Goal: Task Accomplishment & Management: Complete application form

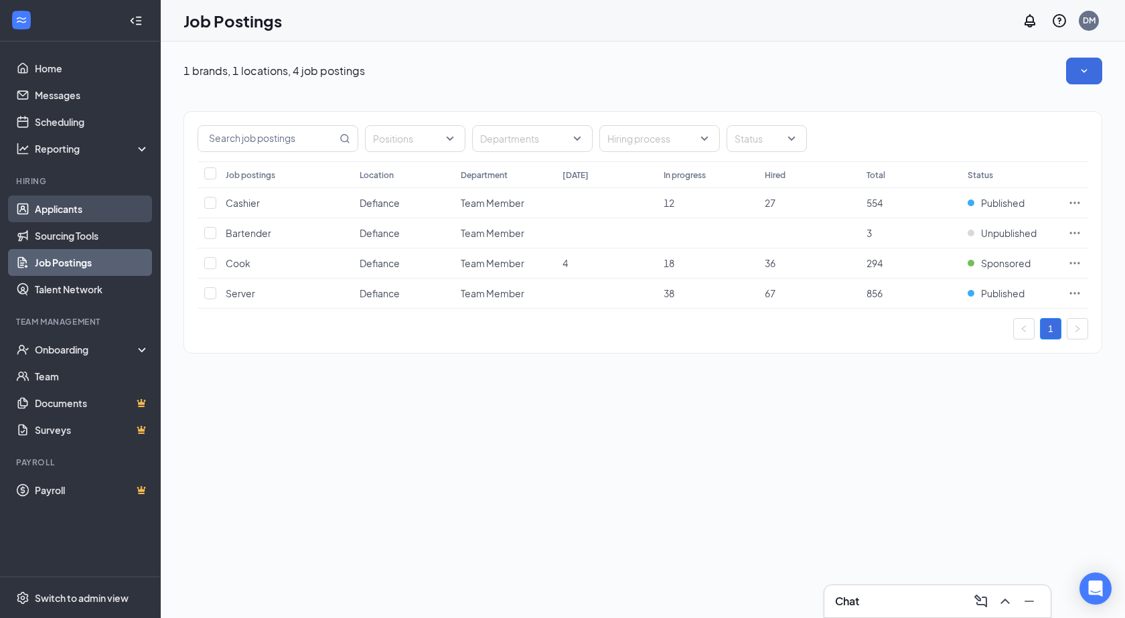
click at [56, 198] on link "Applicants" at bounding box center [92, 209] width 115 height 27
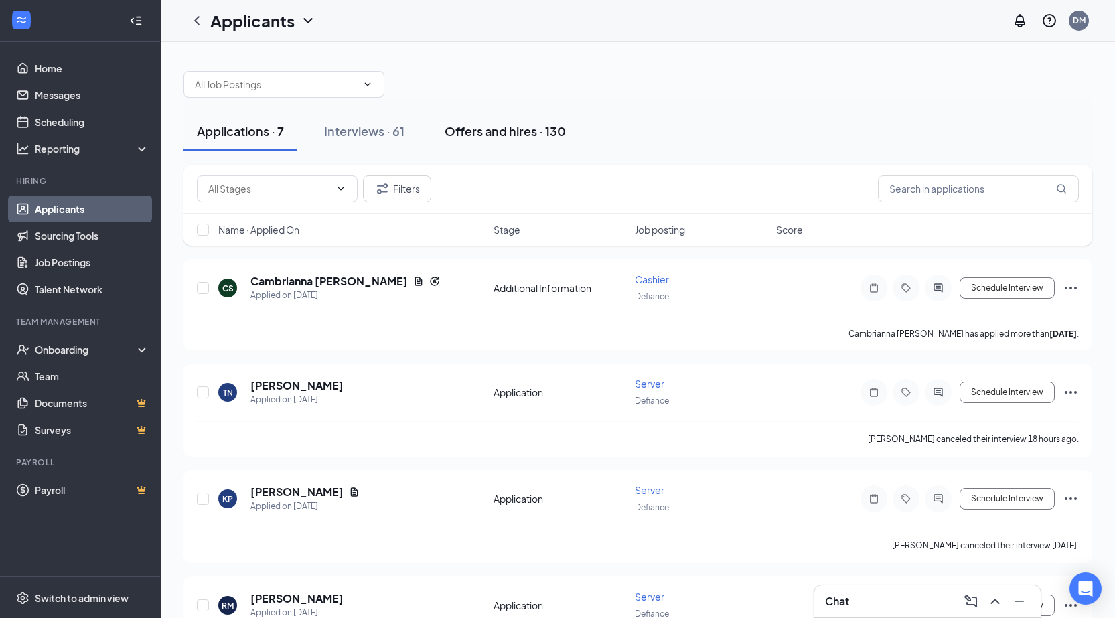
click at [507, 127] on div "Offers and hires · 130" at bounding box center [505, 131] width 121 height 17
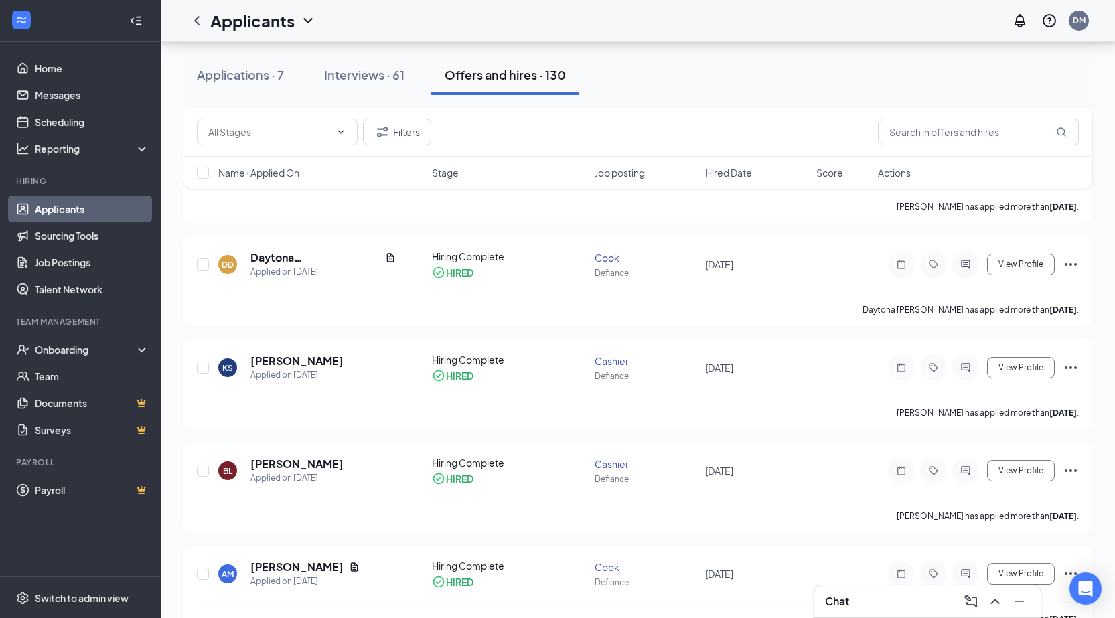
scroll to position [1273, 0]
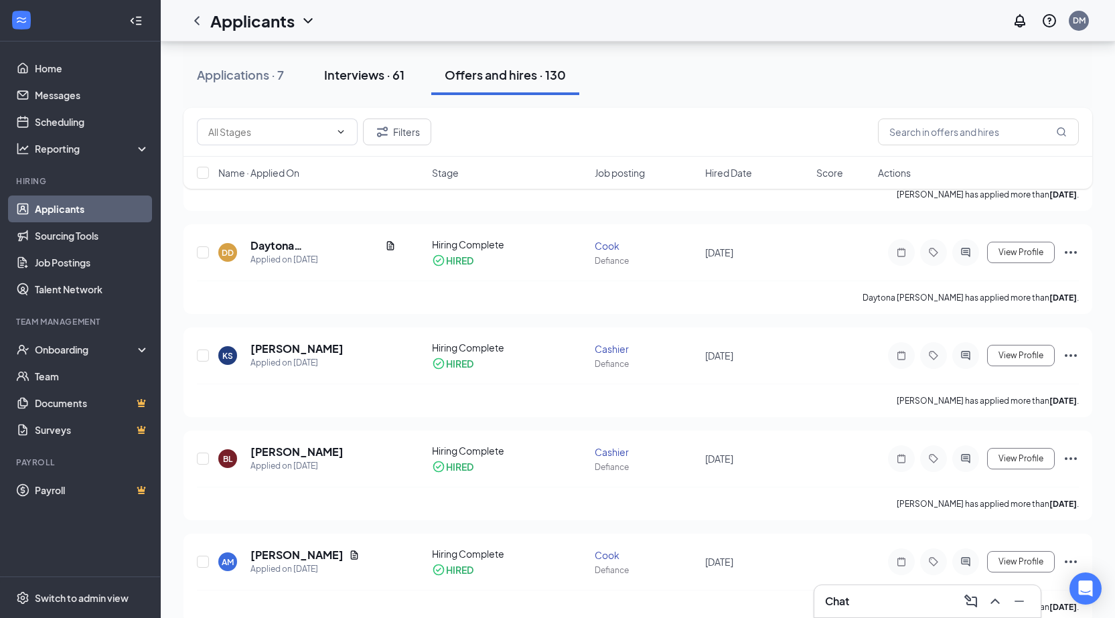
click at [382, 78] on div "Interviews · 61" at bounding box center [364, 74] width 80 height 17
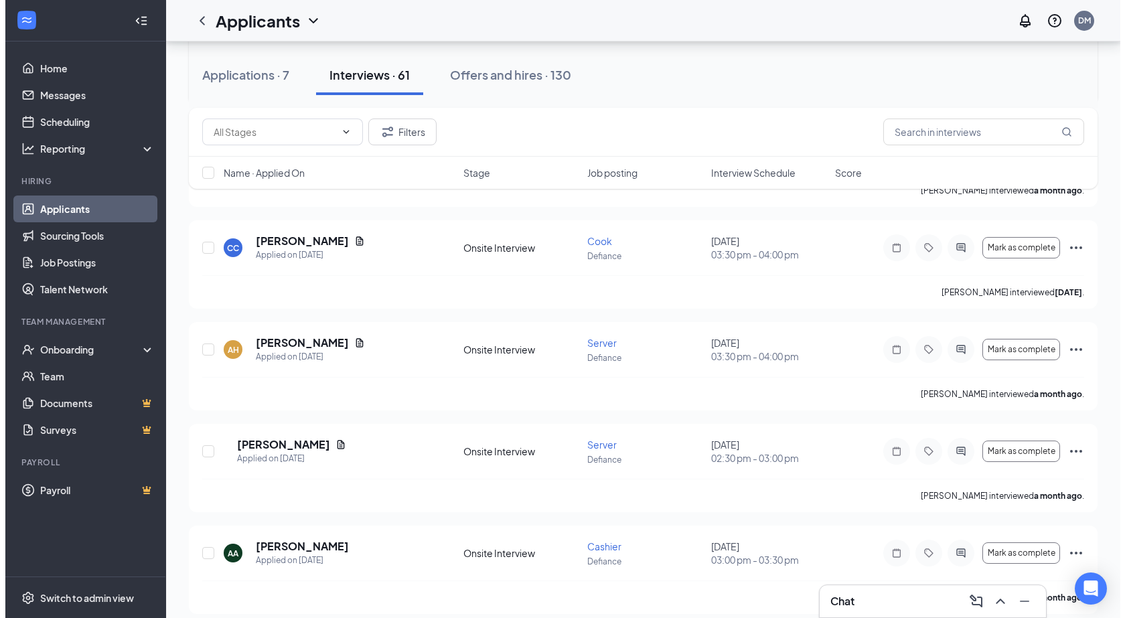
scroll to position [5854, 0]
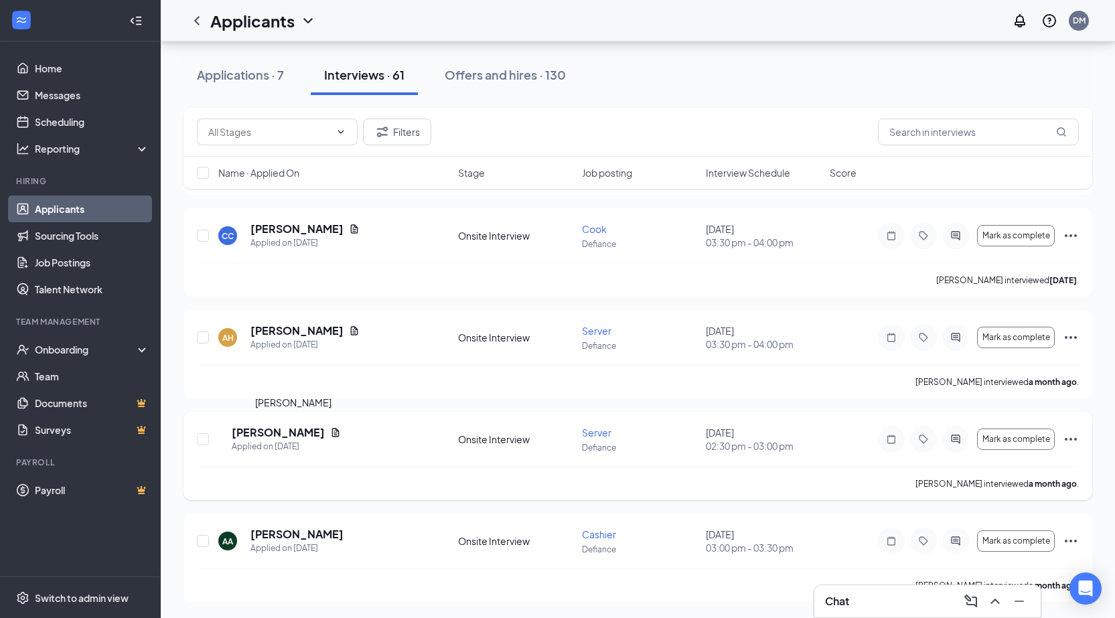
click at [305, 435] on h5 "Keyana Moore" at bounding box center [278, 432] width 93 height 15
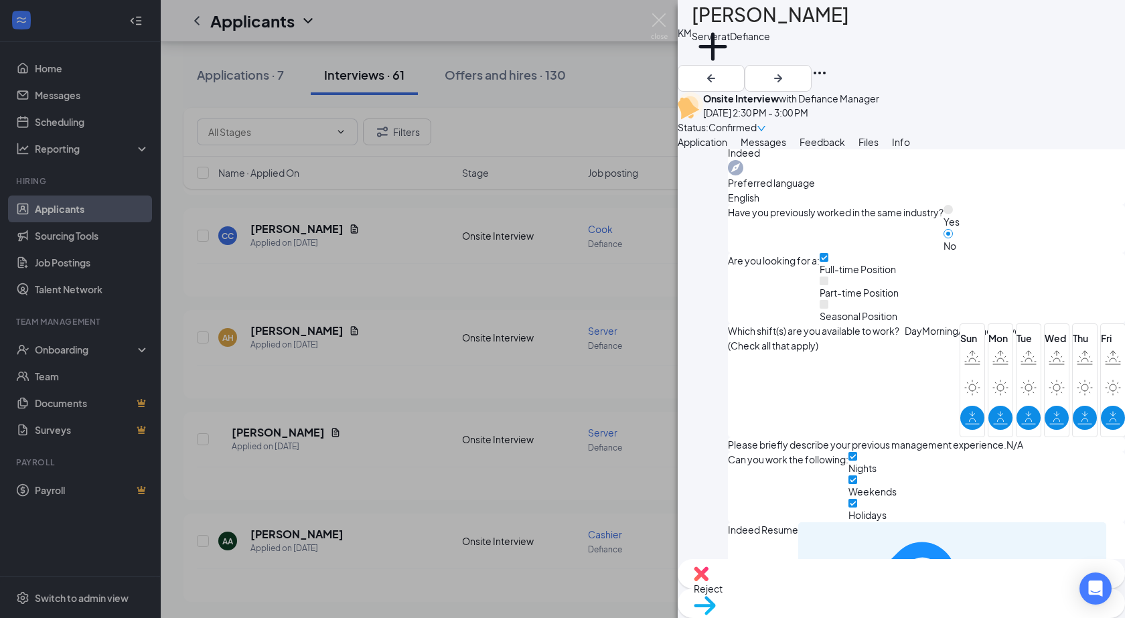
scroll to position [582, 0]
click at [985, 611] on div "6aa133a893183b4ae6c4da151e95c18a.pdf" at bounding box center [1042, 616] width 115 height 11
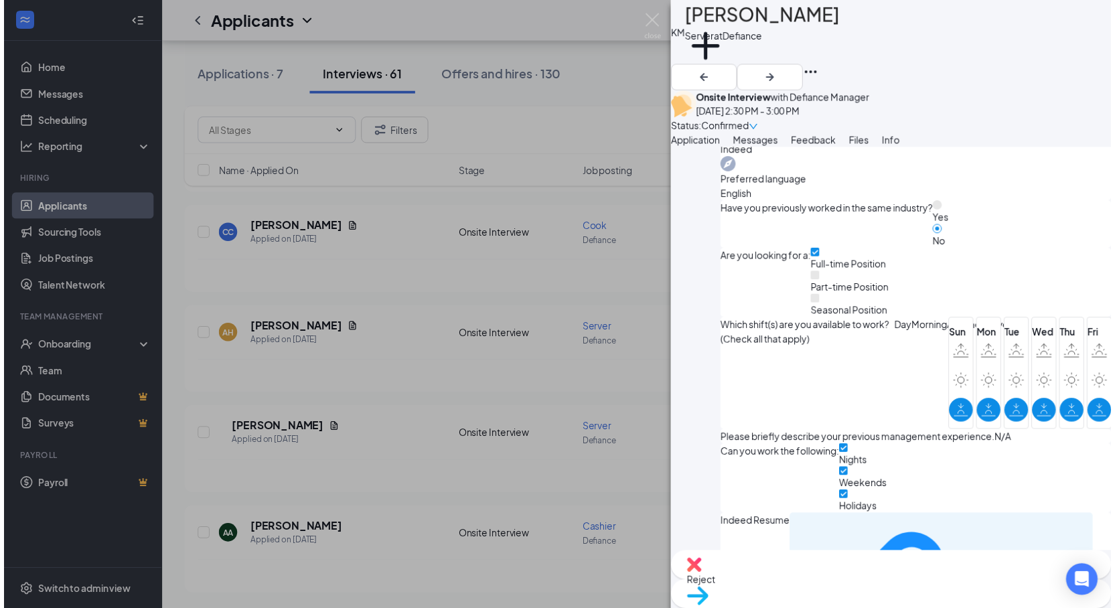
scroll to position [577, 0]
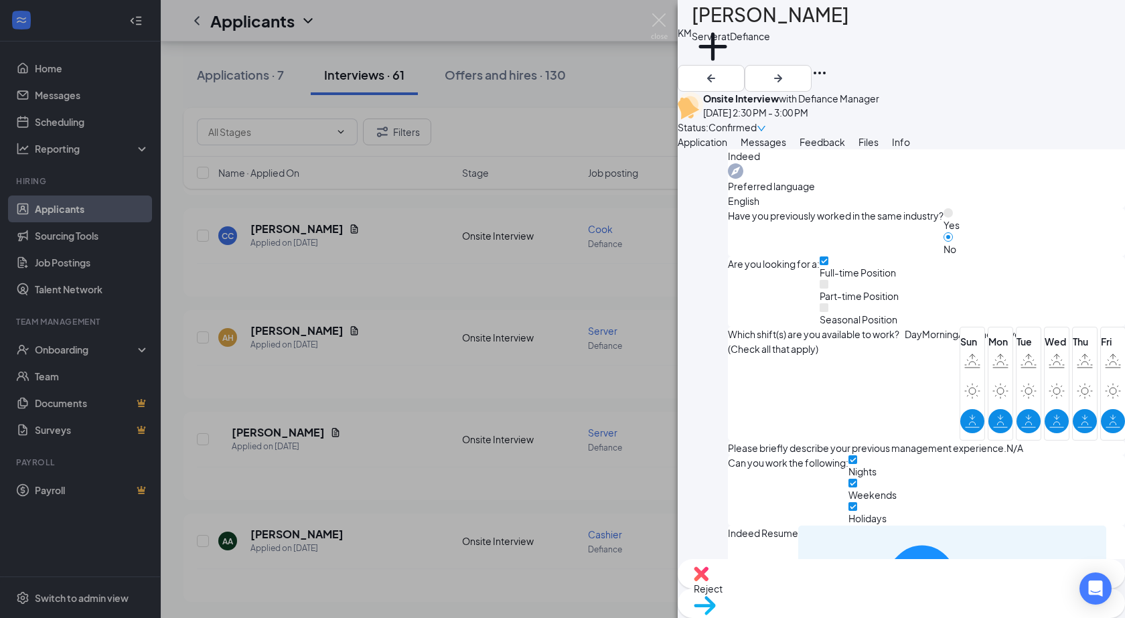
click at [671, 27] on div "KM Keyana Moore Server at Defiance Add a tag Onsite Interview with Defiance Man…" at bounding box center [562, 309] width 1125 height 618
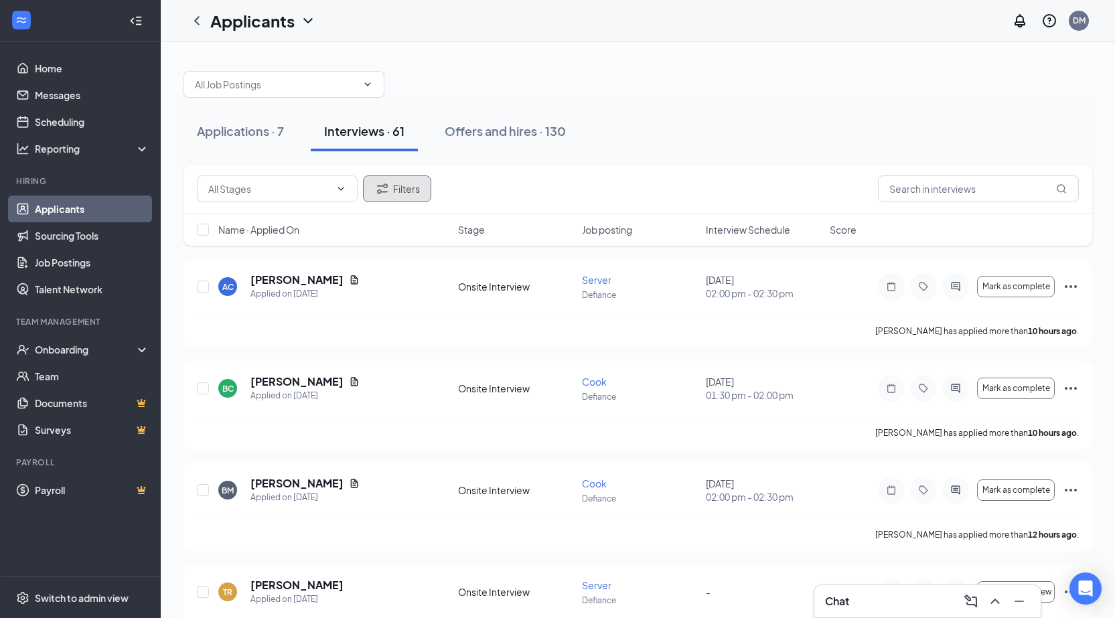
click at [401, 189] on button "Filters" at bounding box center [397, 188] width 68 height 27
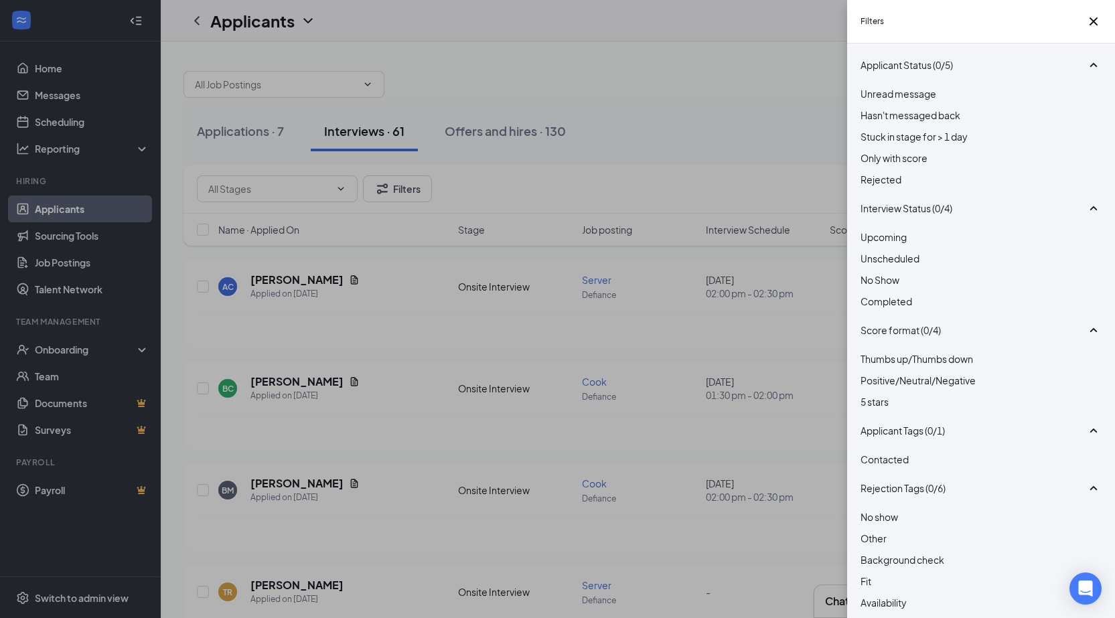
click at [912, 307] on span "Completed" at bounding box center [887, 301] width 52 height 12
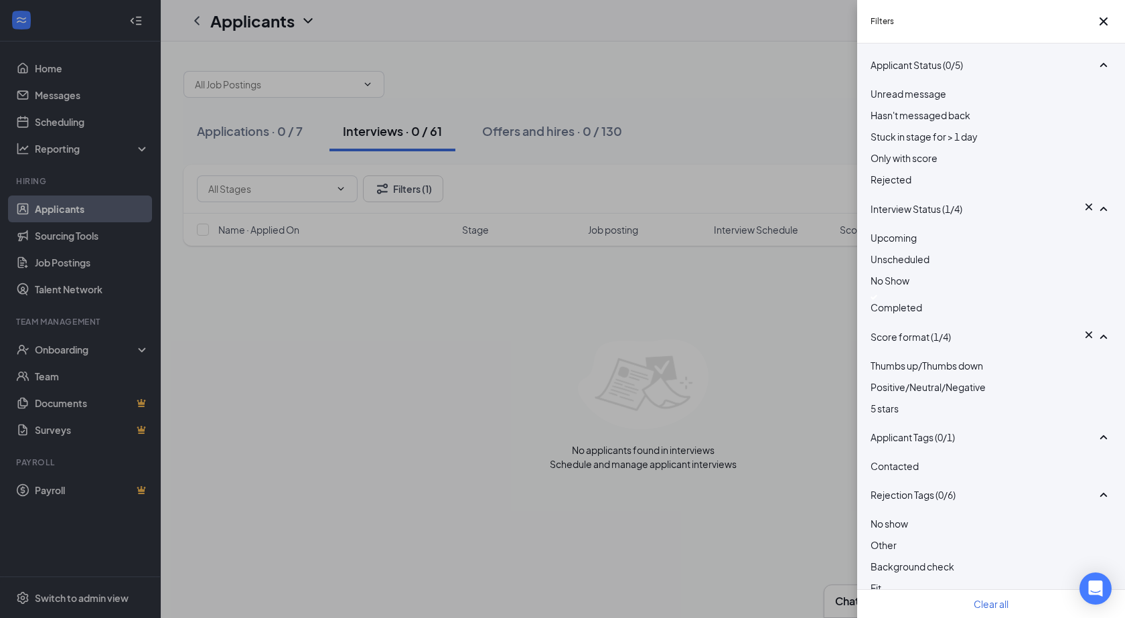
click at [922, 313] on span "Completed" at bounding box center [897, 307] width 52 height 12
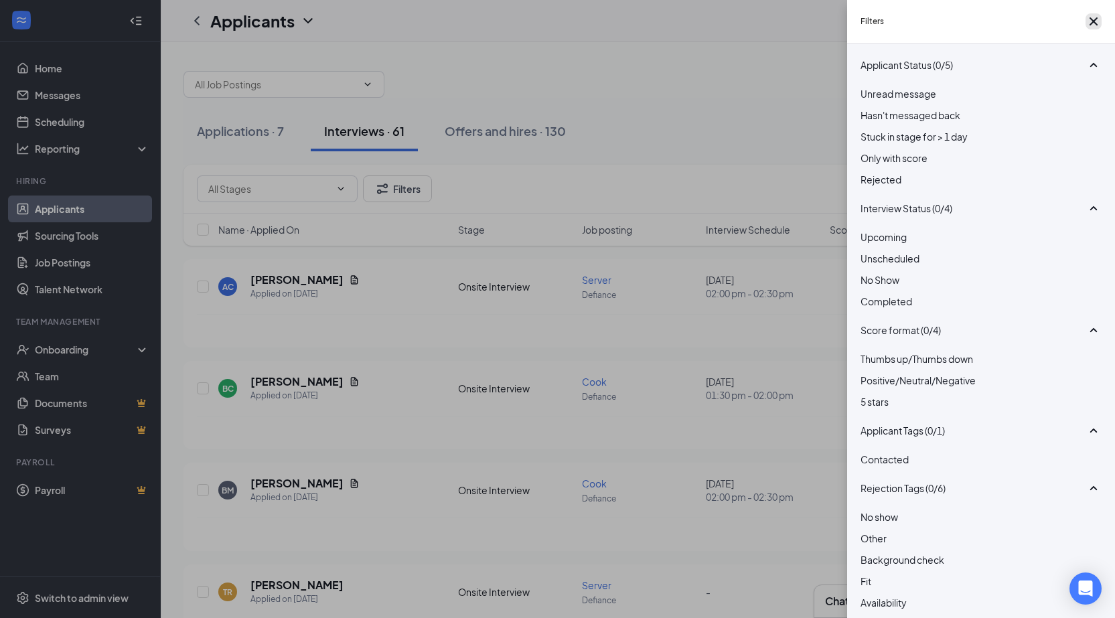
click at [1090, 25] on icon "Cross" at bounding box center [1094, 21] width 8 height 8
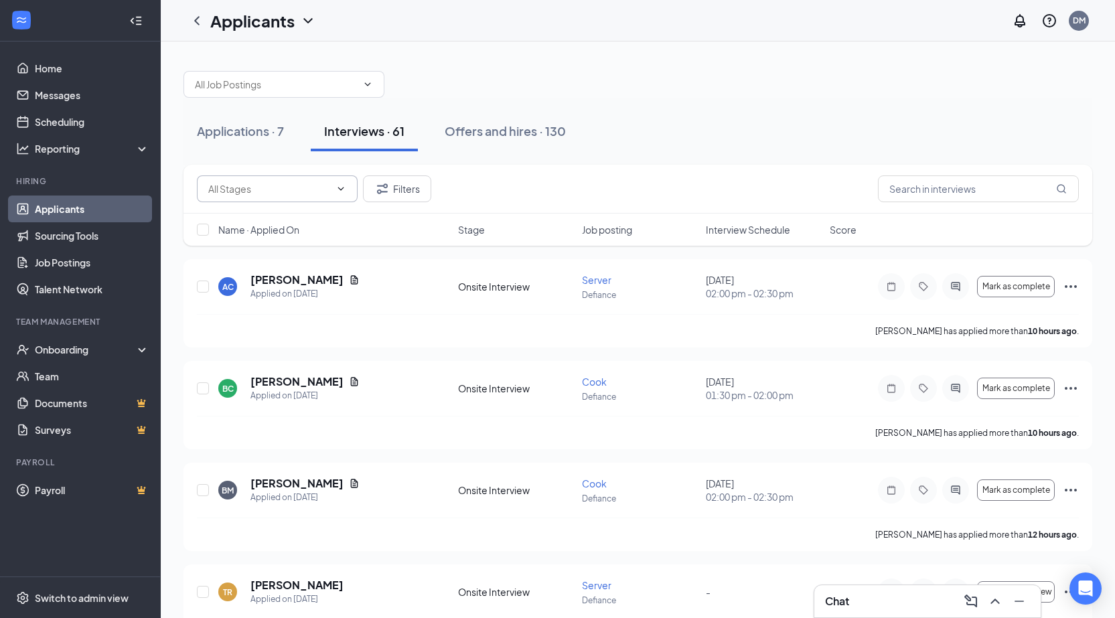
click at [297, 182] on input "text" at bounding box center [269, 189] width 122 height 15
click at [246, 220] on div "Onsite Interview (294)" at bounding box center [244, 212] width 94 height 15
type input "Onsite Interview (294)"
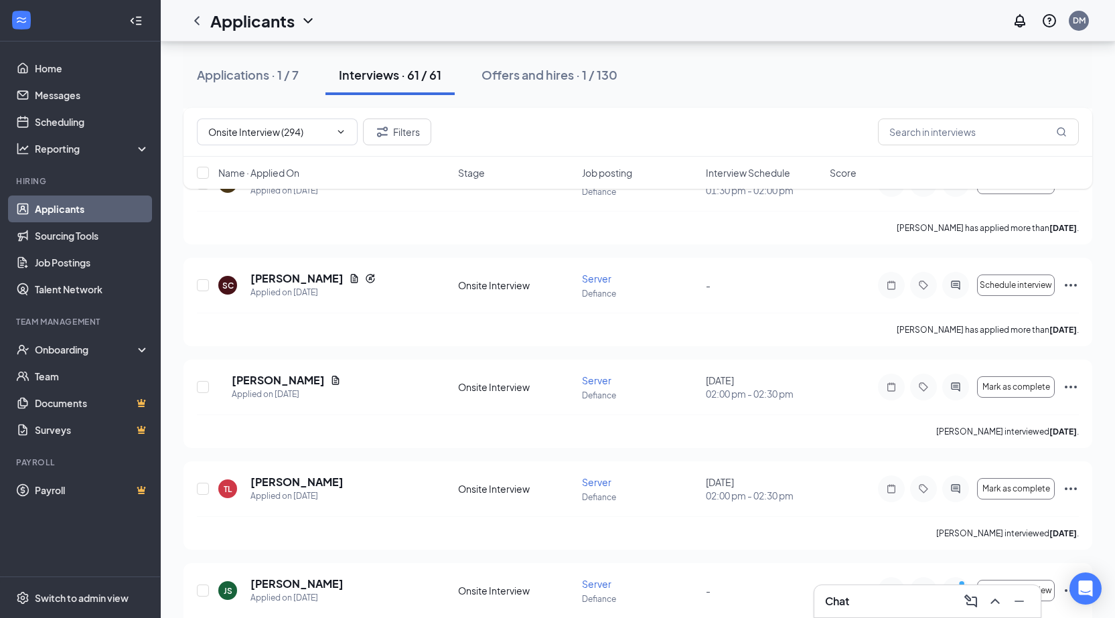
scroll to position [2371, 0]
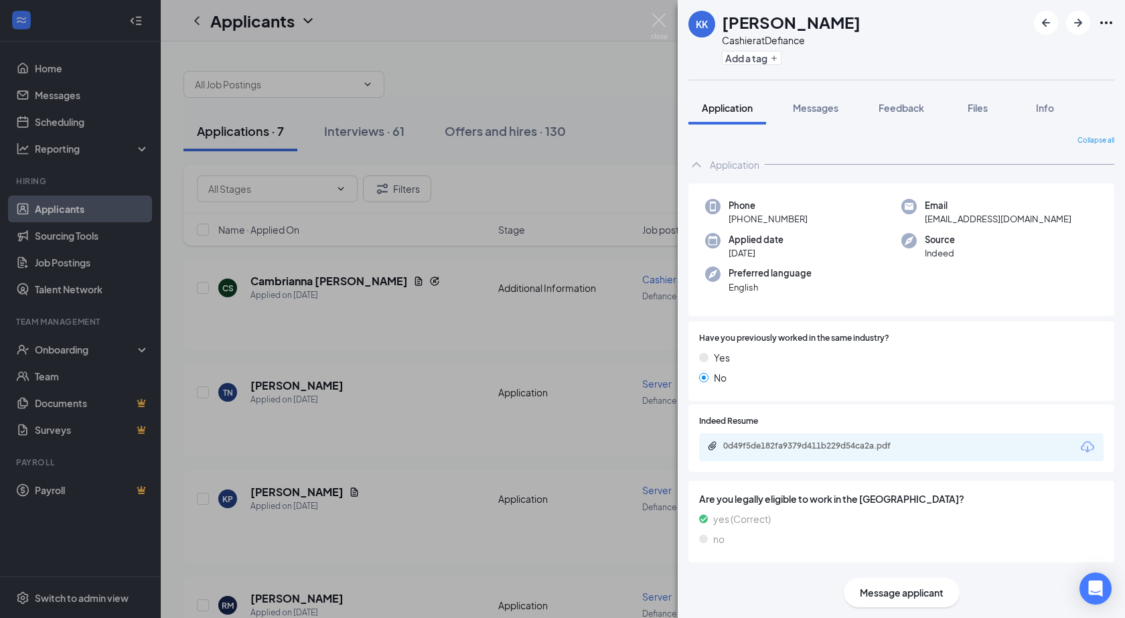
click at [1109, 22] on icon "Ellipses" at bounding box center [1107, 23] width 16 height 16
click at [991, 50] on link "View full application" at bounding box center [1034, 53] width 145 height 13
click at [1107, 27] on icon "Ellipses" at bounding box center [1107, 23] width 16 height 16
click at [855, 53] on div "KK [PERSON_NAME] Cashier at Defiance Add a tag" at bounding box center [901, 40] width 447 height 80
click at [660, 21] on img at bounding box center [659, 26] width 17 height 26
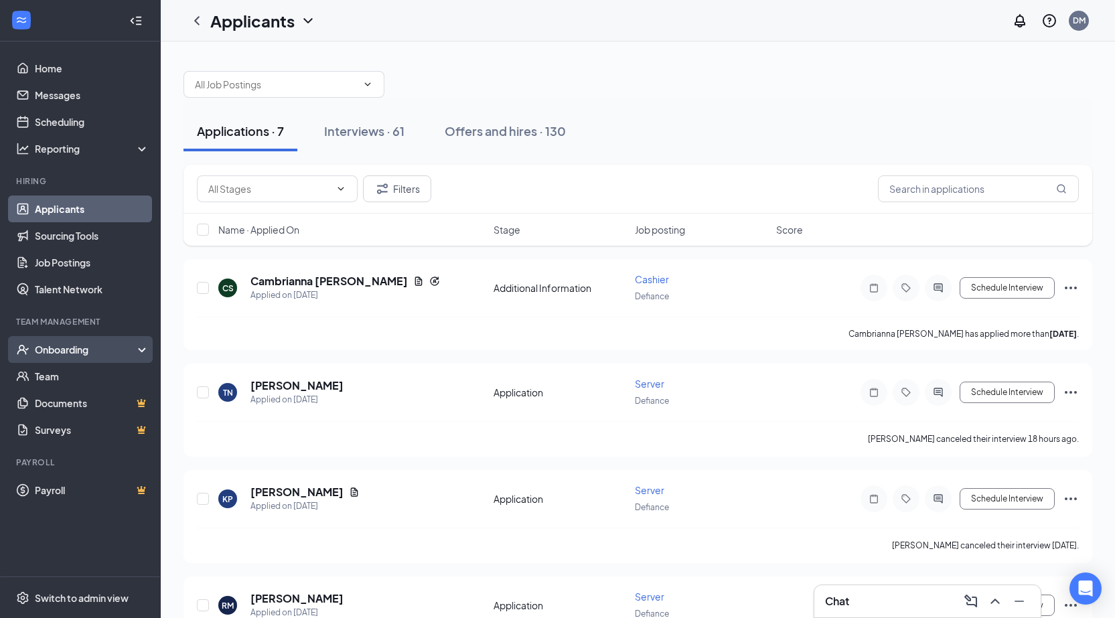
click at [79, 346] on div "Onboarding" at bounding box center [86, 349] width 103 height 13
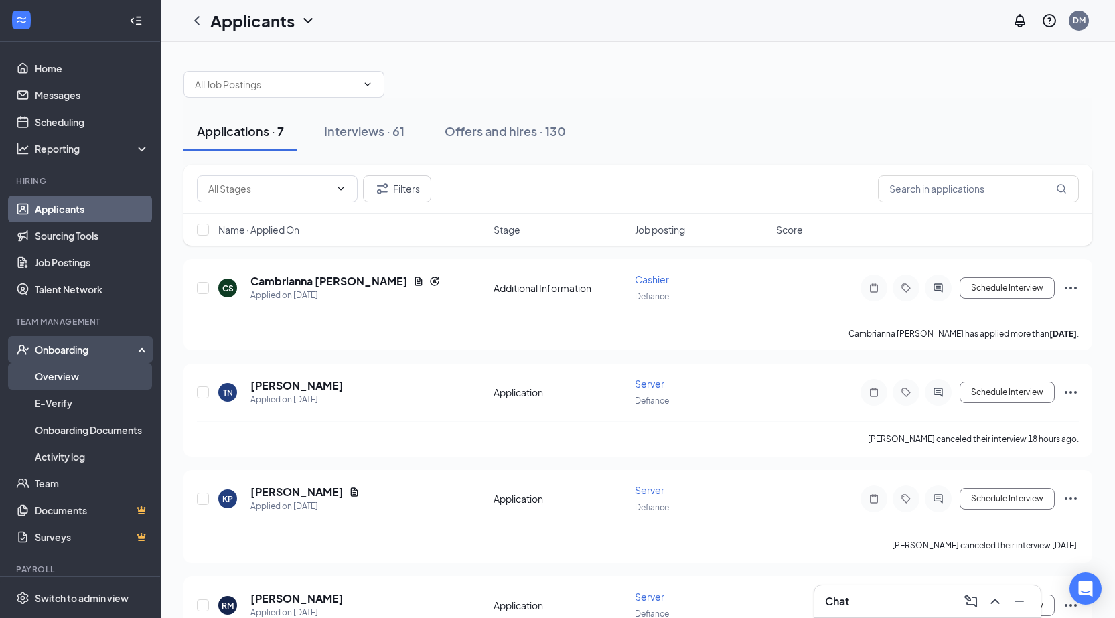
click at [62, 380] on link "Overview" at bounding box center [92, 376] width 115 height 27
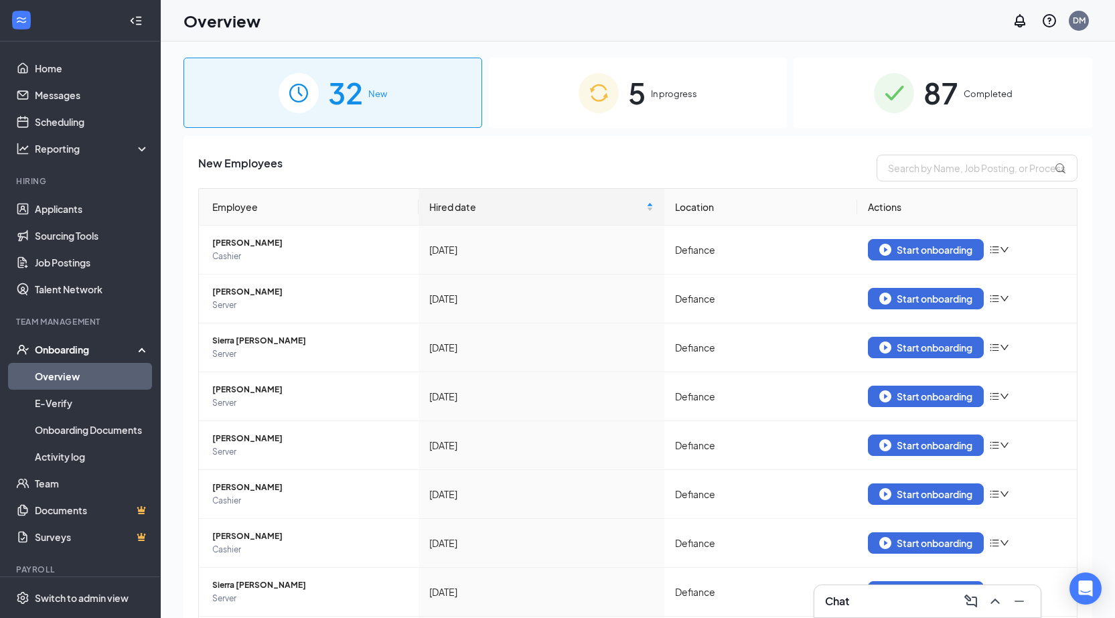
click at [667, 92] on span "In progress" at bounding box center [674, 93] width 46 height 13
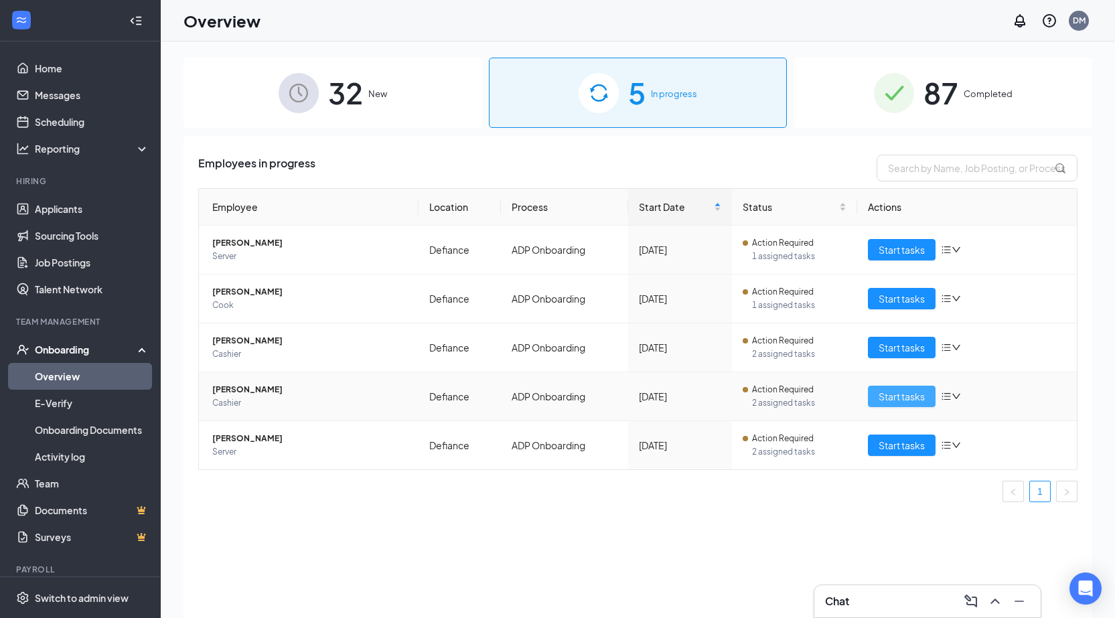
click at [915, 403] on span "Start tasks" at bounding box center [902, 396] width 46 height 15
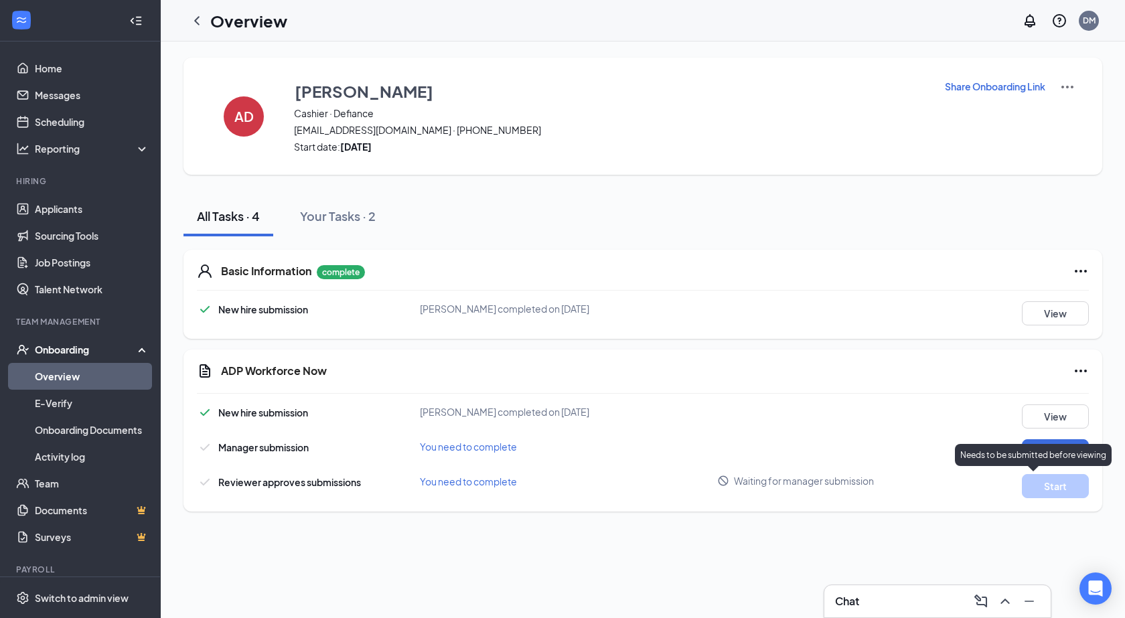
click at [1039, 444] on div "Needs to be submitted before viewing" at bounding box center [1033, 455] width 157 height 22
click at [1032, 456] on p "Needs to be submitted before viewing" at bounding box center [1034, 454] width 146 height 11
click at [1029, 447] on div "Needs to be submitted before viewing" at bounding box center [1033, 455] width 157 height 22
click at [1060, 449] on button "Start" at bounding box center [1055, 451] width 67 height 24
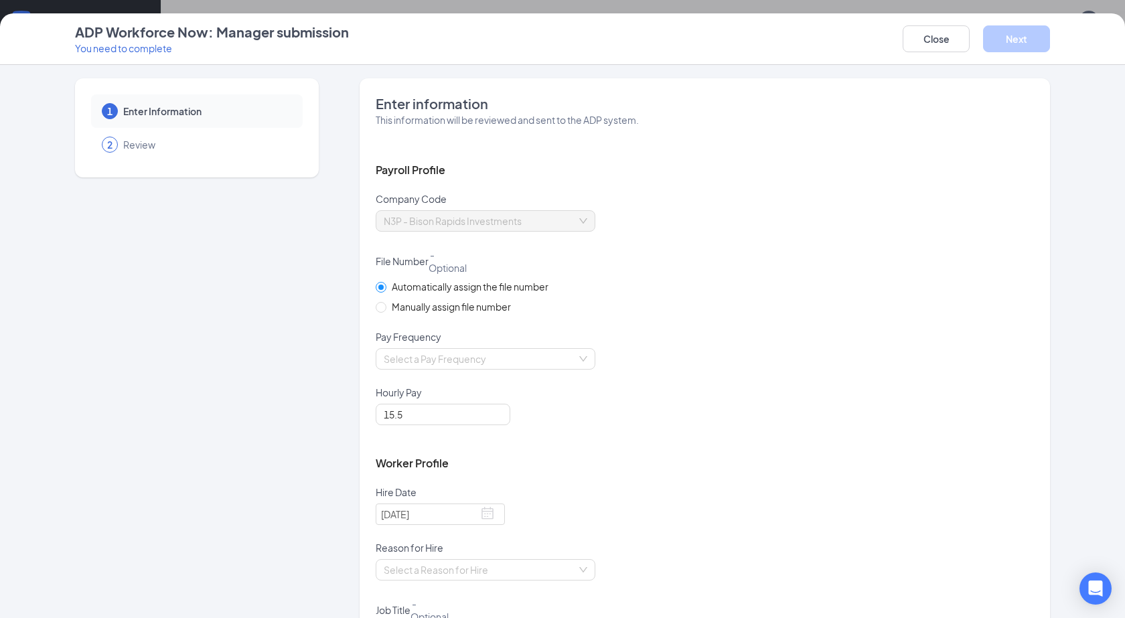
click at [474, 299] on span "Manually assign file number" at bounding box center [451, 306] width 130 height 15
click at [385, 302] on input "Manually assign file number" at bounding box center [380, 306] width 9 height 9
radio input "true"
radio input "false"
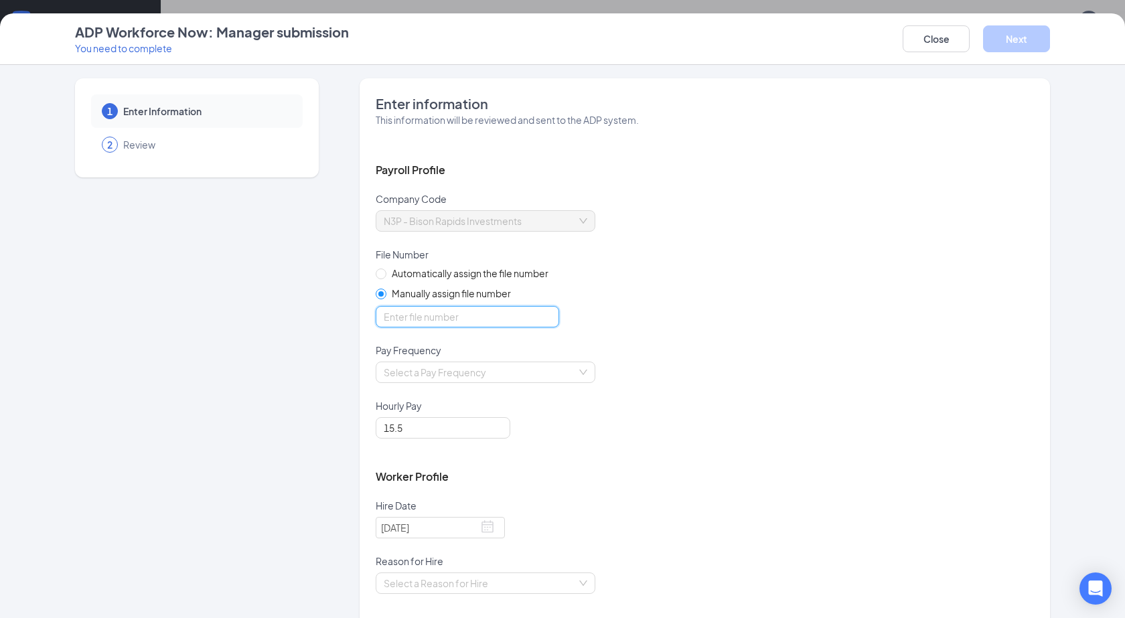
click at [431, 321] on input "optional_short_text" at bounding box center [468, 316] width 184 height 21
type input "20084"
click at [421, 375] on input "search" at bounding box center [481, 372] width 194 height 20
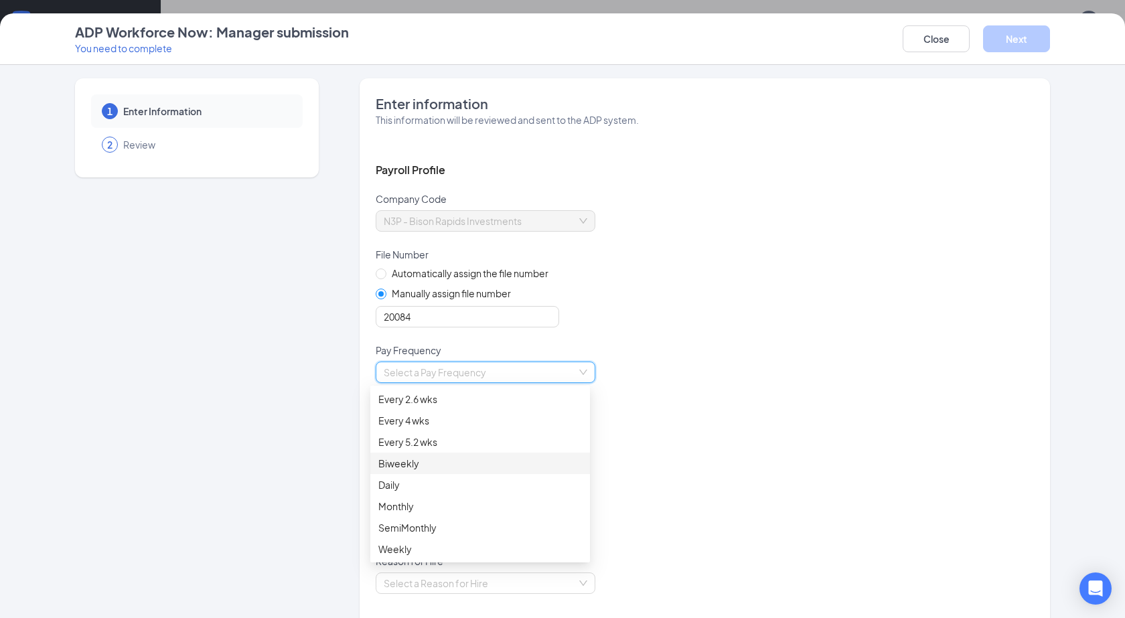
click at [410, 463] on div "Biweekly" at bounding box center [480, 463] width 204 height 15
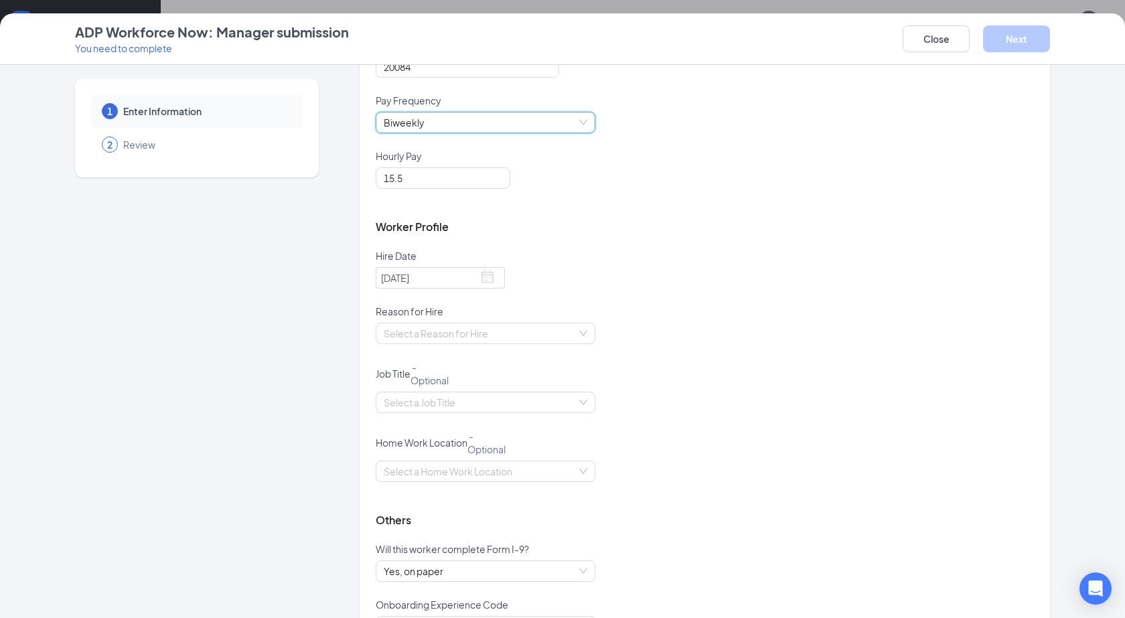
scroll to position [315, 0]
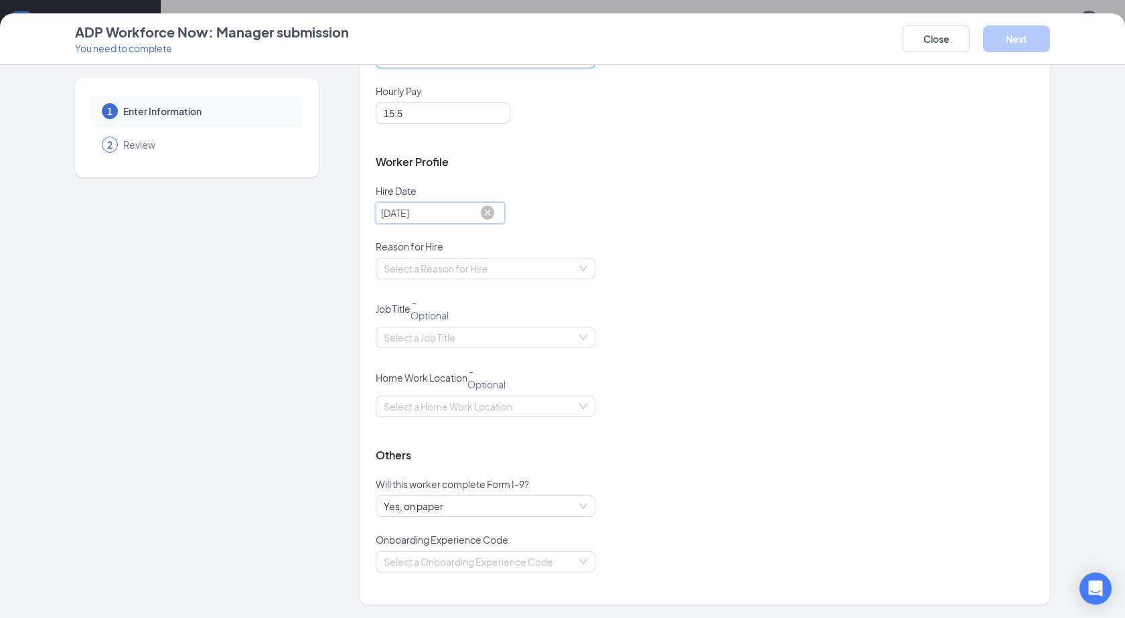
click at [403, 212] on input "[DATE]" at bounding box center [440, 212] width 129 height 21
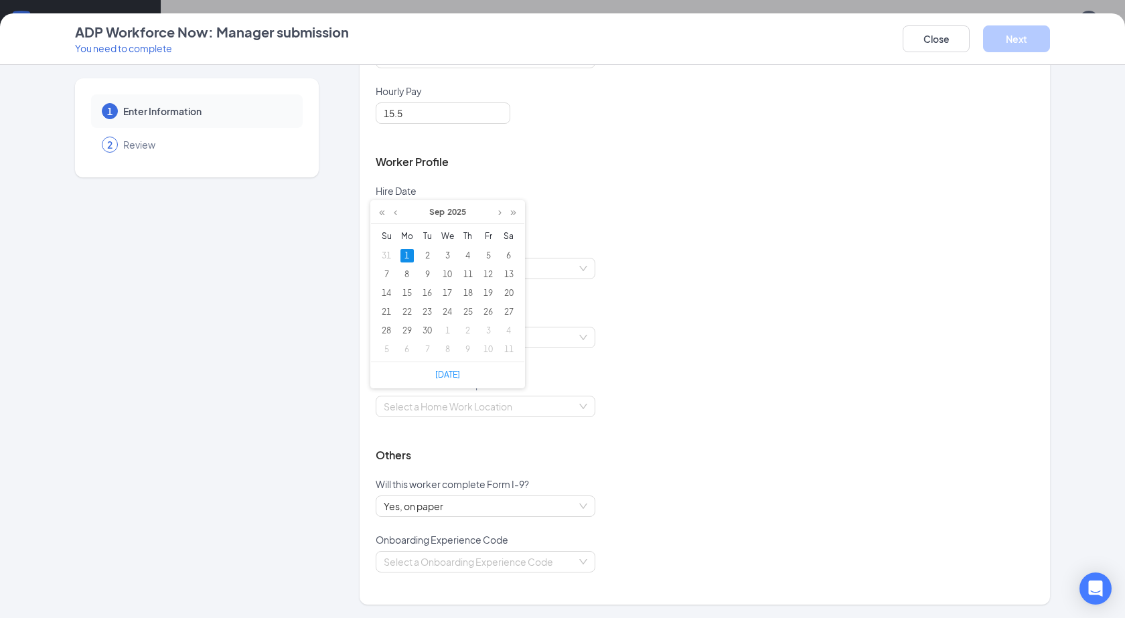
click at [402, 215] on div "[DATE]" at bounding box center [447, 212] width 153 height 23
click at [397, 214] on link at bounding box center [396, 212] width 10 height 23
click at [505, 331] on div "30" at bounding box center [508, 330] width 13 height 13
type input "[DATE]"
click at [417, 271] on input "search" at bounding box center [481, 269] width 194 height 20
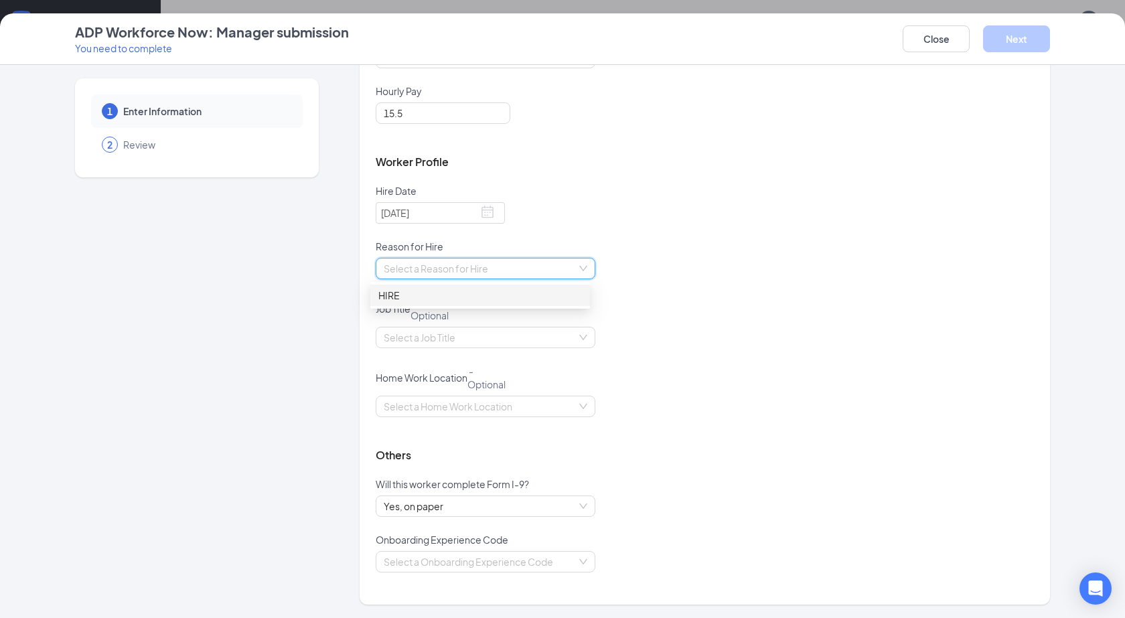
click at [401, 296] on div "HIRE" at bounding box center [480, 295] width 204 height 15
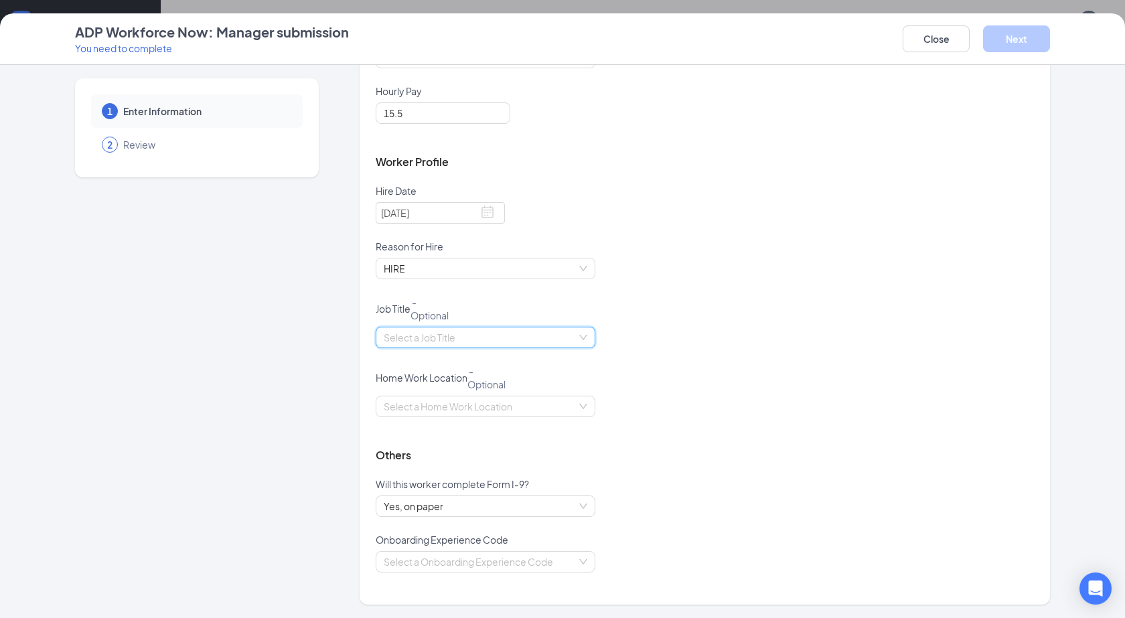
click at [405, 336] on input "search" at bounding box center [481, 338] width 194 height 20
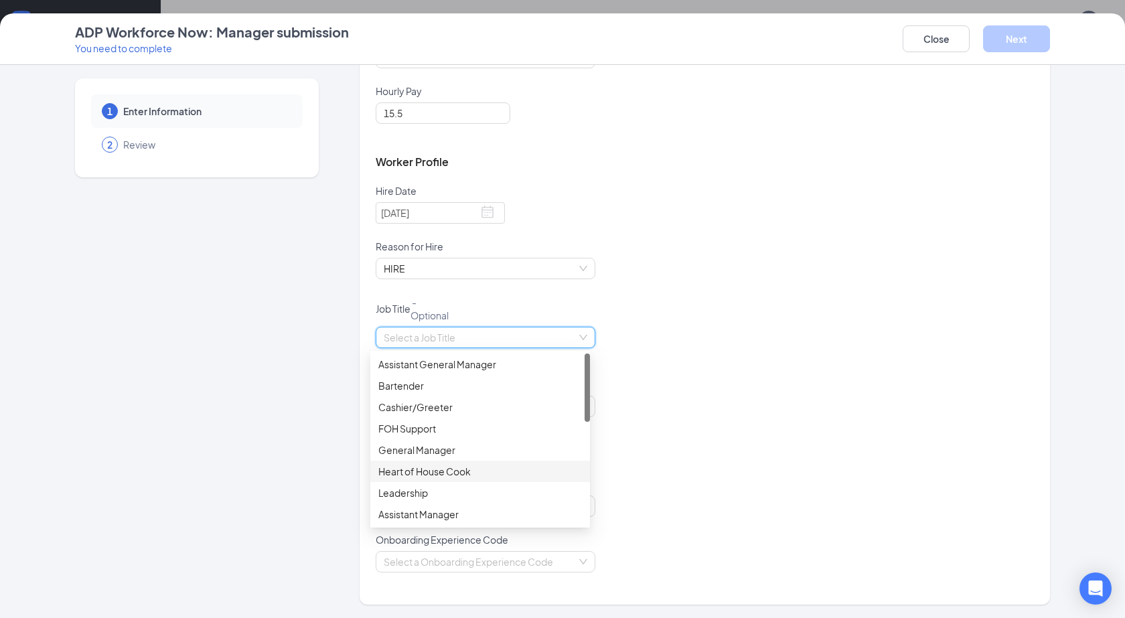
click at [424, 470] on div "Heart of House Cook" at bounding box center [480, 471] width 204 height 15
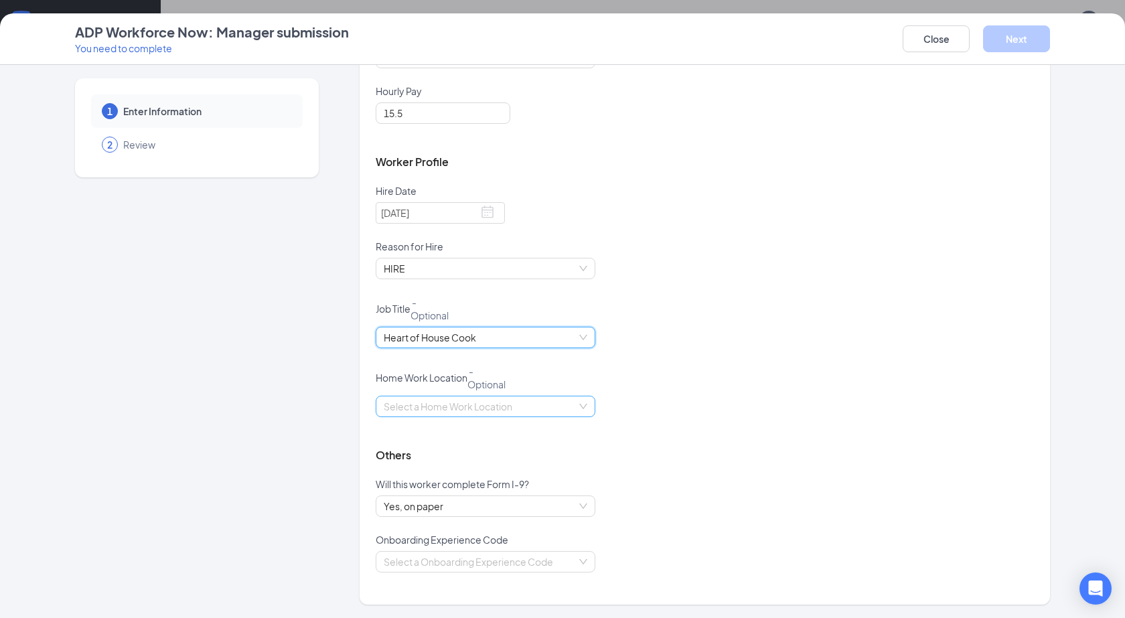
click at [423, 407] on input "search" at bounding box center [481, 407] width 194 height 20
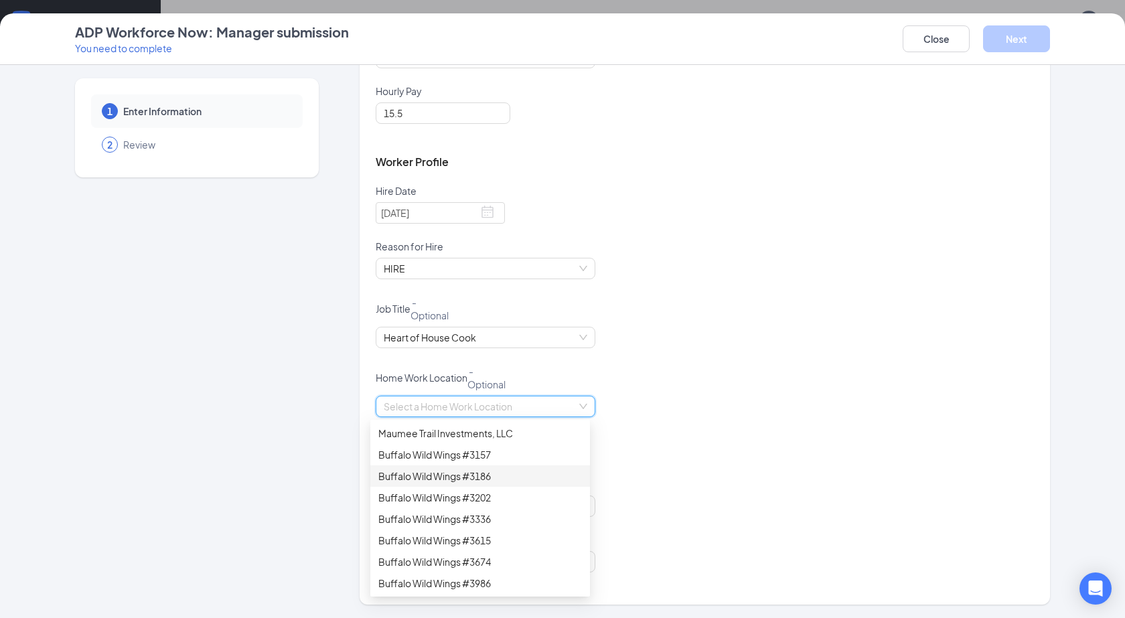
click at [435, 475] on div "Buffalo Wild Wings #3186" at bounding box center [480, 476] width 204 height 15
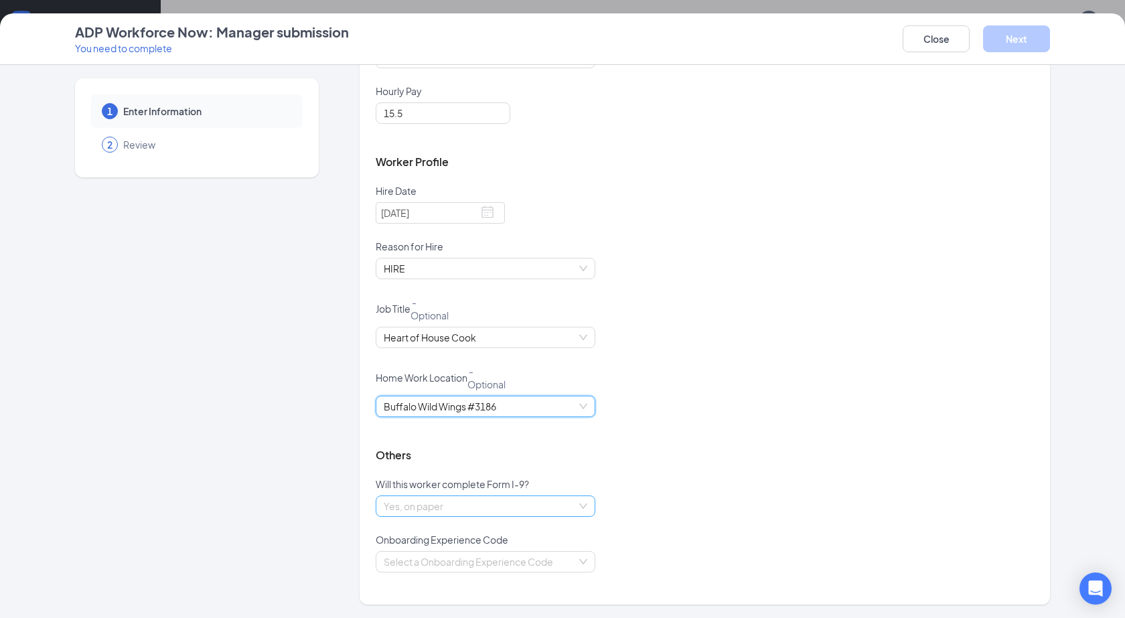
click at [431, 509] on span "Yes, on paper" at bounding box center [486, 506] width 204 height 20
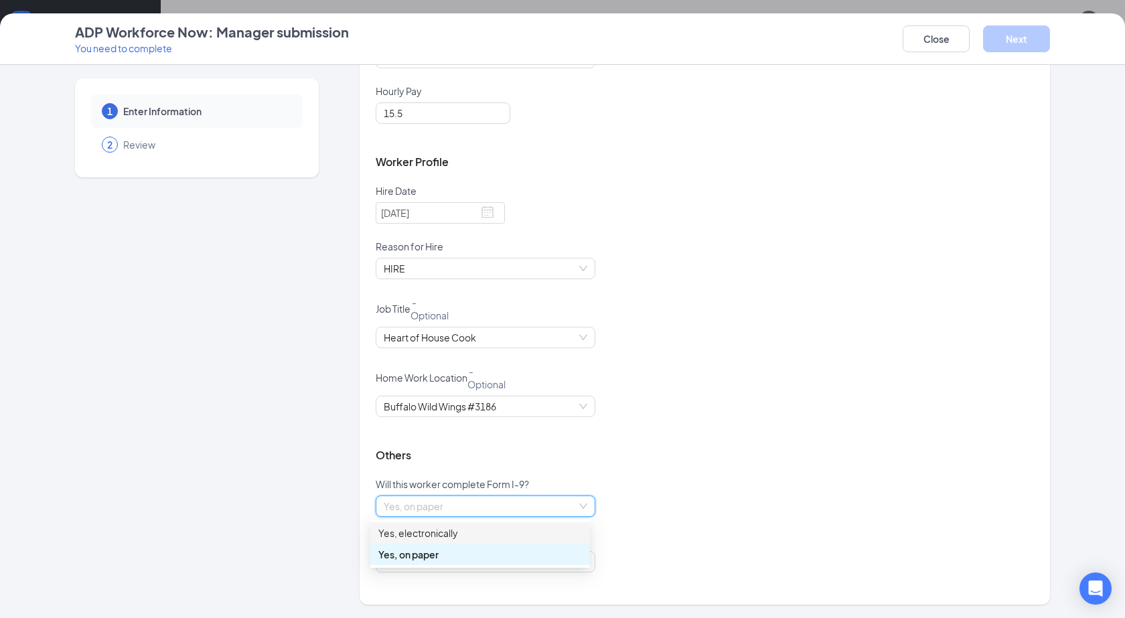
click at [421, 532] on div "Yes, electronically" at bounding box center [480, 533] width 204 height 15
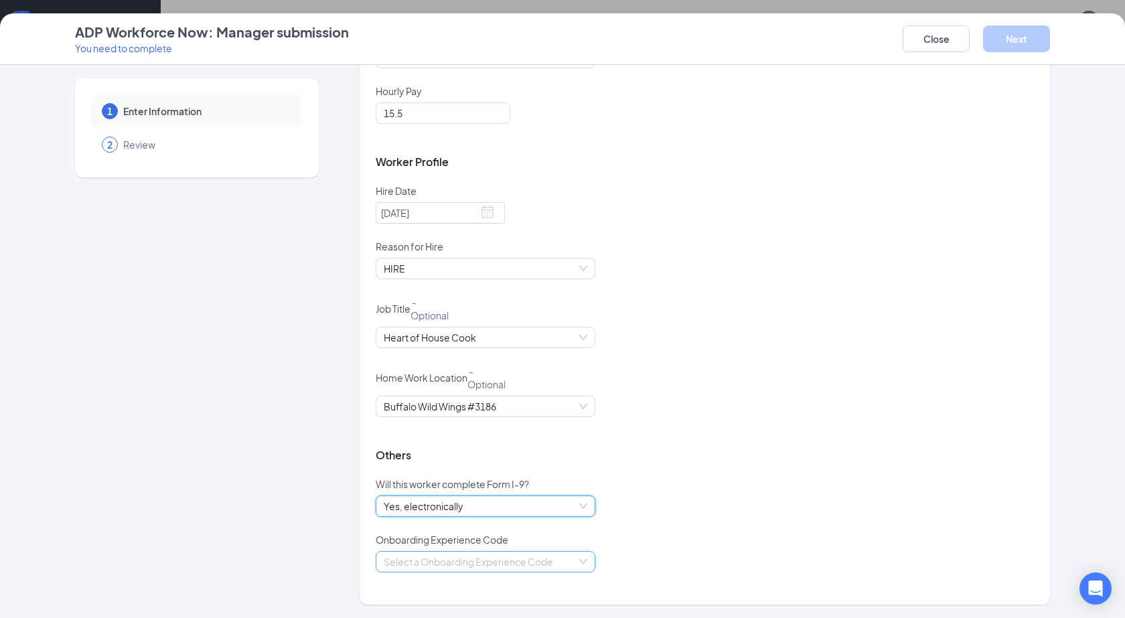
click at [417, 561] on input "search" at bounding box center [481, 562] width 194 height 20
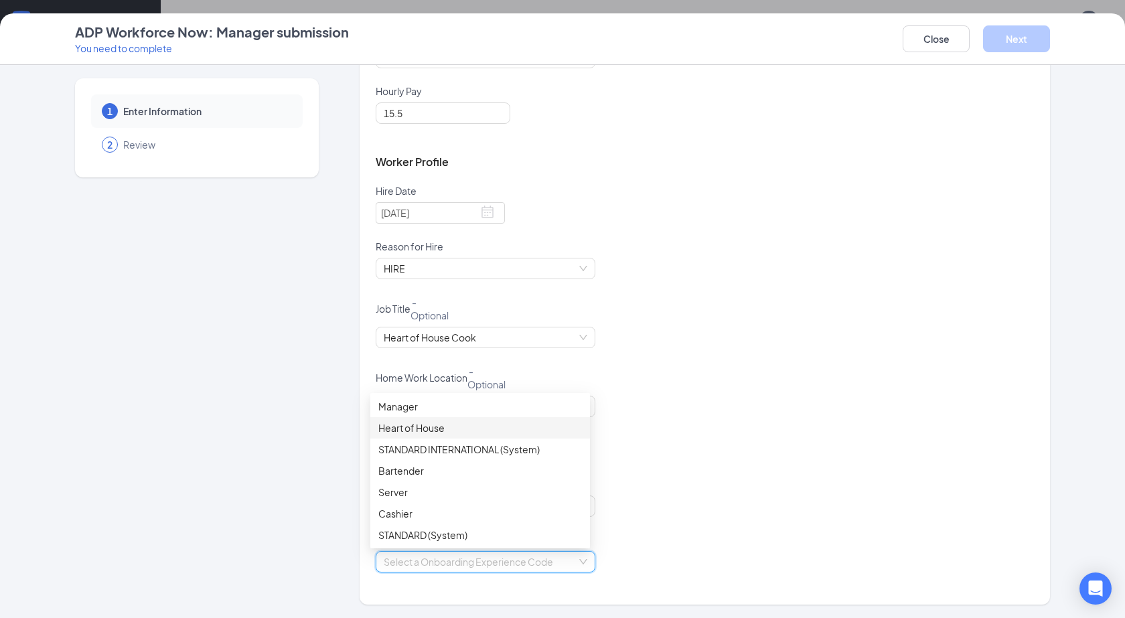
click at [408, 431] on div "Heart of House" at bounding box center [480, 428] width 204 height 15
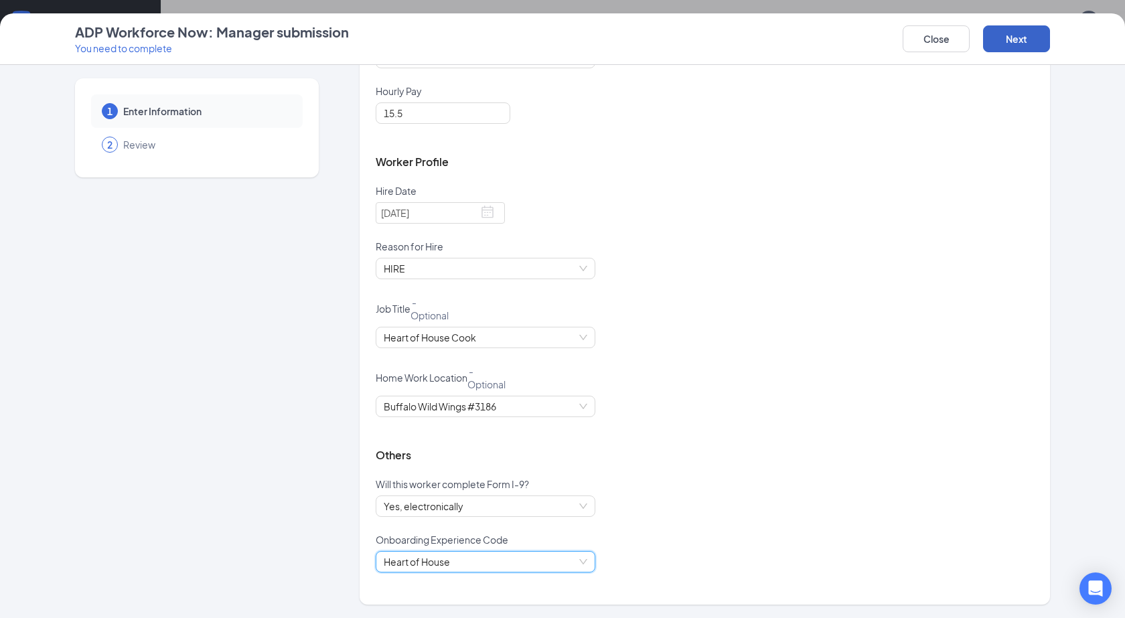
click at [1005, 36] on button "Next" at bounding box center [1016, 38] width 67 height 27
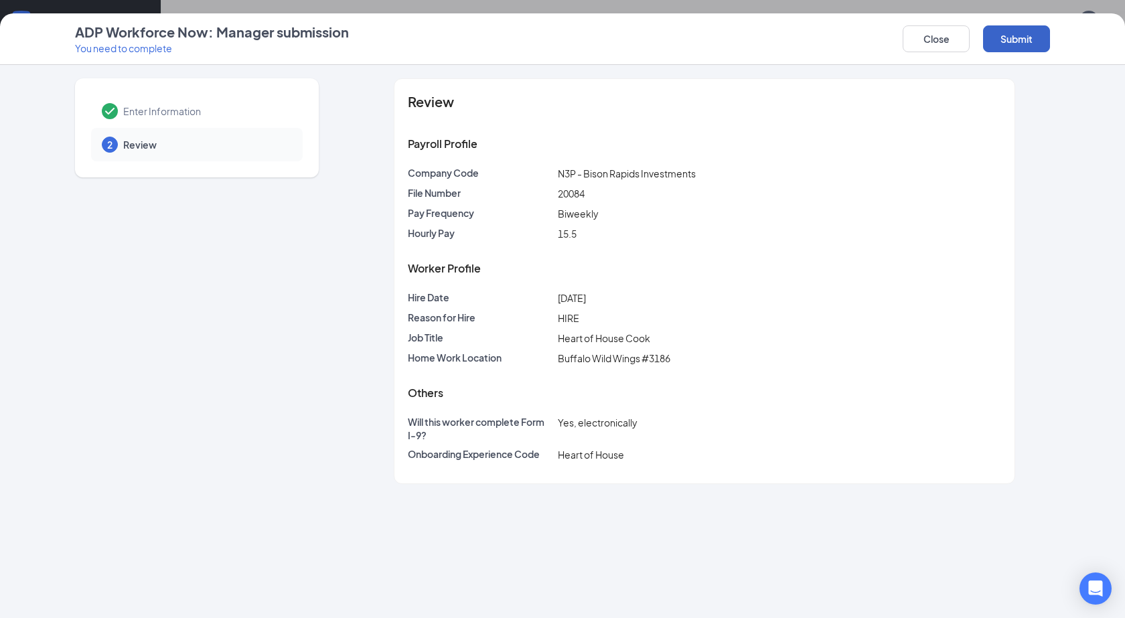
scroll to position [0, 0]
click at [998, 38] on button "Submit" at bounding box center [1016, 38] width 67 height 27
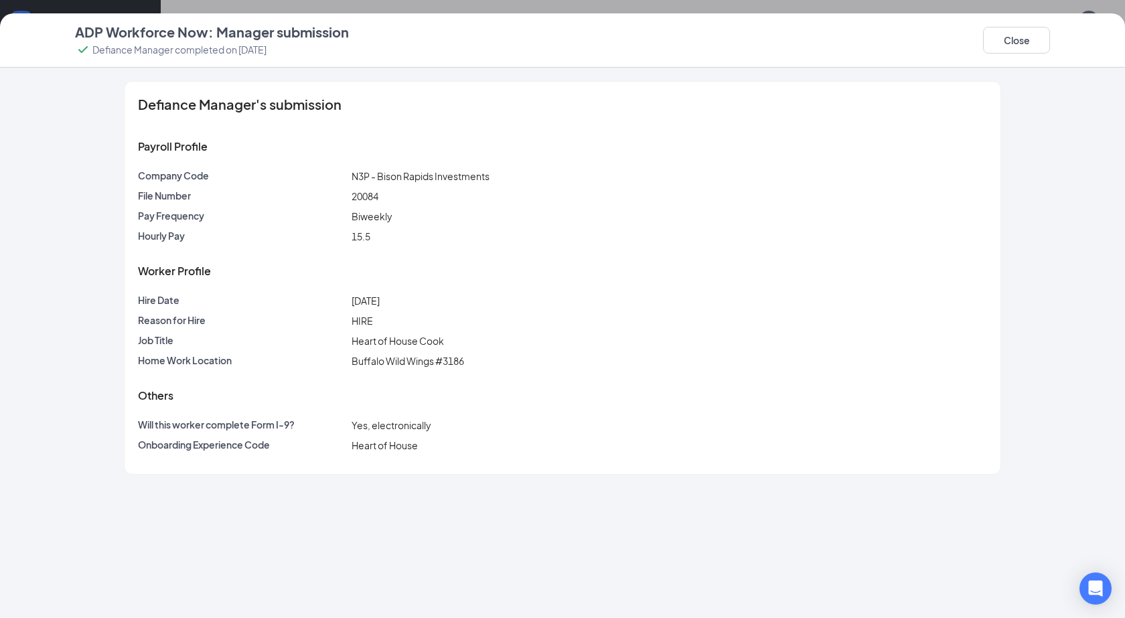
click at [1002, 54] on div "Close" at bounding box center [1016, 40] width 67 height 35
click at [1004, 50] on button "Close" at bounding box center [1016, 40] width 67 height 27
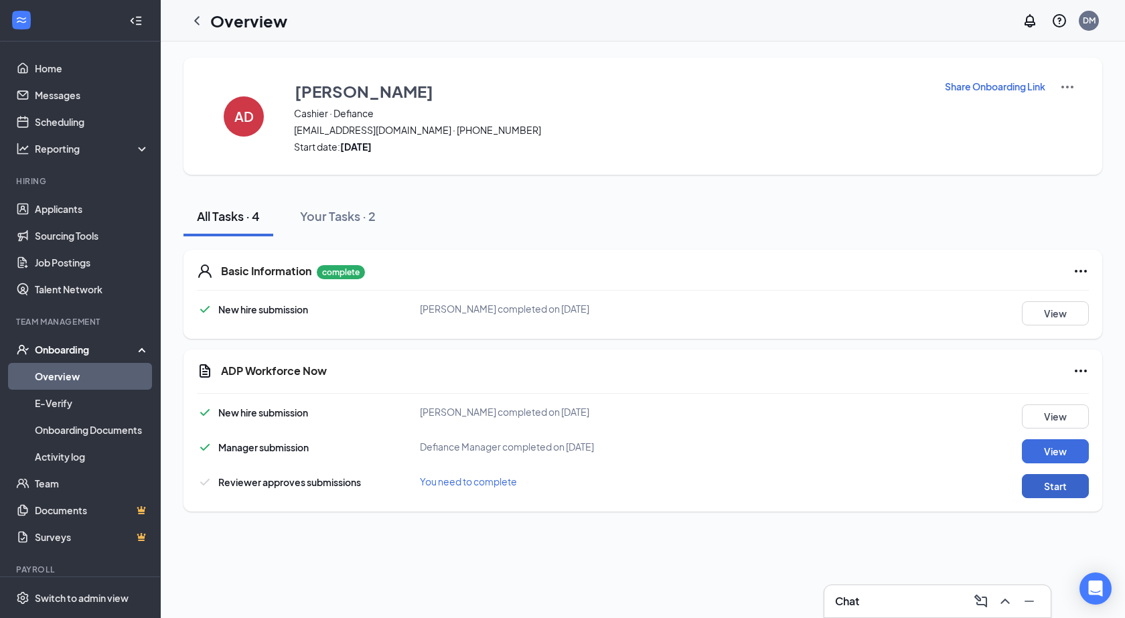
click at [1058, 491] on button "Start" at bounding box center [1055, 486] width 67 height 24
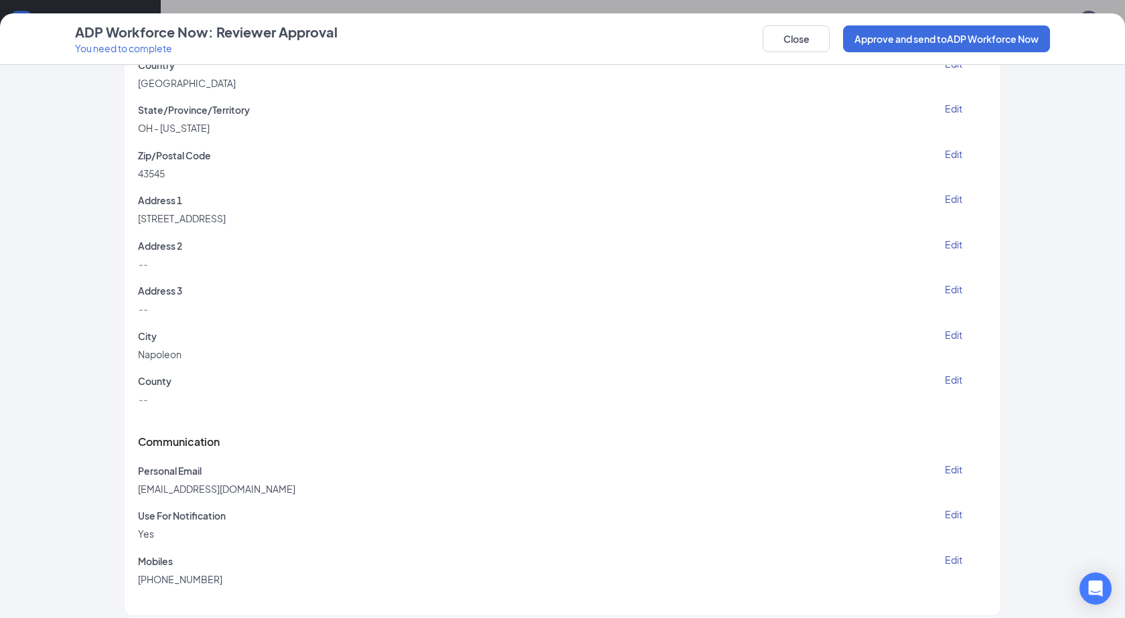
scroll to position [201, 0]
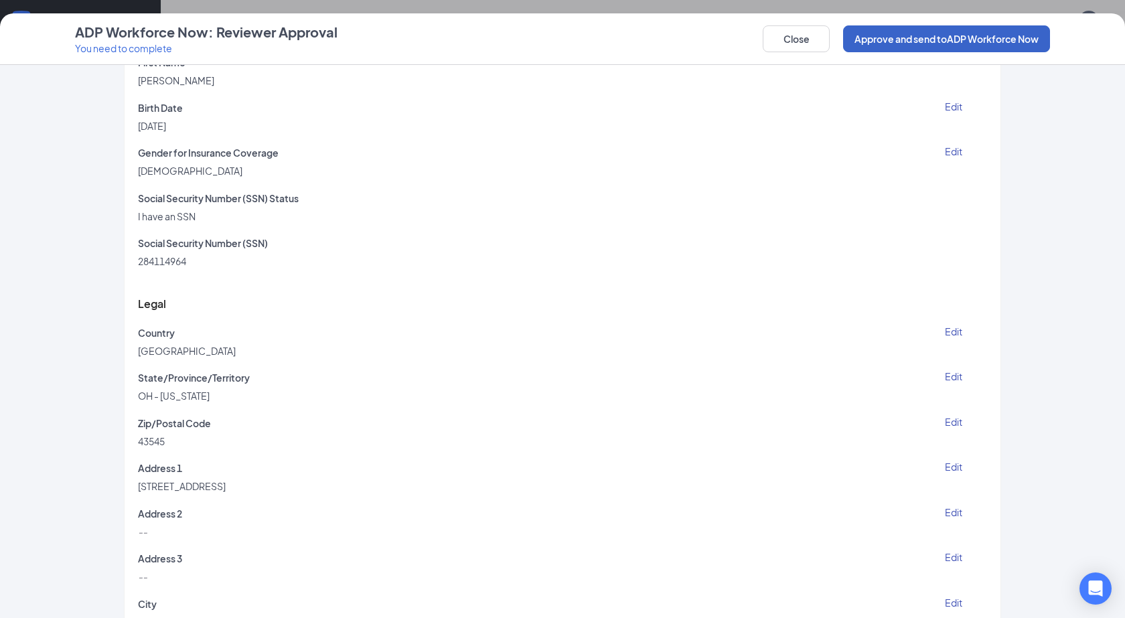
click at [913, 50] on button "Approve and send to ADP Workforce Now" at bounding box center [946, 38] width 207 height 27
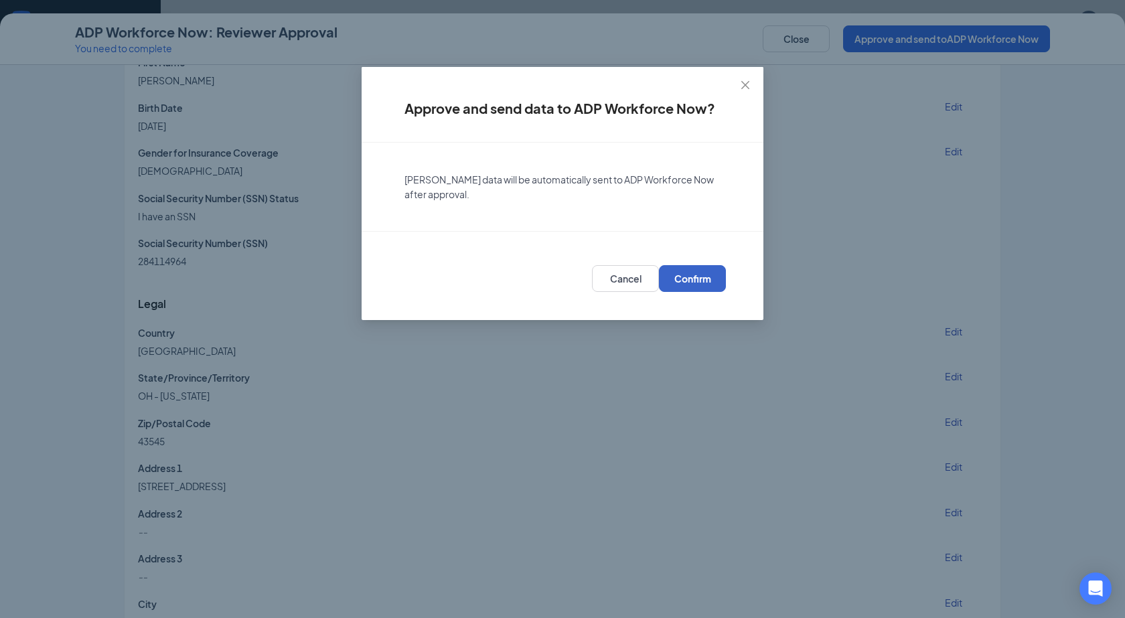
click at [710, 283] on span "Confirm" at bounding box center [693, 278] width 37 height 13
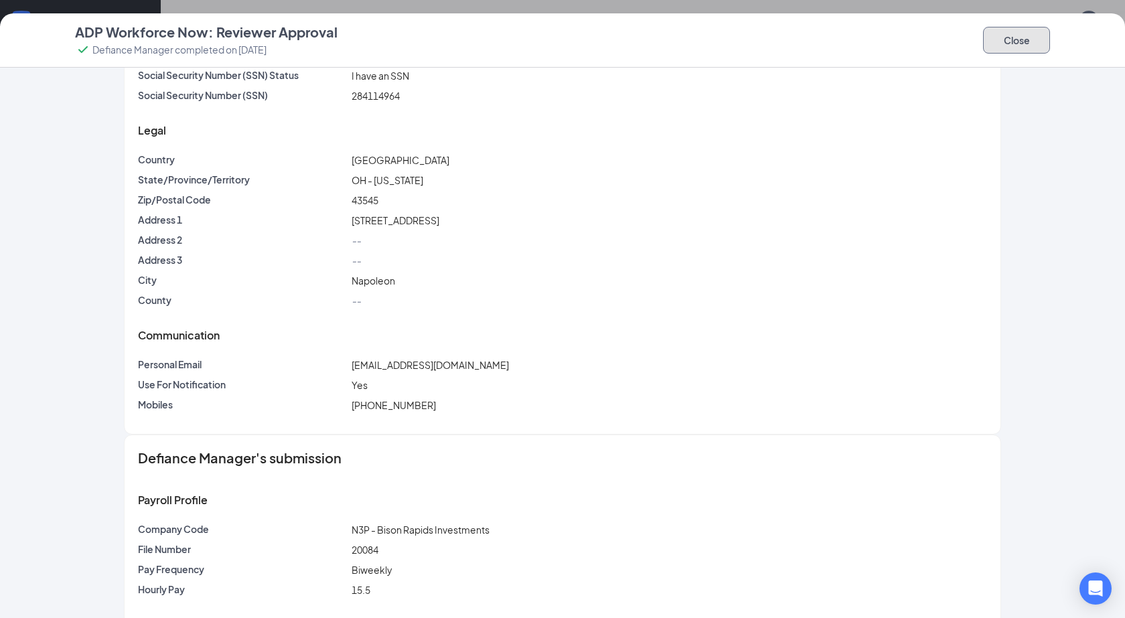
click at [1003, 46] on button "Close" at bounding box center [1016, 40] width 67 height 27
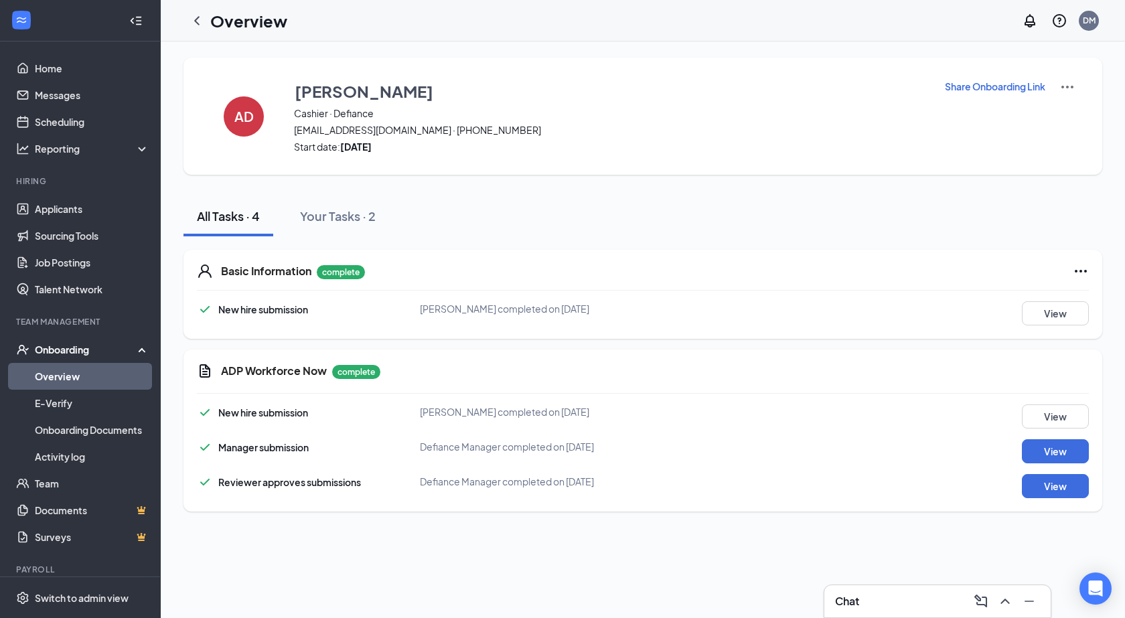
click at [52, 372] on link "Overview" at bounding box center [92, 376] width 115 height 27
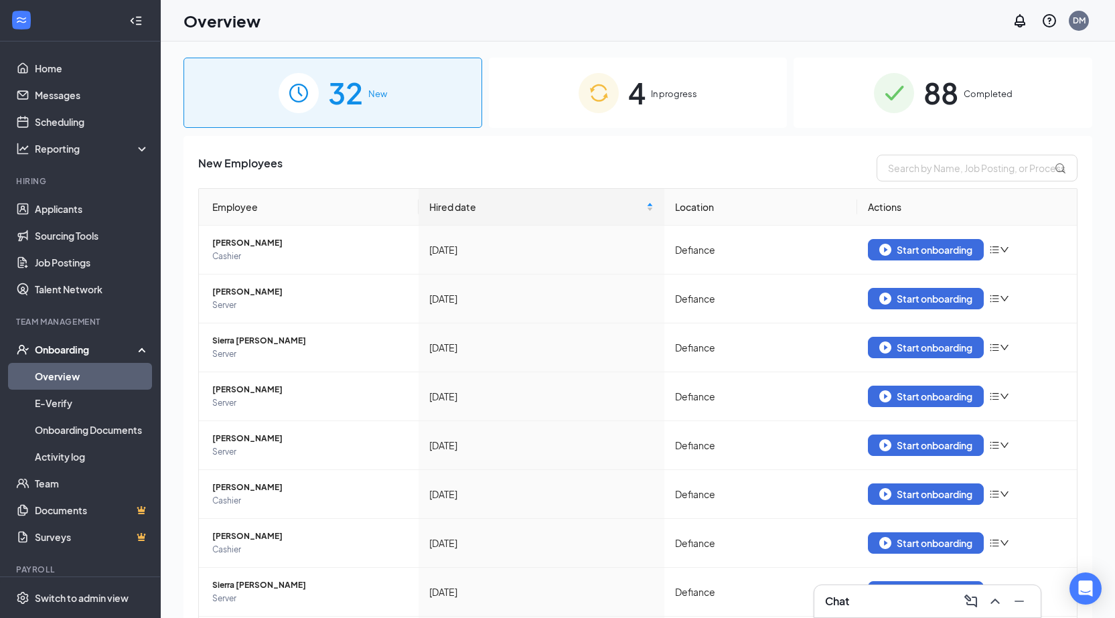
click at [663, 106] on div "4 In progress" at bounding box center [638, 93] width 299 height 70
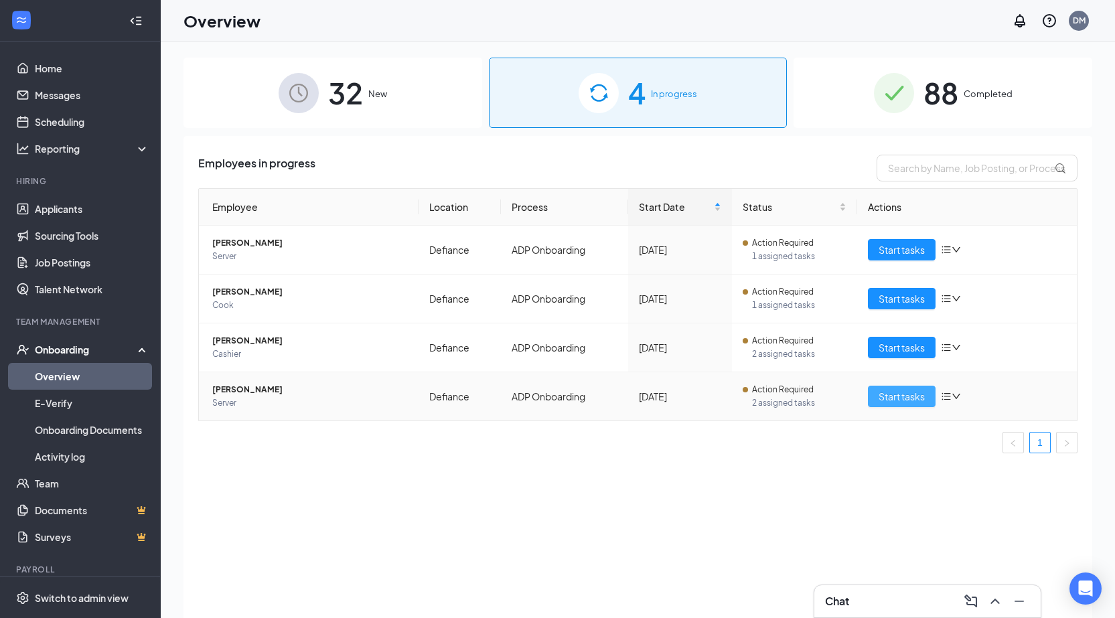
click at [889, 399] on span "Start tasks" at bounding box center [902, 396] width 46 height 15
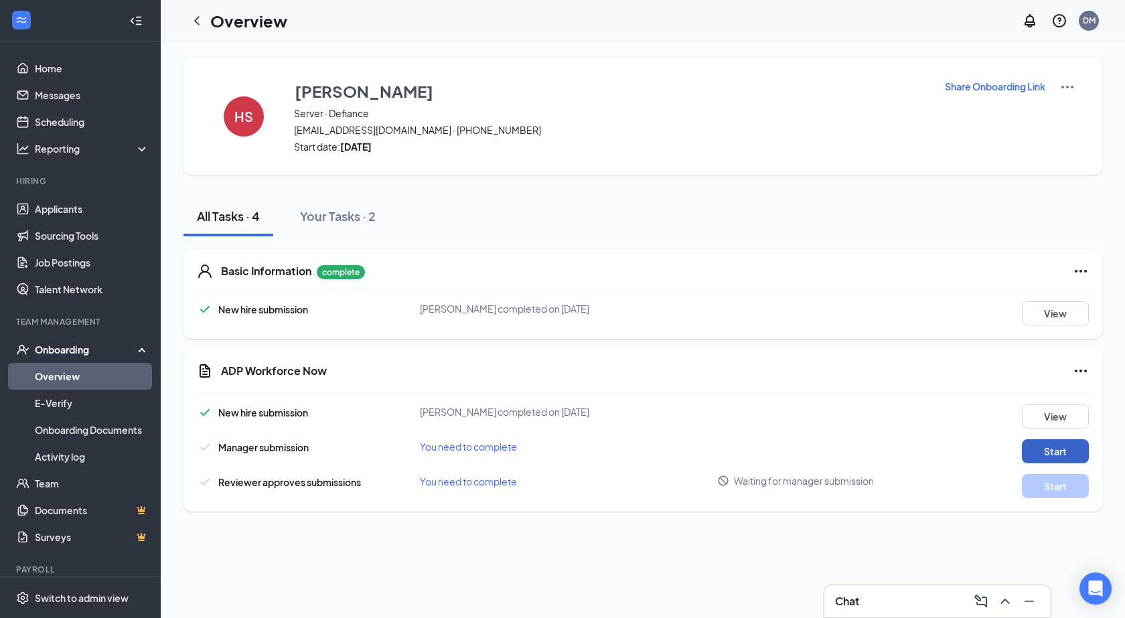
click at [1042, 447] on button "Start" at bounding box center [1055, 451] width 67 height 24
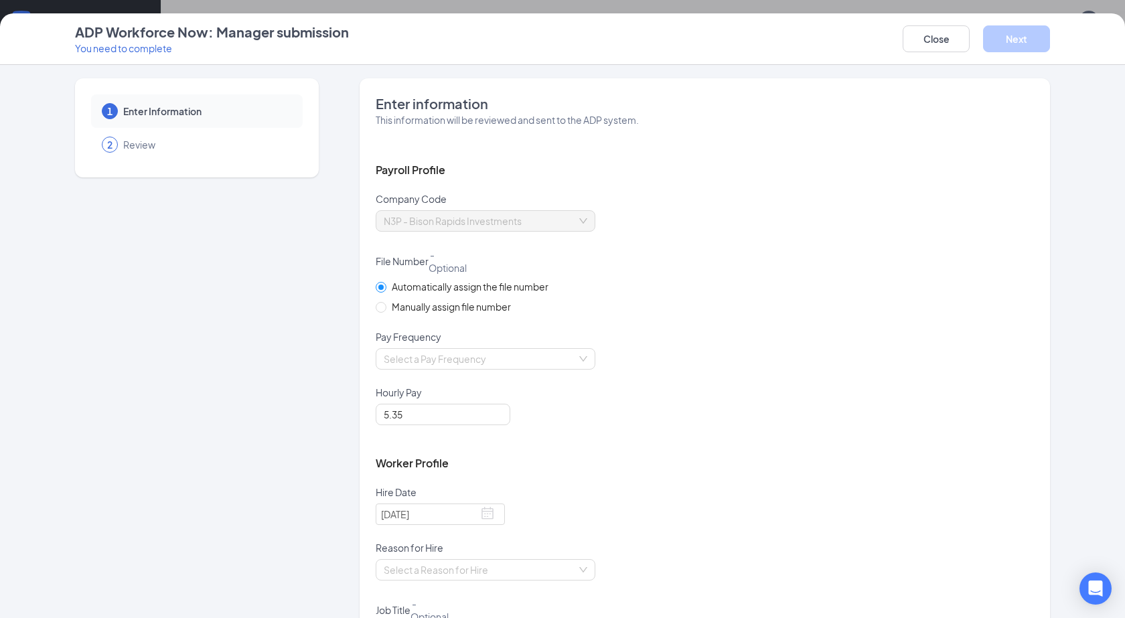
click at [409, 307] on span "Manually assign file number" at bounding box center [451, 306] width 130 height 15
click at [385, 307] on input "Manually assign file number" at bounding box center [380, 306] width 9 height 9
radio input "true"
radio input "false"
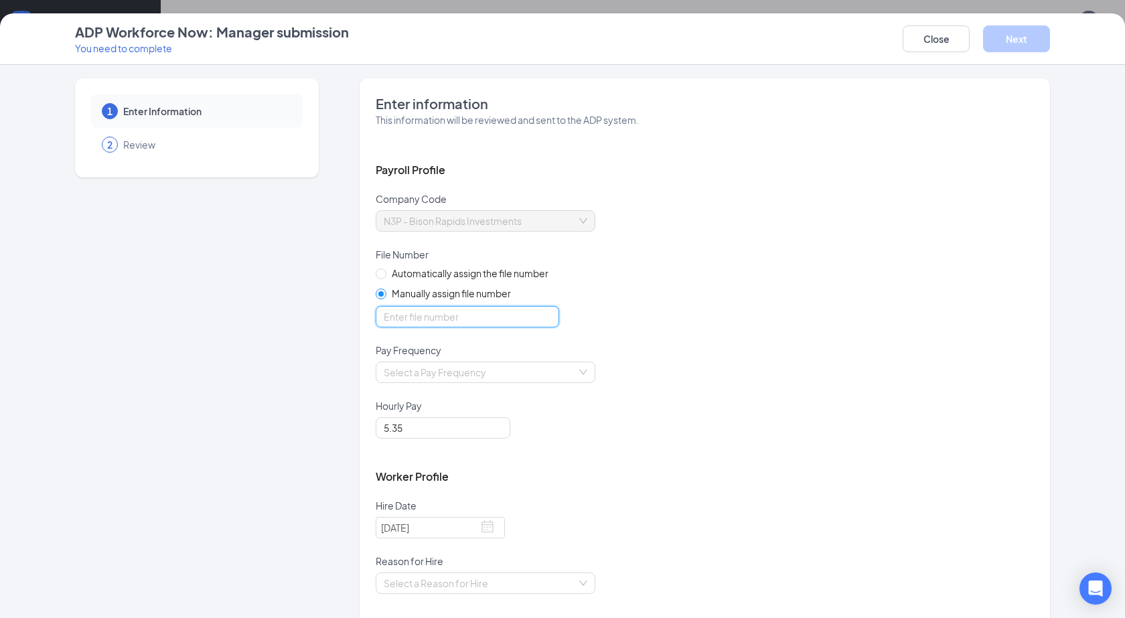
click at [427, 320] on input "optional_short_text" at bounding box center [468, 316] width 184 height 21
click at [408, 372] on div "Select a Pay Frequency" at bounding box center [486, 372] width 220 height 21
type input "20085"
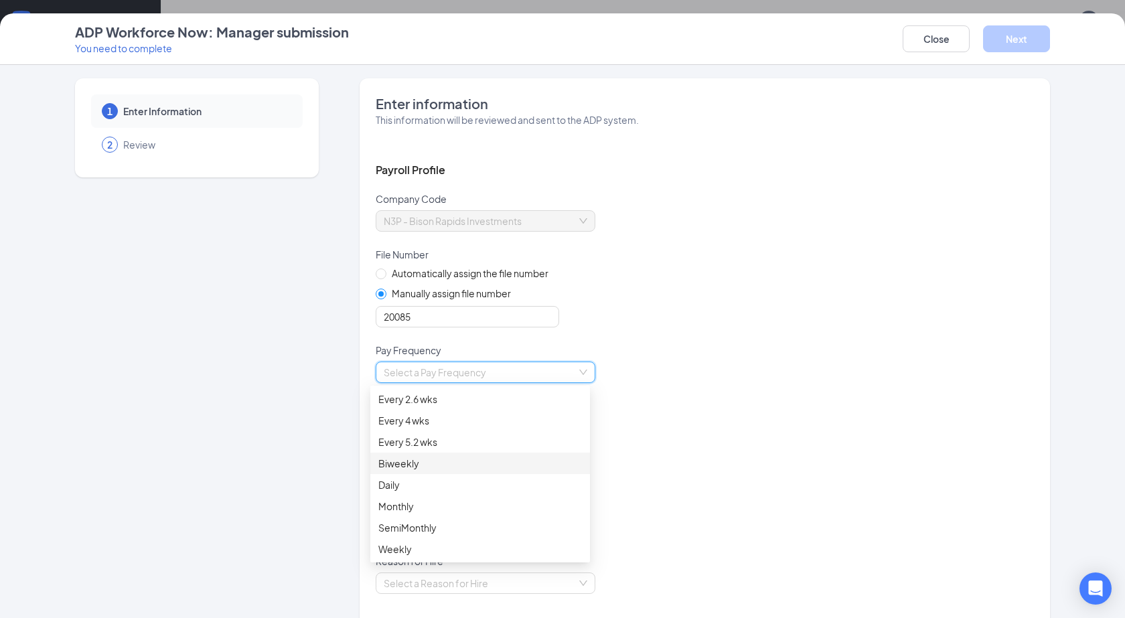
click at [406, 464] on div "Biweekly" at bounding box center [480, 463] width 204 height 15
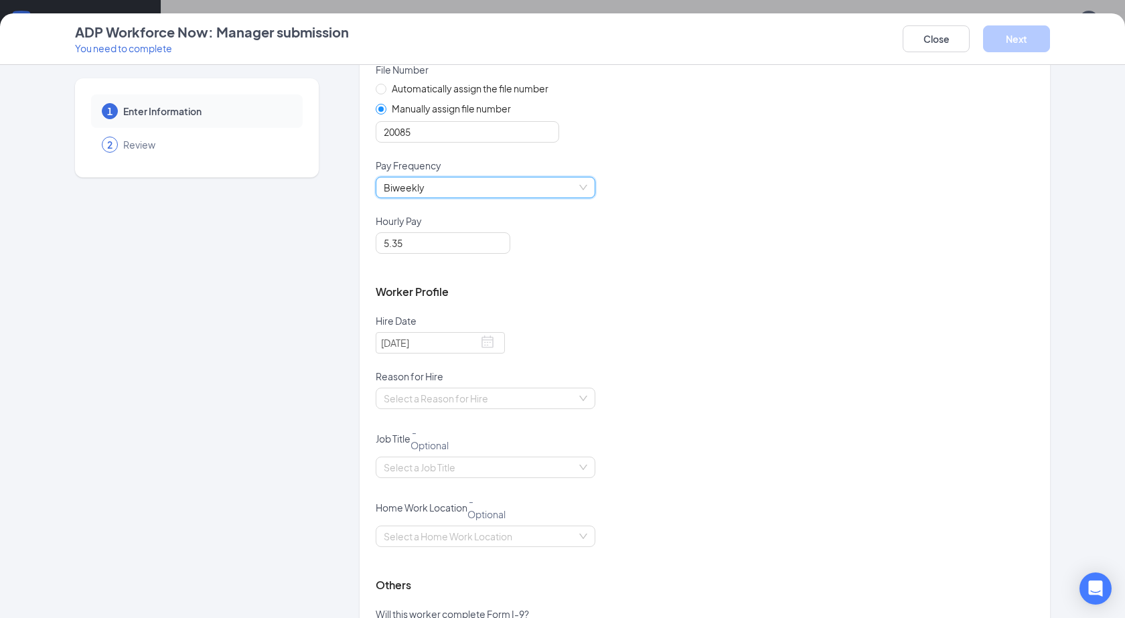
scroll to position [201, 0]
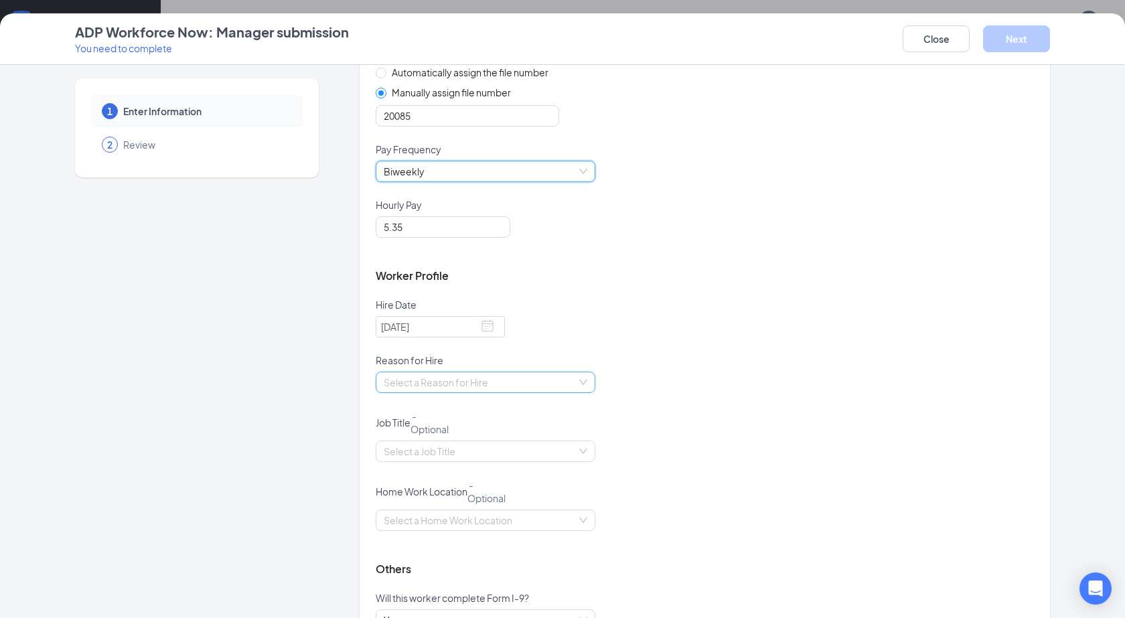
click at [427, 387] on input "search" at bounding box center [481, 382] width 194 height 20
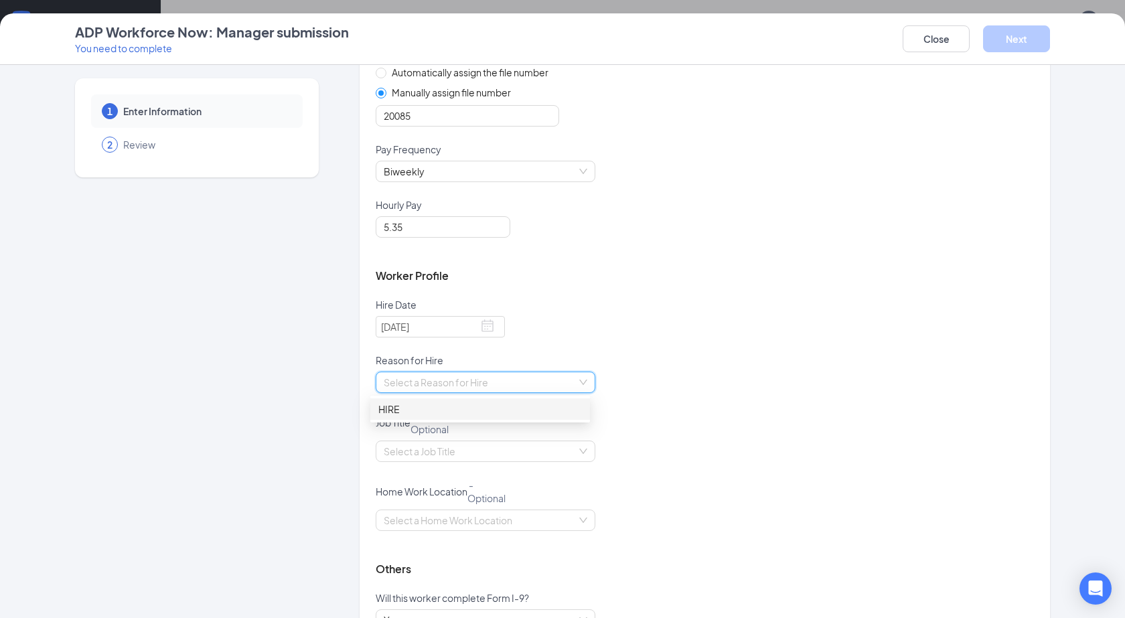
click at [412, 409] on div "HIRE" at bounding box center [480, 409] width 204 height 15
click at [413, 450] on input "search" at bounding box center [481, 451] width 194 height 20
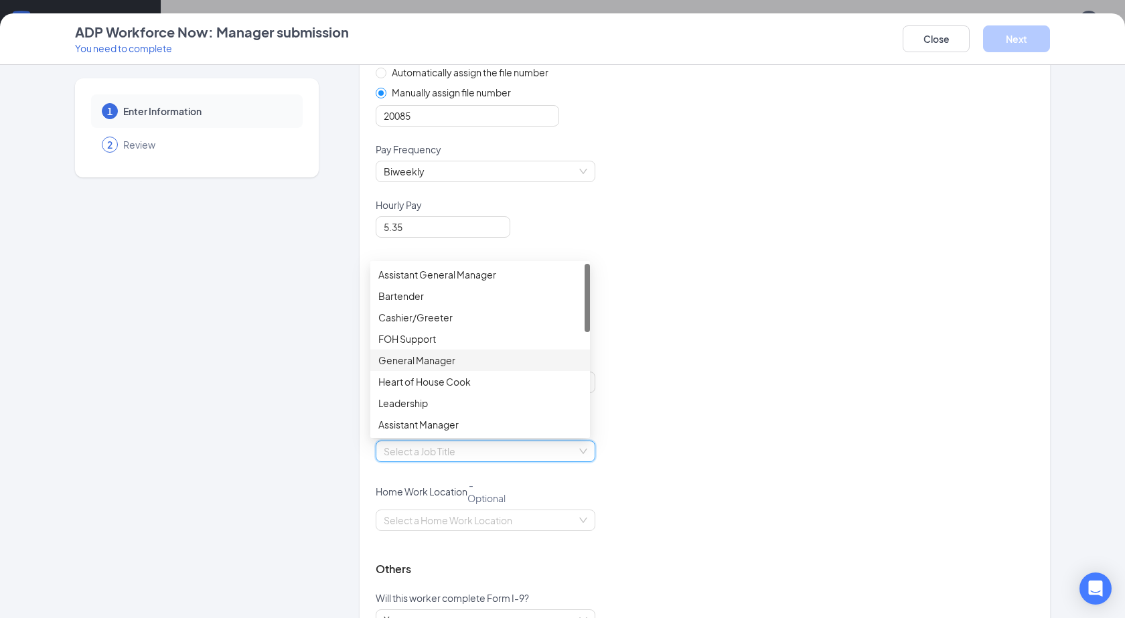
scroll to position [134, 0]
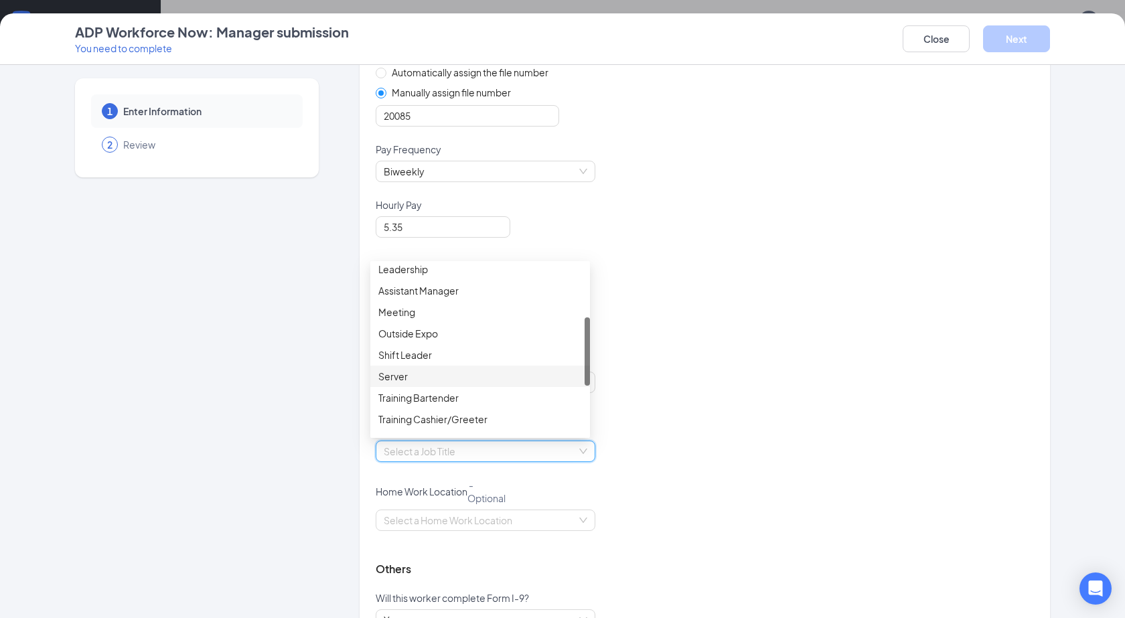
click at [423, 380] on div "Server" at bounding box center [480, 376] width 204 height 15
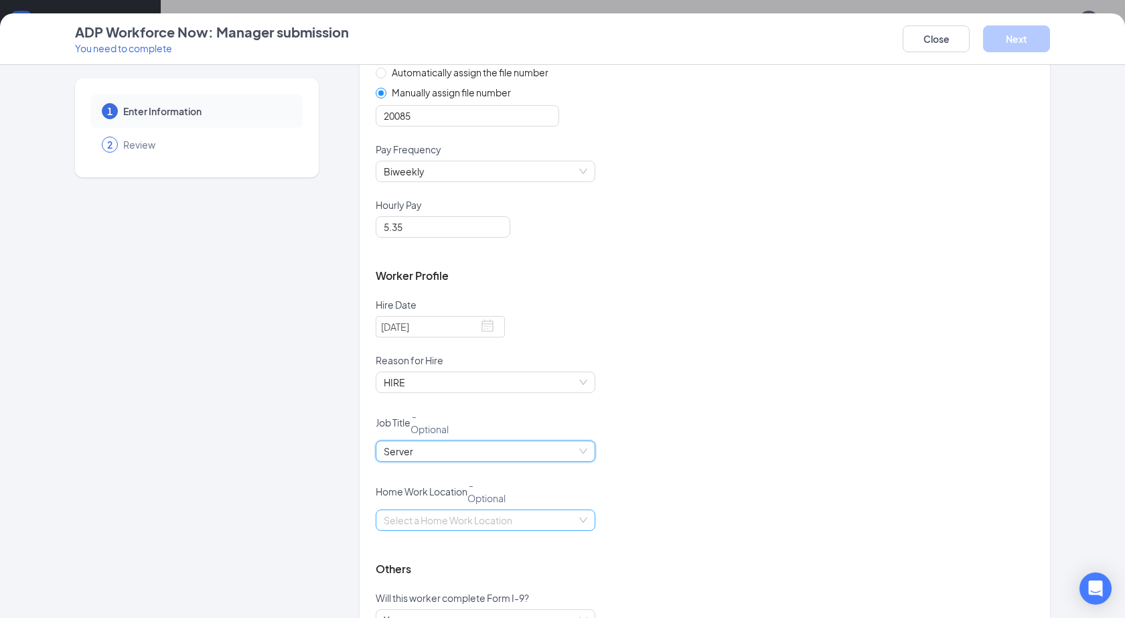
click at [426, 516] on input "search" at bounding box center [481, 520] width 194 height 20
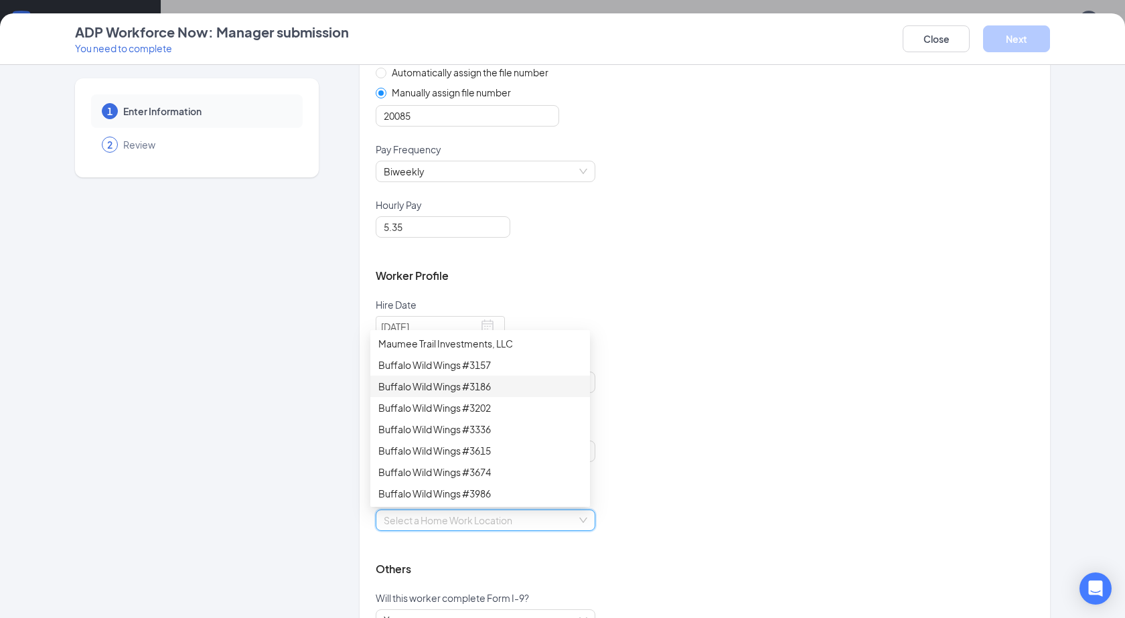
click at [474, 389] on div "Buffalo Wild Wings #3186" at bounding box center [480, 386] width 204 height 15
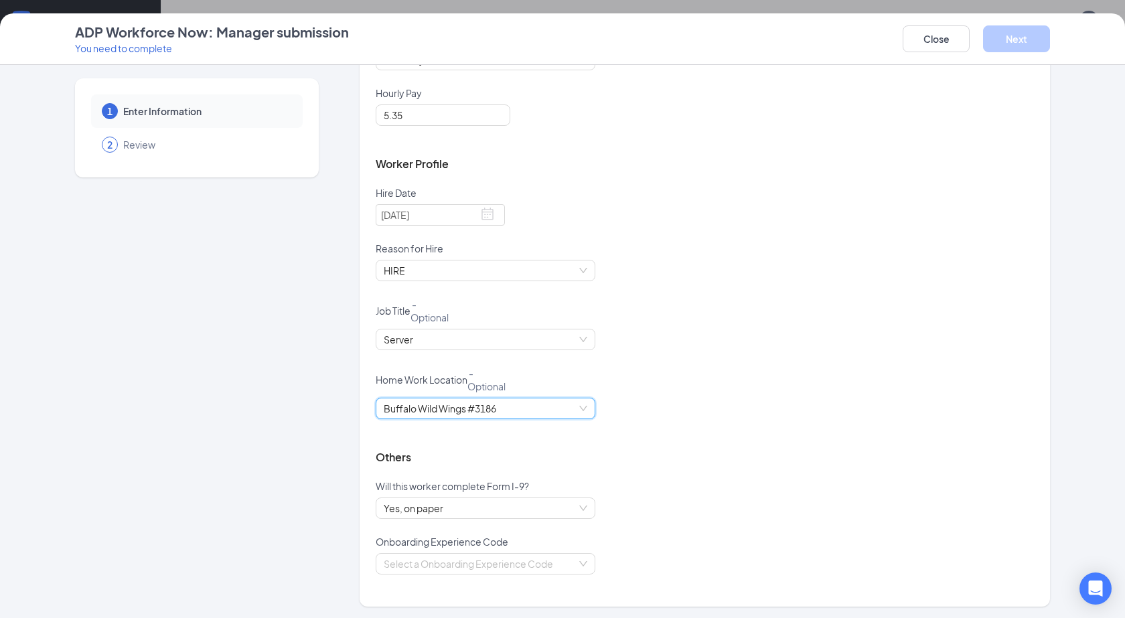
scroll to position [315, 0]
click at [457, 507] on span "Yes, on paper" at bounding box center [486, 506] width 204 height 20
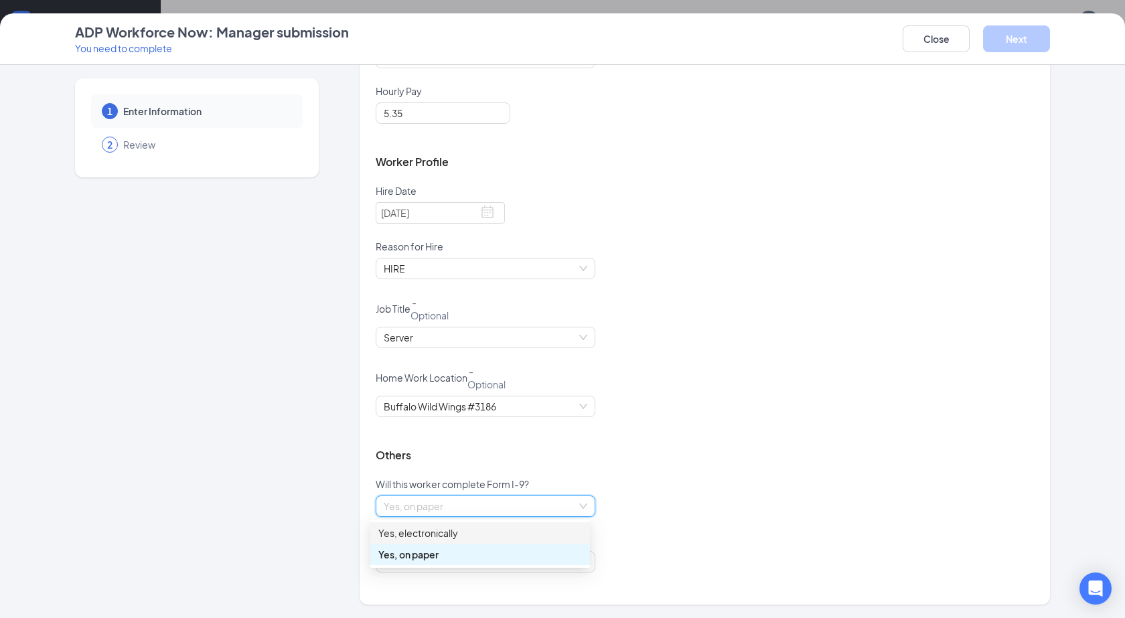
click at [433, 528] on div "Yes, electronically" at bounding box center [480, 533] width 204 height 15
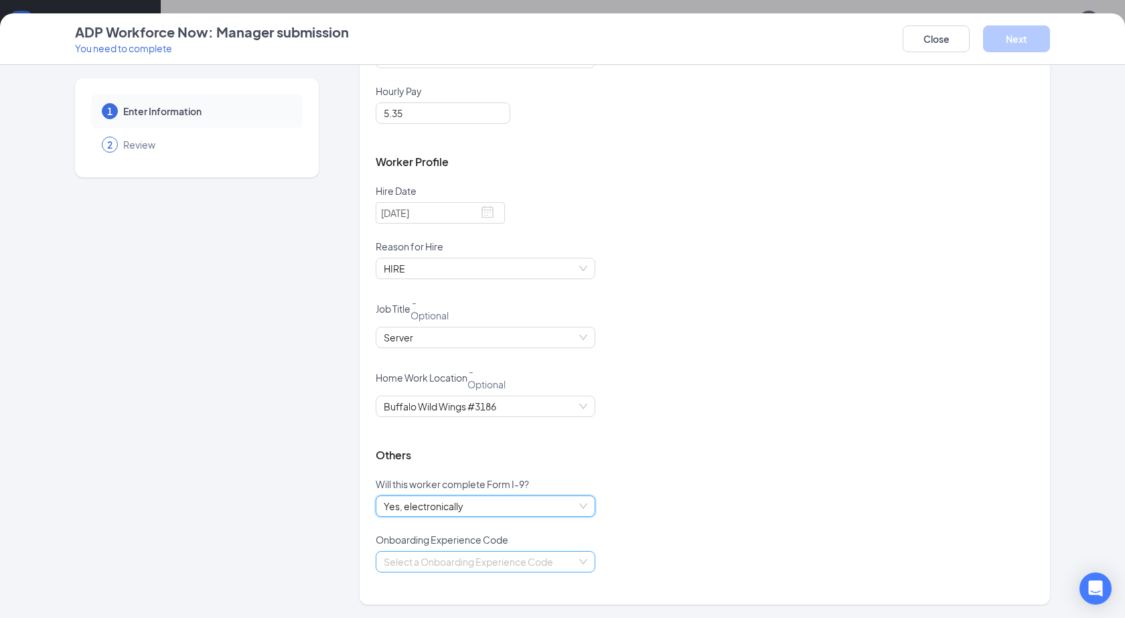
click at [430, 552] on input "search" at bounding box center [481, 562] width 194 height 20
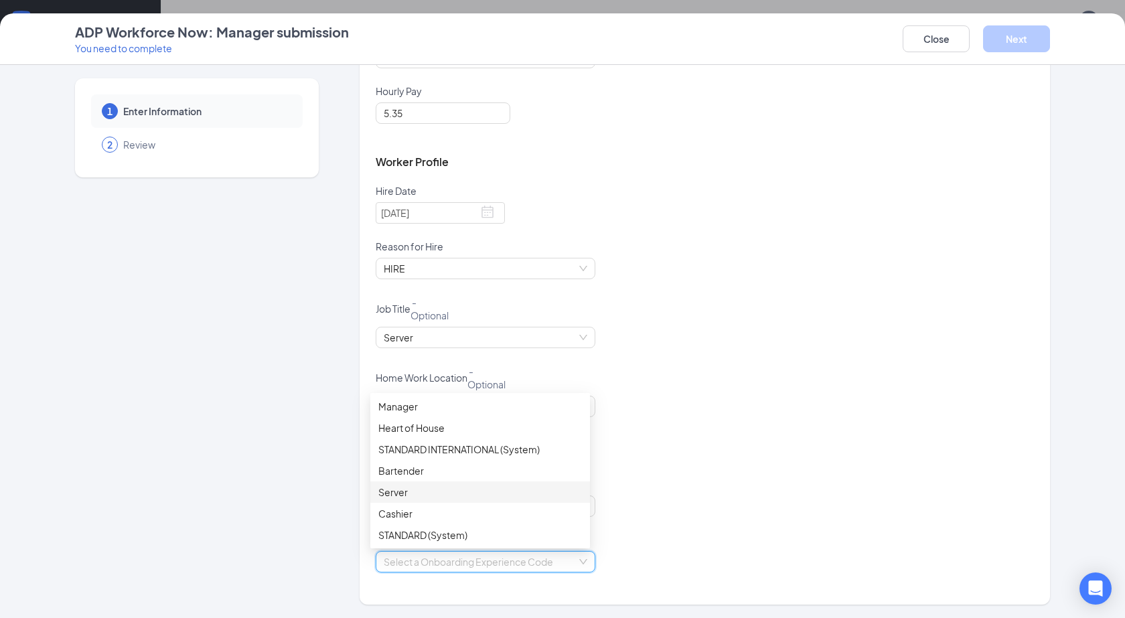
click at [401, 500] on div "Server" at bounding box center [480, 492] width 220 height 21
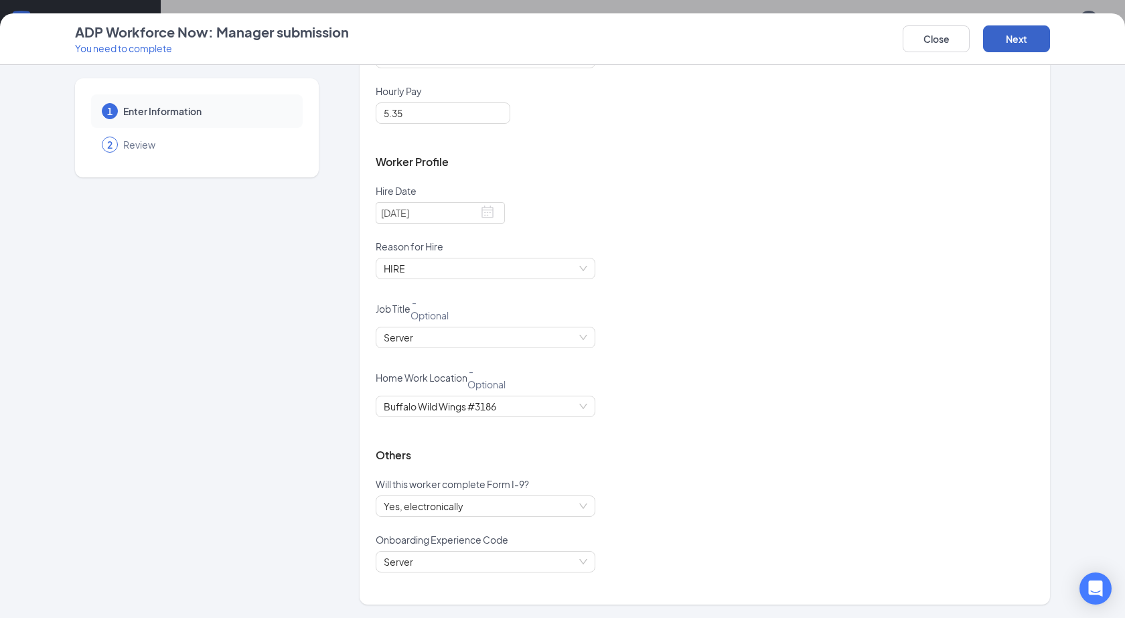
click at [1038, 42] on button "Next" at bounding box center [1016, 38] width 67 height 27
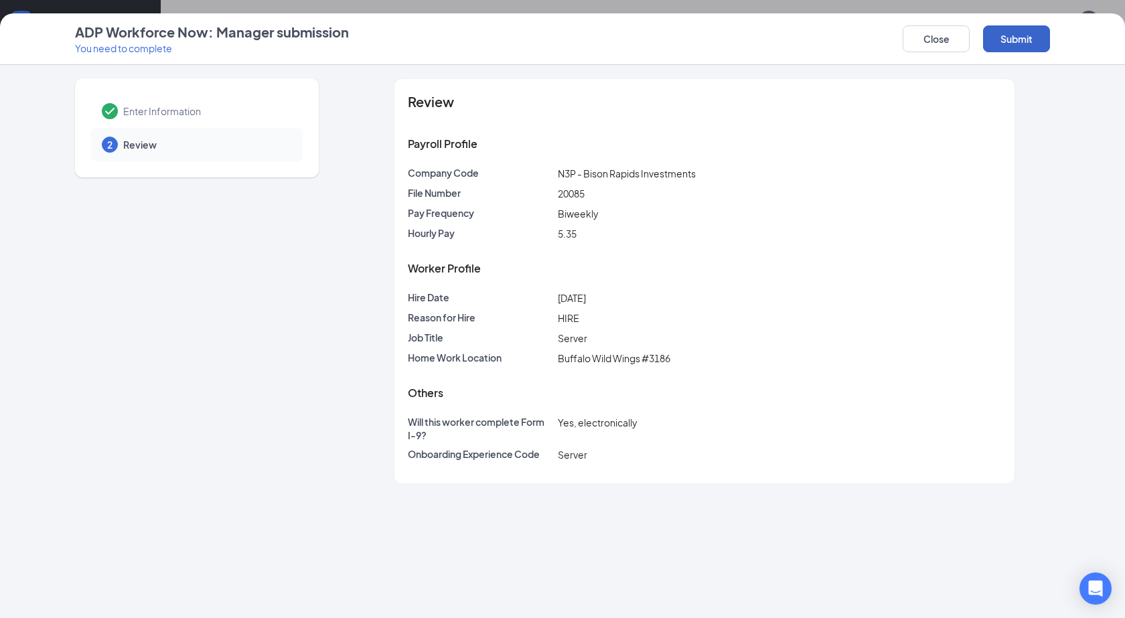
click at [1025, 25] on button "Submit" at bounding box center [1016, 38] width 67 height 27
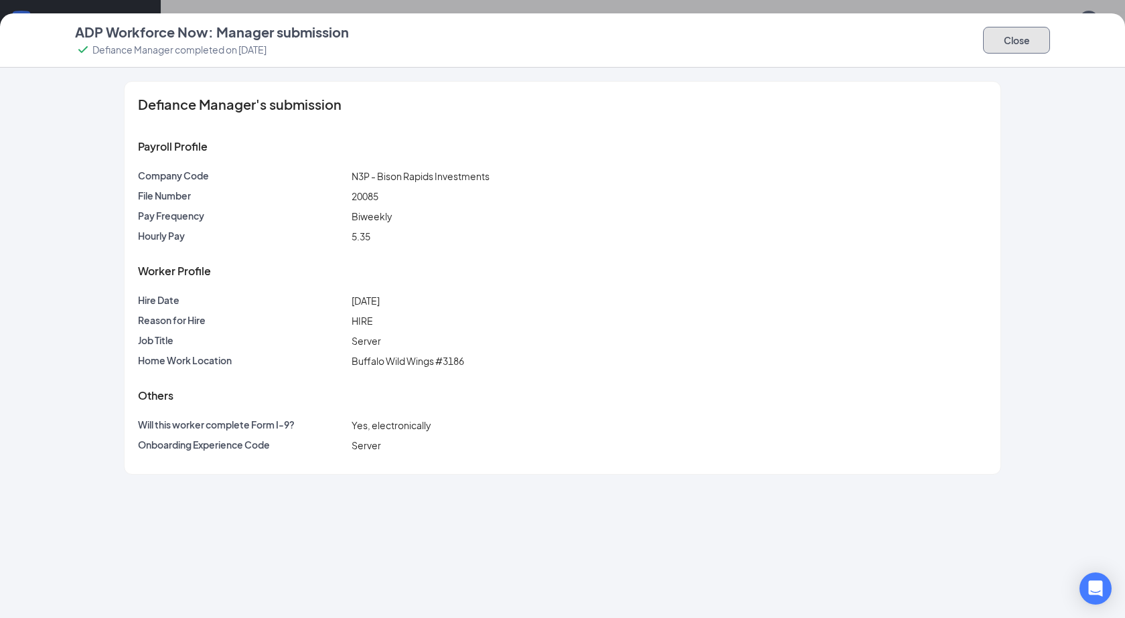
click at [1005, 43] on button "Close" at bounding box center [1016, 40] width 67 height 27
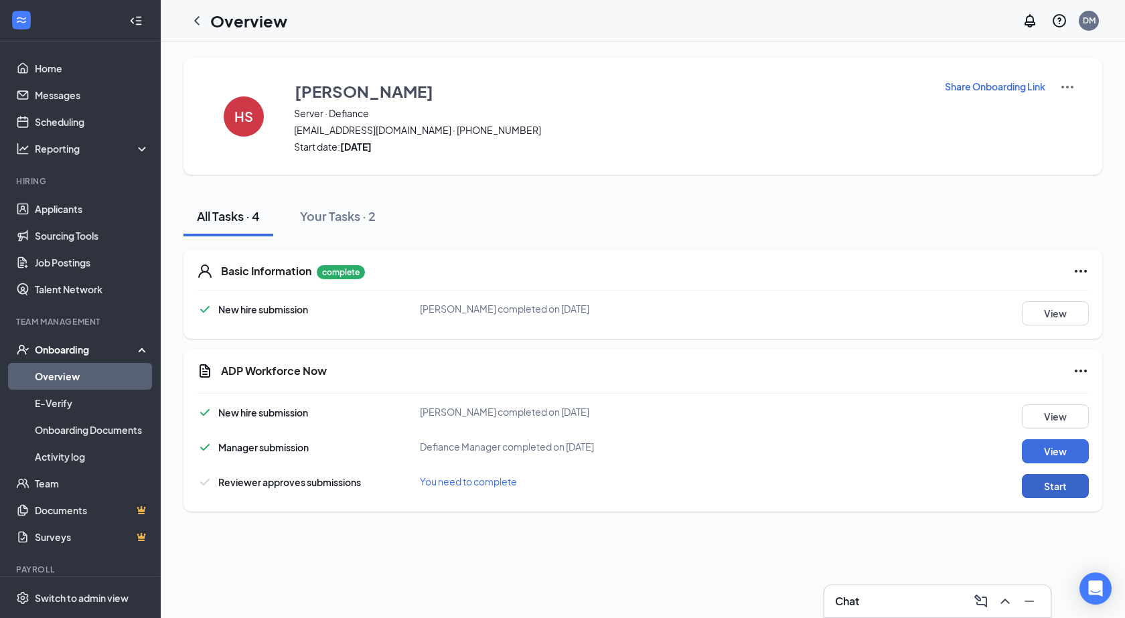
click at [1038, 497] on button "Start" at bounding box center [1055, 486] width 67 height 24
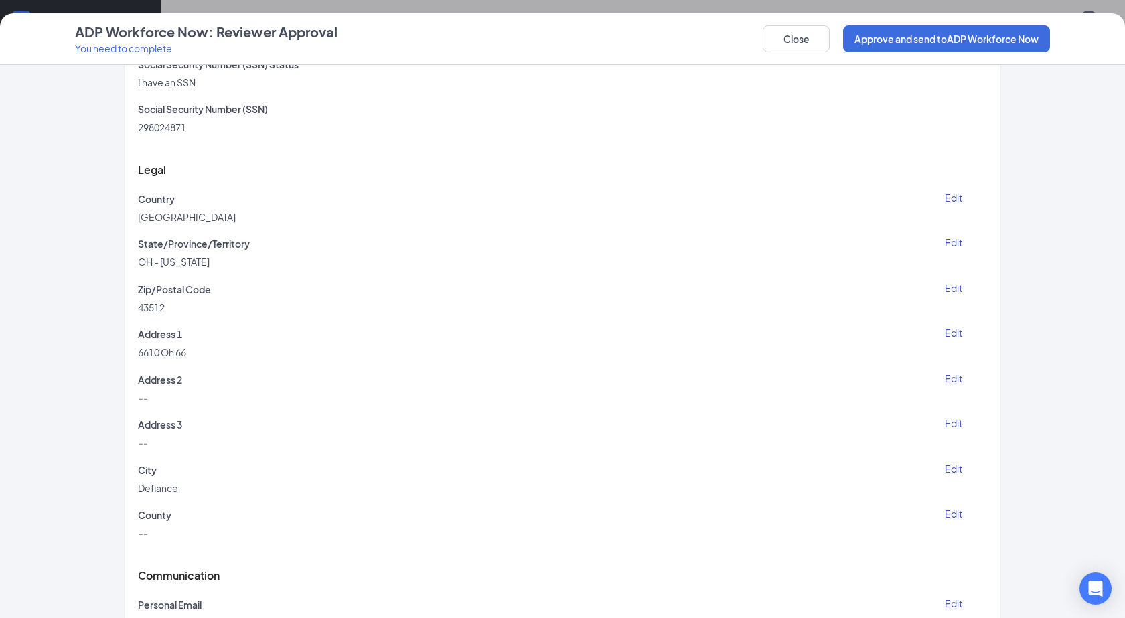
scroll to position [603, 0]
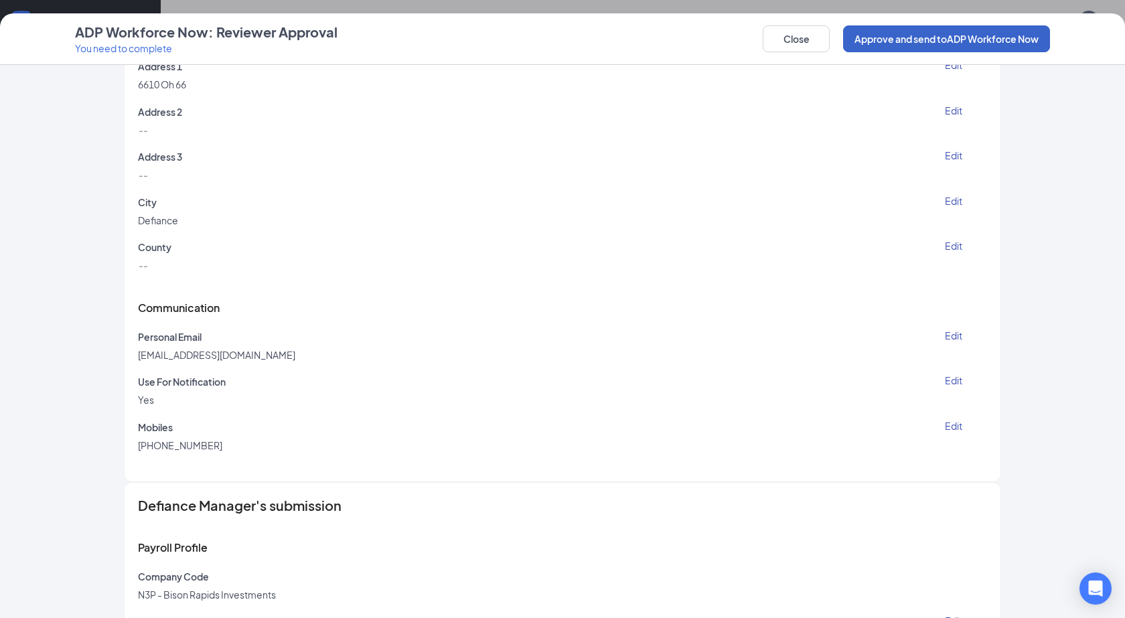
click at [902, 44] on button "Approve and send to ADP Workforce Now" at bounding box center [946, 38] width 207 height 27
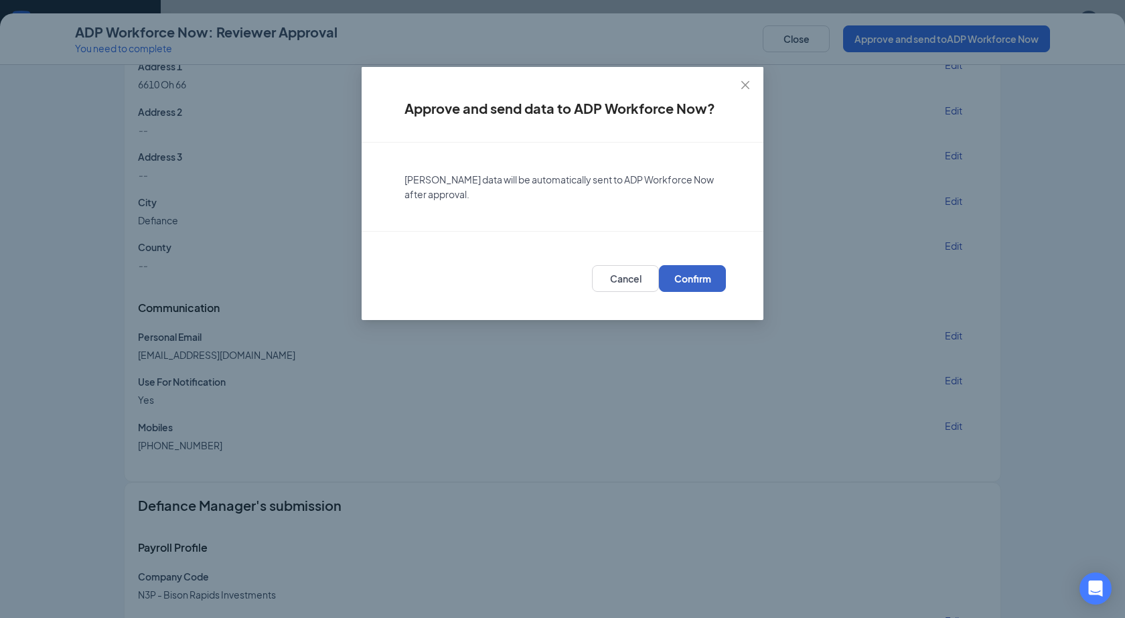
click at [709, 277] on span "Confirm" at bounding box center [693, 278] width 37 height 13
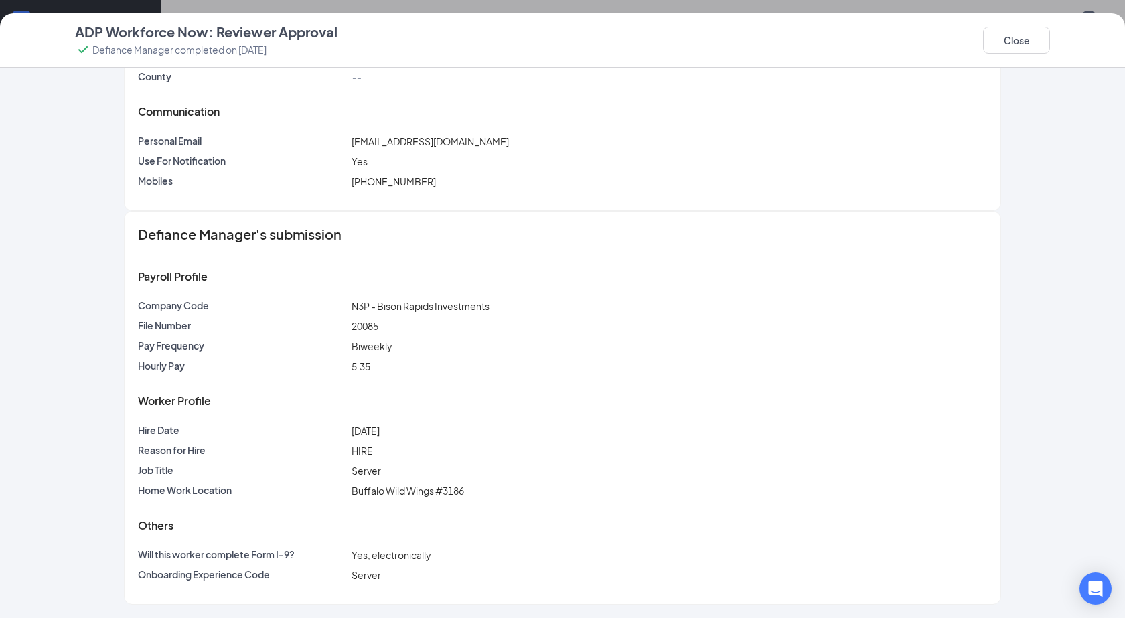
scroll to position [425, 0]
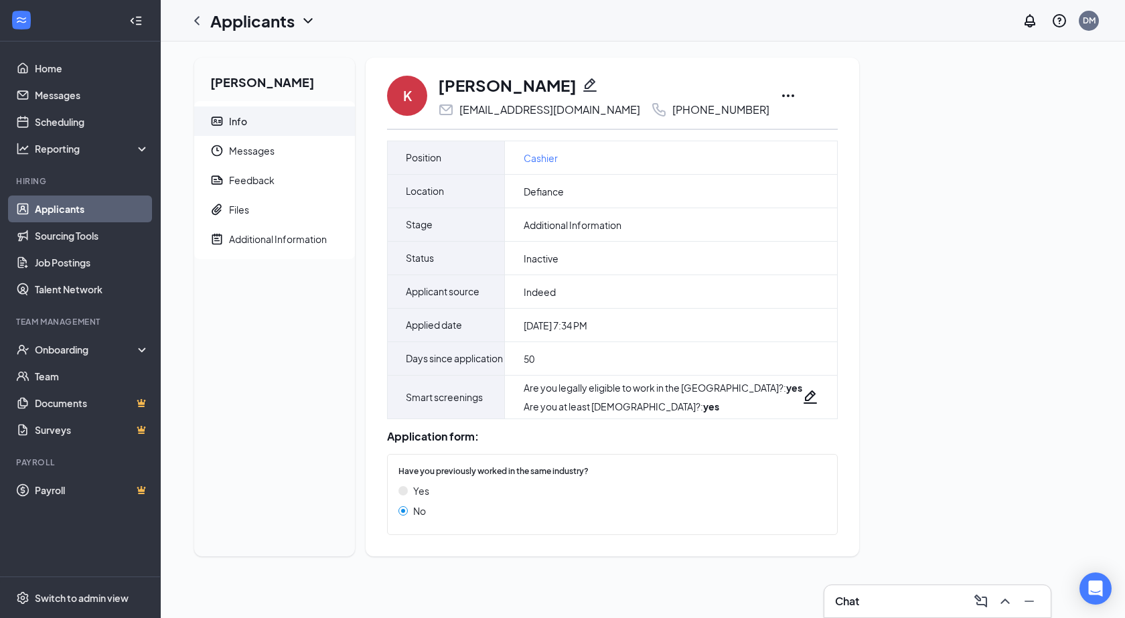
click at [796, 91] on icon "Ellipses" at bounding box center [788, 96] width 16 height 16
click at [859, 228] on li "Move to stage" at bounding box center [862, 218] width 137 height 29
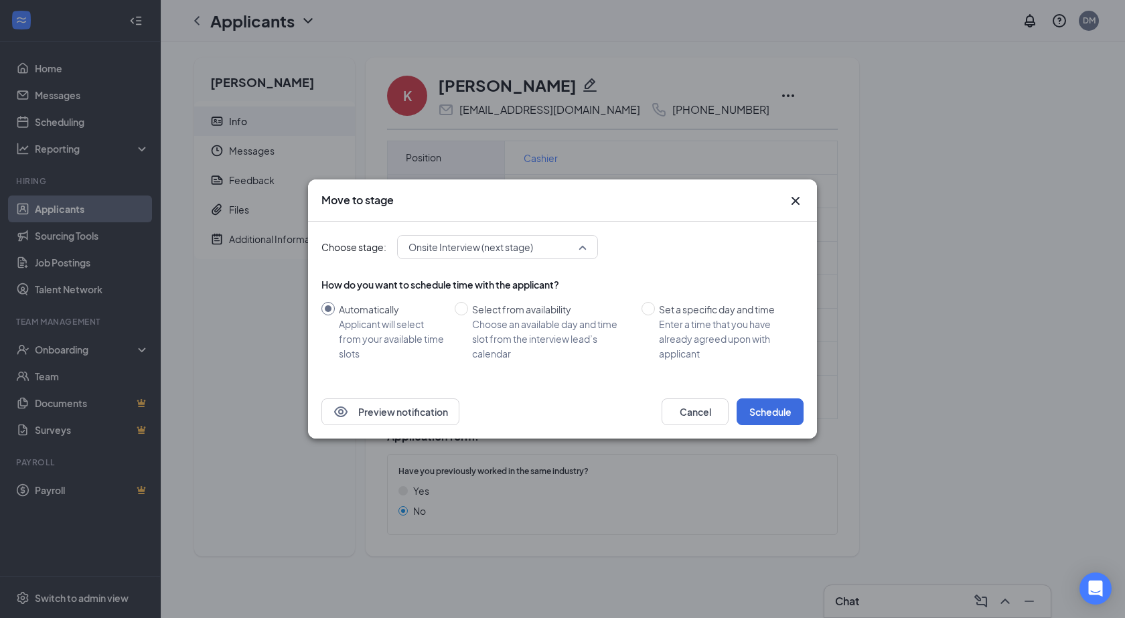
click at [484, 253] on span "Onsite Interview (next stage)" at bounding box center [471, 247] width 125 height 20
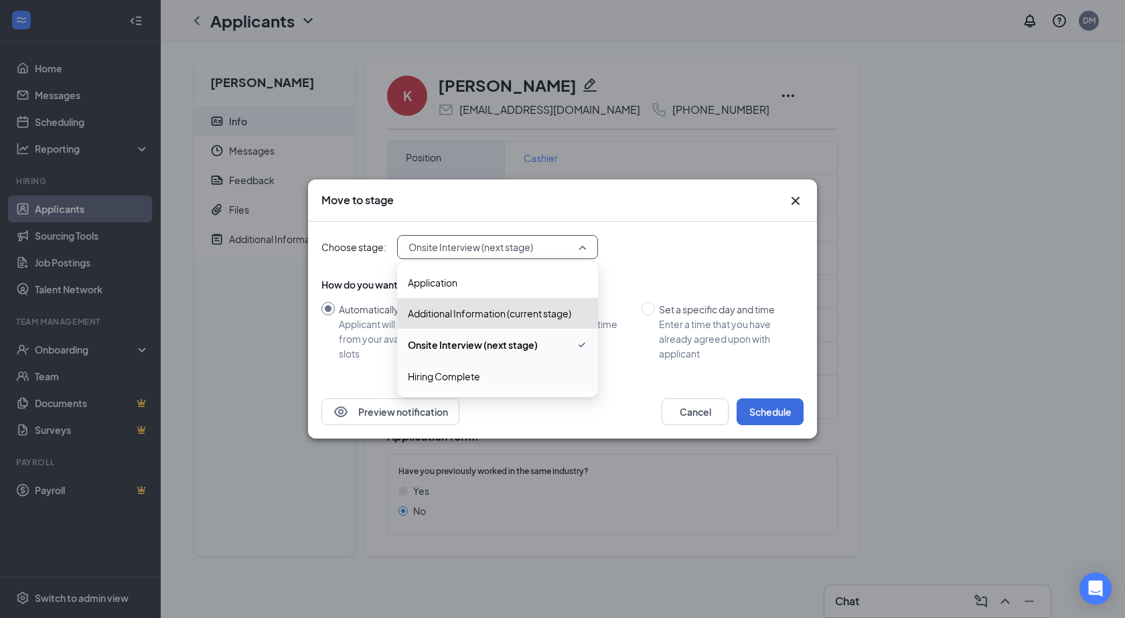
click at [449, 378] on span "Hiring Complete" at bounding box center [444, 376] width 72 height 15
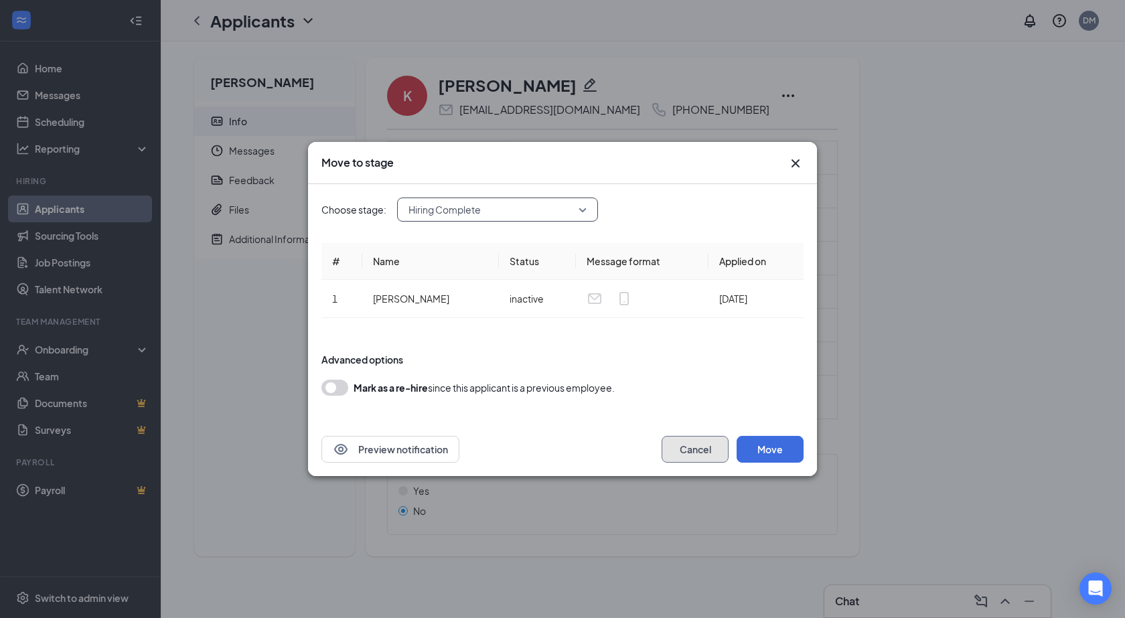
click at [681, 439] on button "Cancel" at bounding box center [695, 449] width 67 height 27
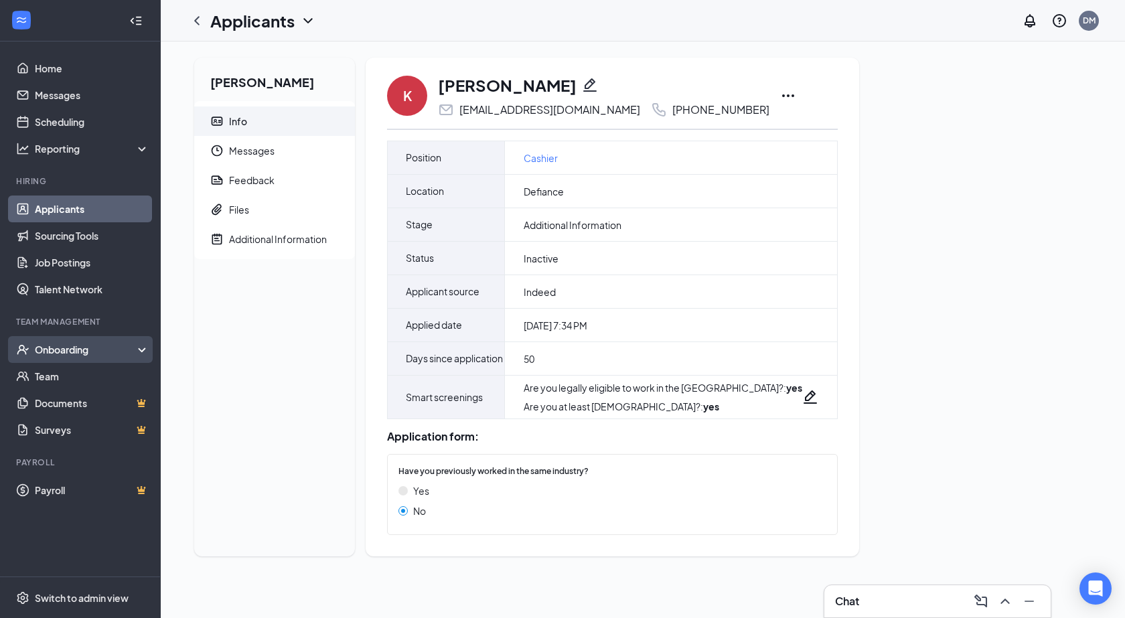
click at [68, 346] on div "Onboarding" at bounding box center [86, 349] width 103 height 13
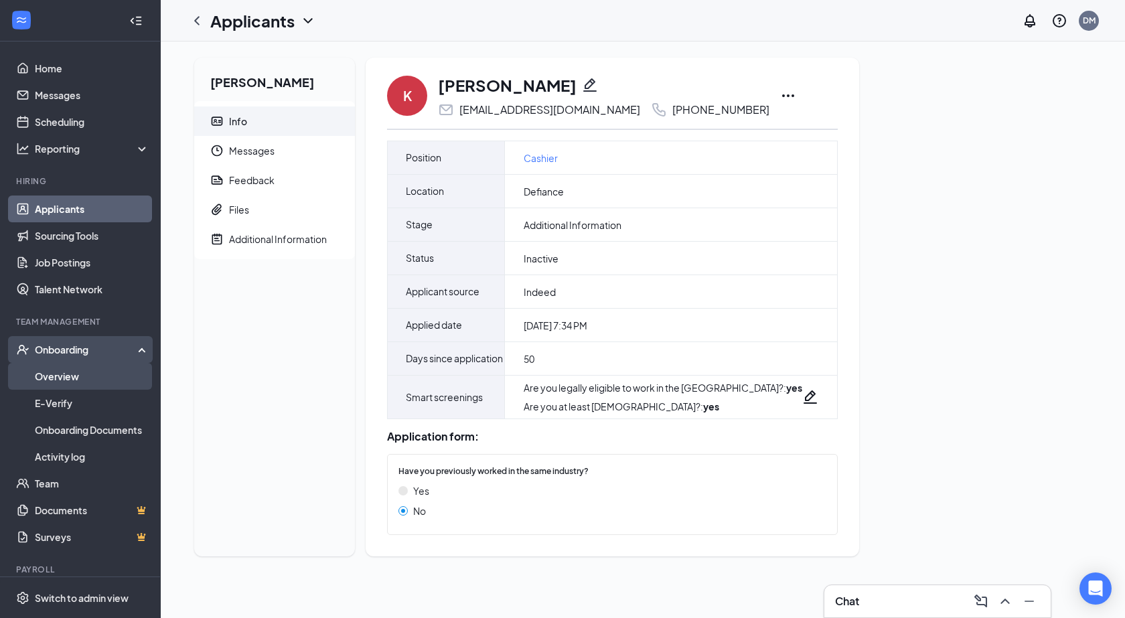
click at [62, 380] on link "Overview" at bounding box center [92, 376] width 115 height 27
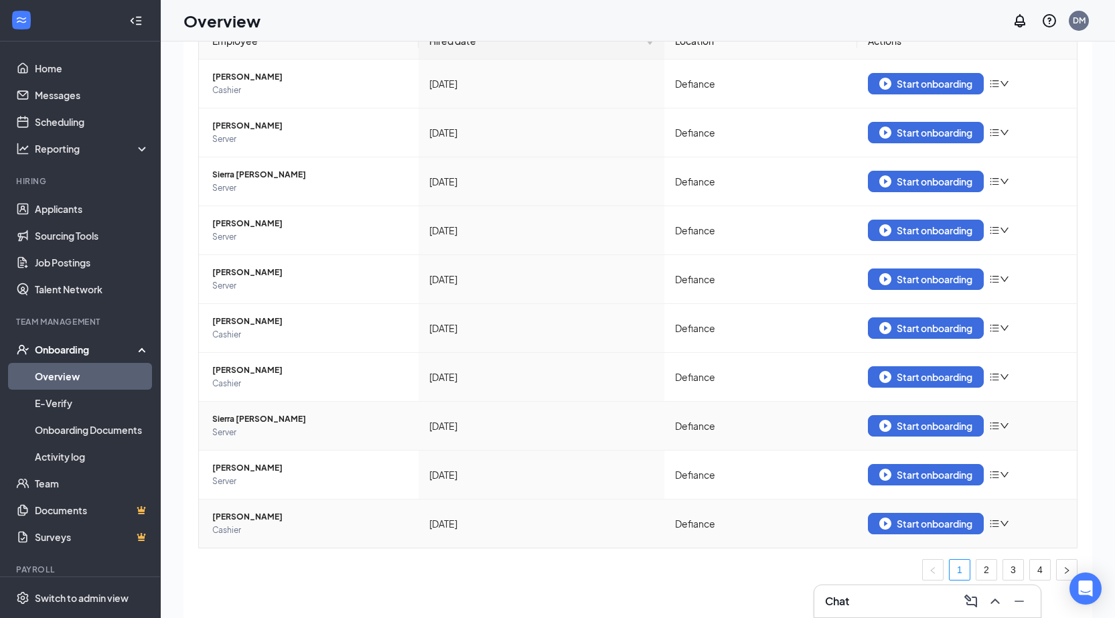
scroll to position [60, 0]
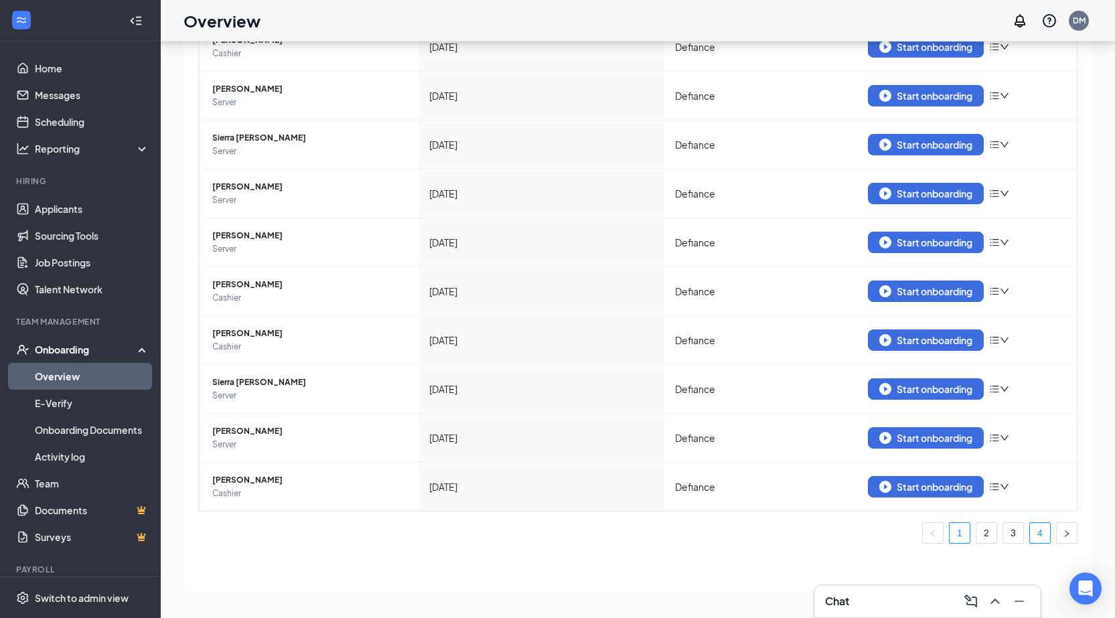
click at [1034, 532] on link "4" at bounding box center [1040, 533] width 20 height 20
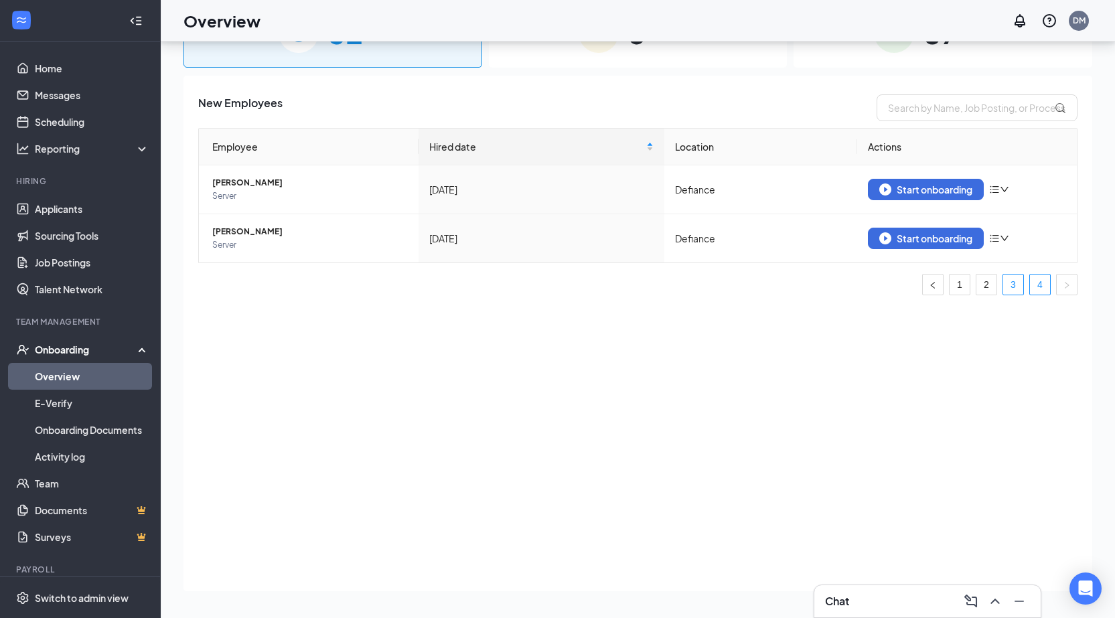
click at [1012, 290] on link "3" at bounding box center [1013, 285] width 20 height 20
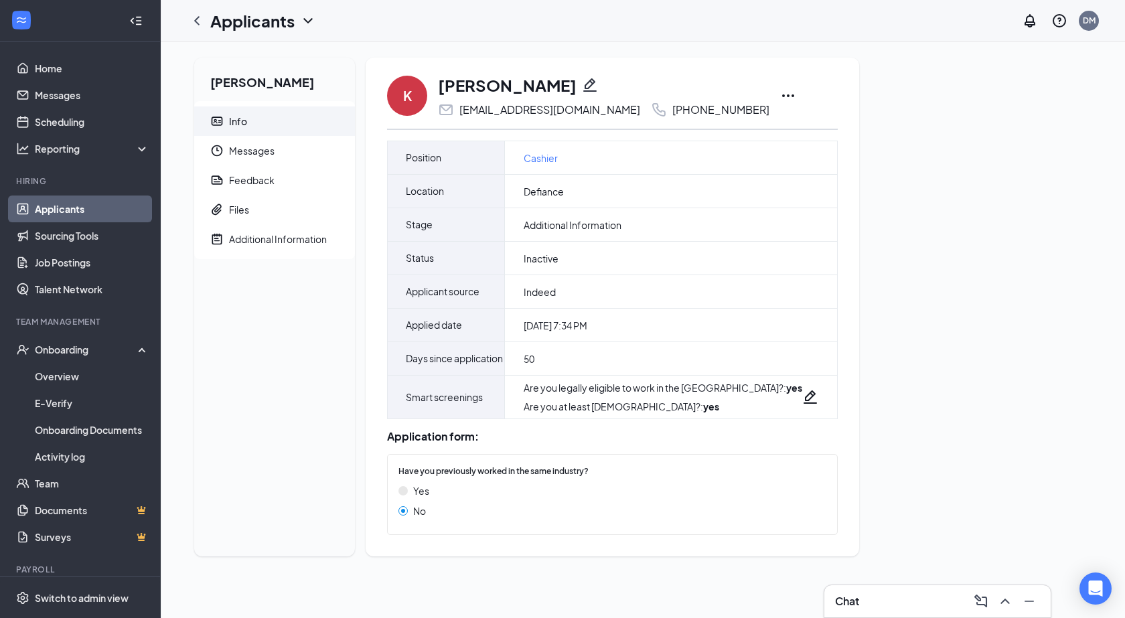
click at [796, 95] on icon "Ellipses" at bounding box center [788, 96] width 16 height 16
click at [841, 220] on p "Move to stage" at bounding box center [862, 218] width 115 height 13
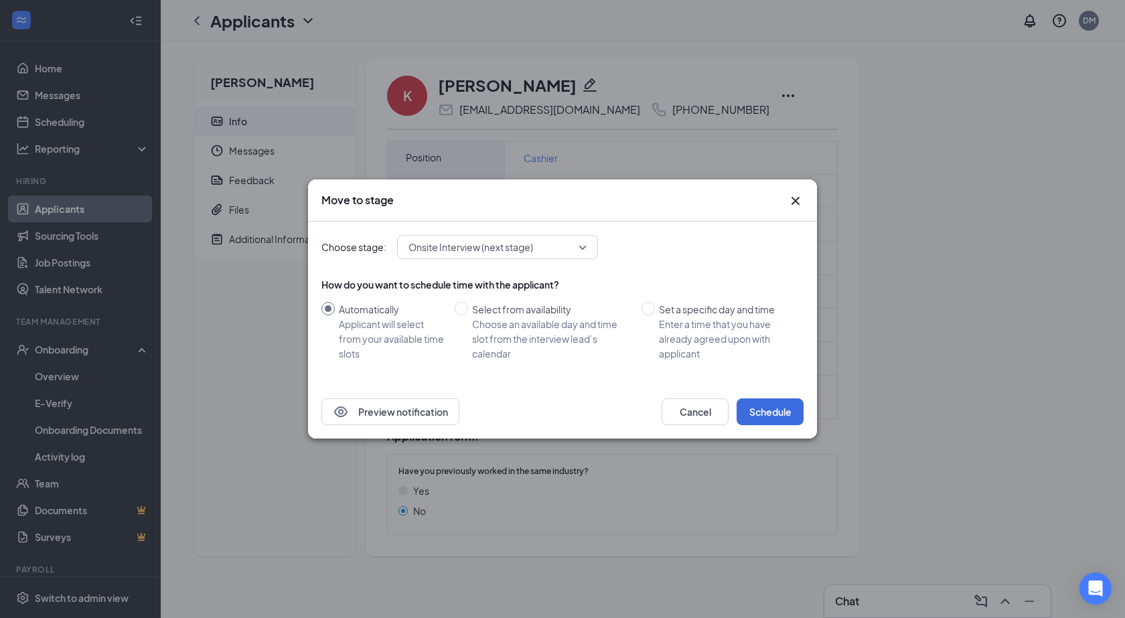
click at [494, 251] on span "Onsite Interview (next stage)" at bounding box center [471, 247] width 125 height 20
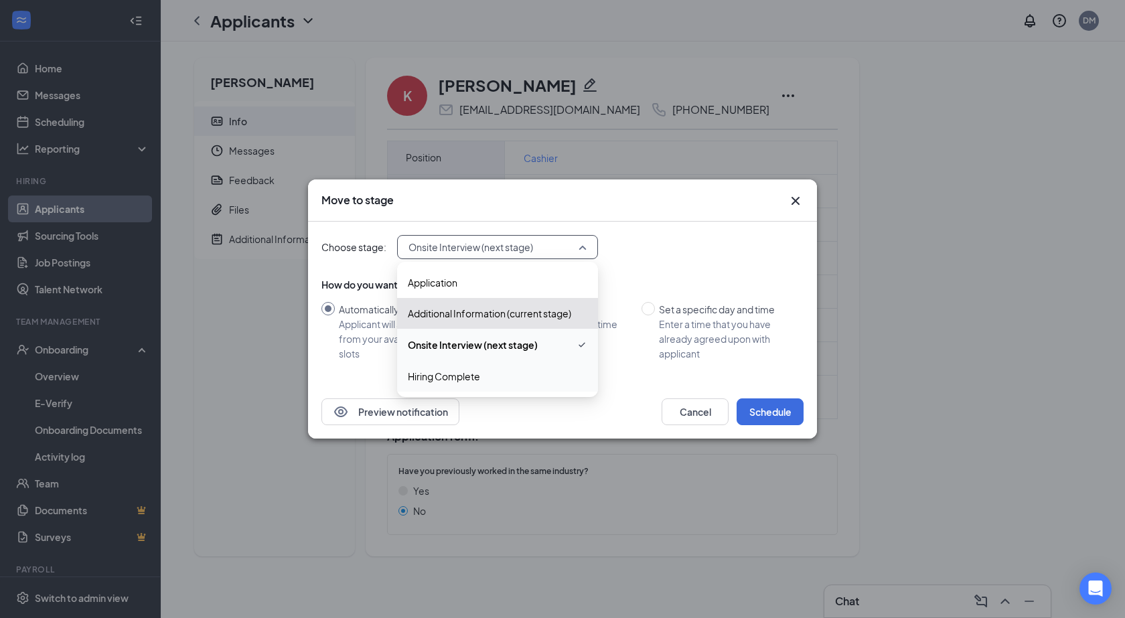
click at [475, 373] on span "Hiring Complete" at bounding box center [444, 376] width 72 height 15
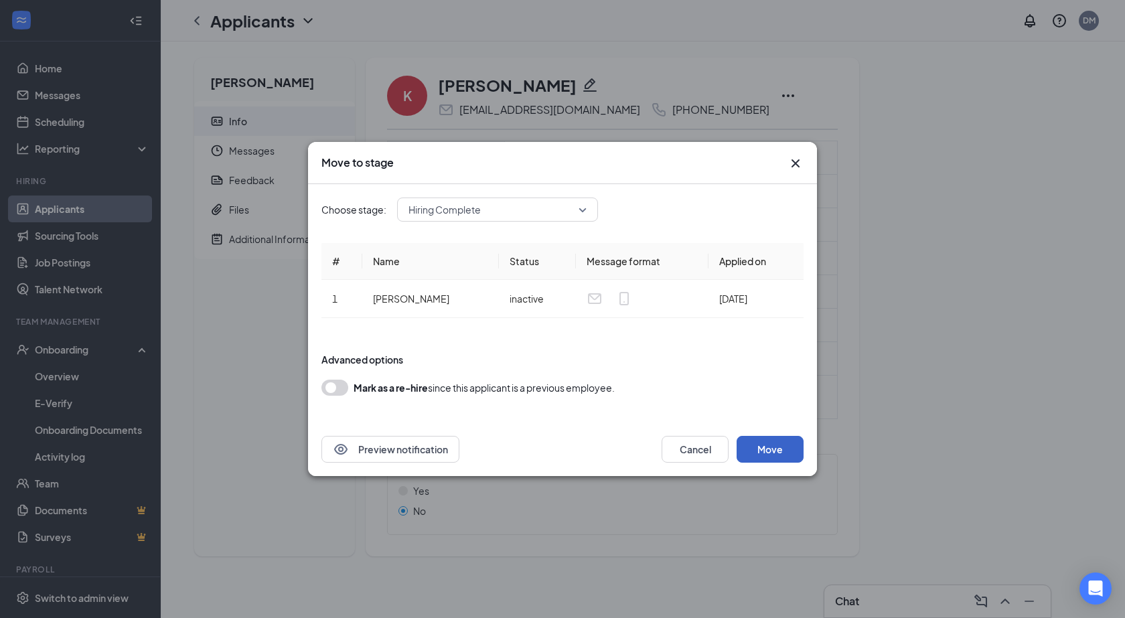
click at [774, 459] on button "Move" at bounding box center [770, 449] width 67 height 27
click at [756, 447] on button "Move" at bounding box center [770, 449] width 67 height 27
click at [326, 389] on button "button" at bounding box center [335, 388] width 27 height 16
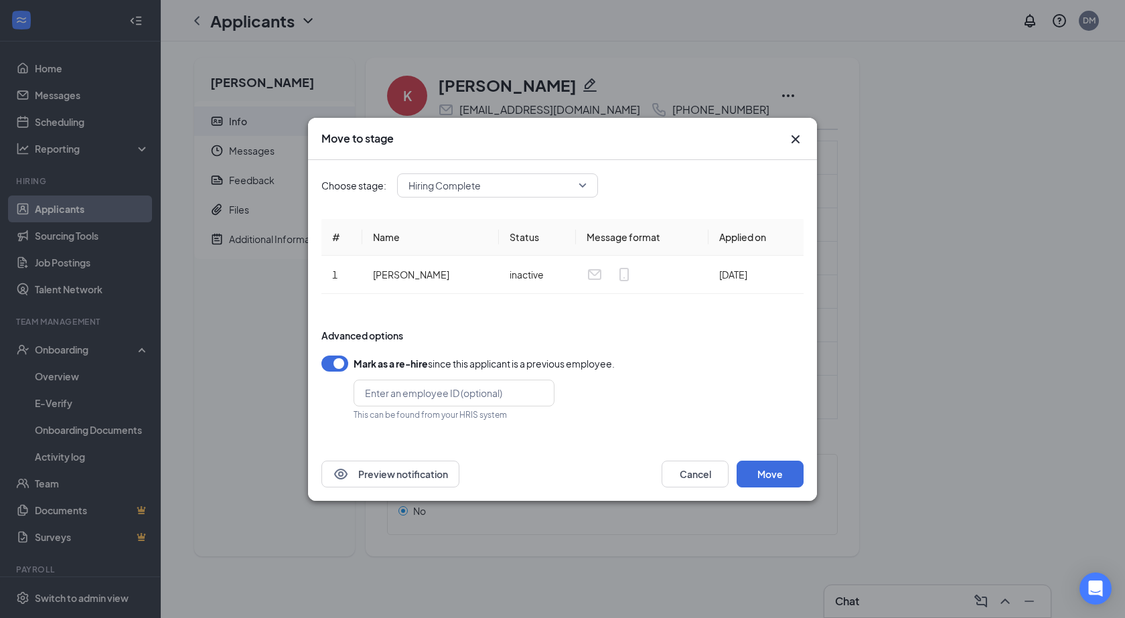
click at [336, 366] on button "button" at bounding box center [335, 364] width 27 height 16
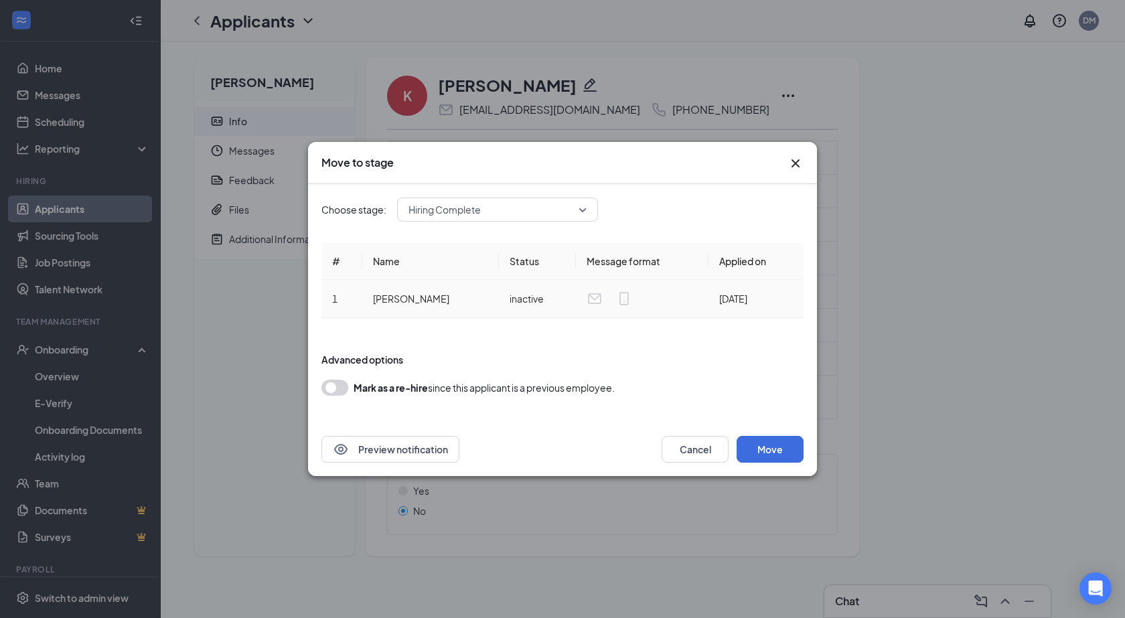
click at [518, 301] on td "inactive" at bounding box center [538, 299] width 78 height 38
click at [588, 297] on icon "Email" at bounding box center [594, 298] width 13 height 11
click at [509, 205] on span "Hiring Complete" at bounding box center [492, 210] width 166 height 20
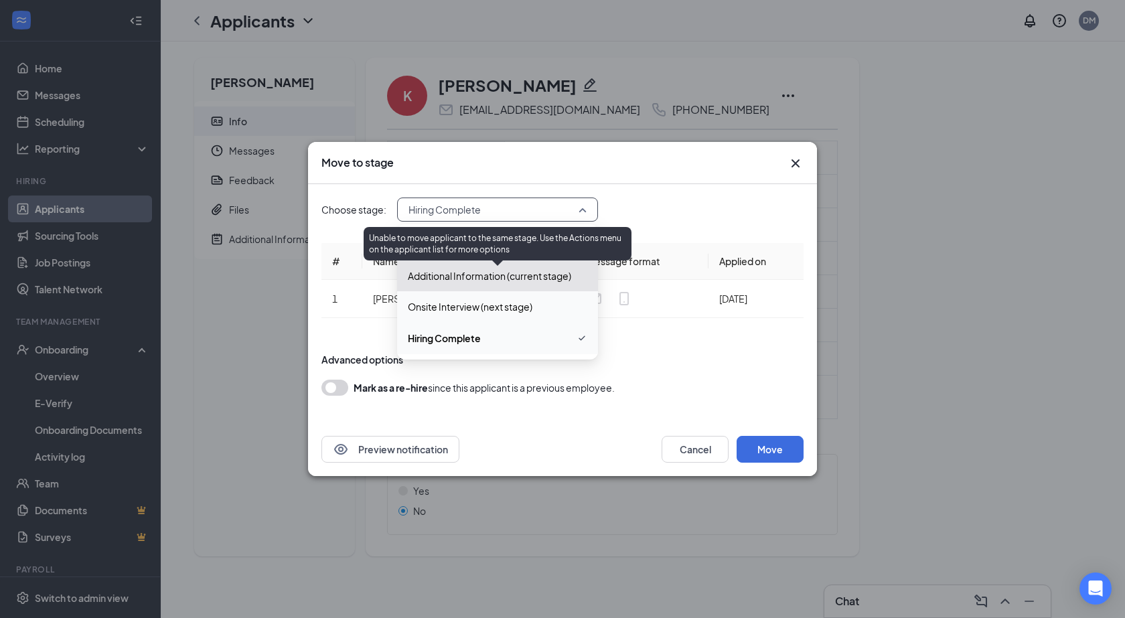
click at [437, 275] on span "Additional Information (current stage)" at bounding box center [489, 276] width 163 height 15
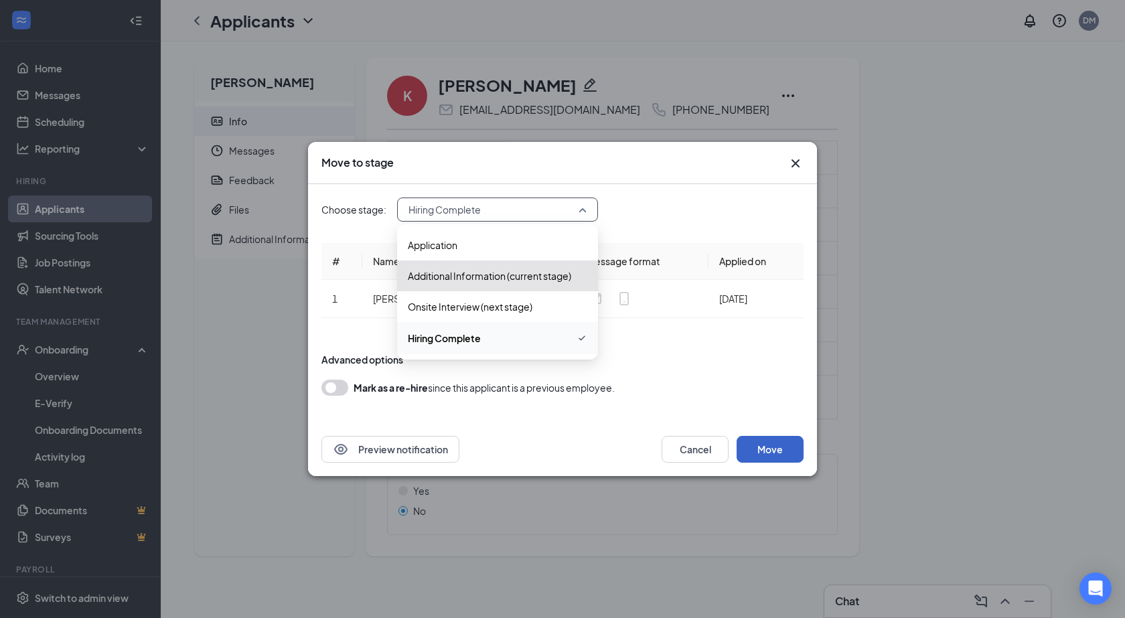
click at [781, 449] on button "Move" at bounding box center [770, 449] width 67 height 27
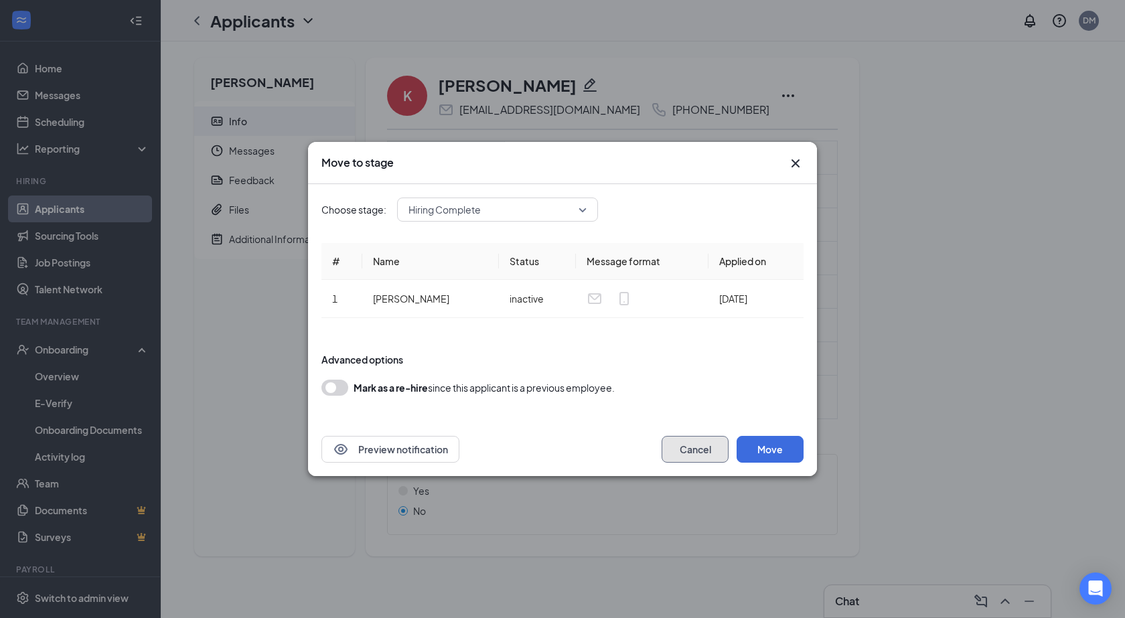
click at [707, 446] on button "Cancel" at bounding box center [695, 449] width 67 height 27
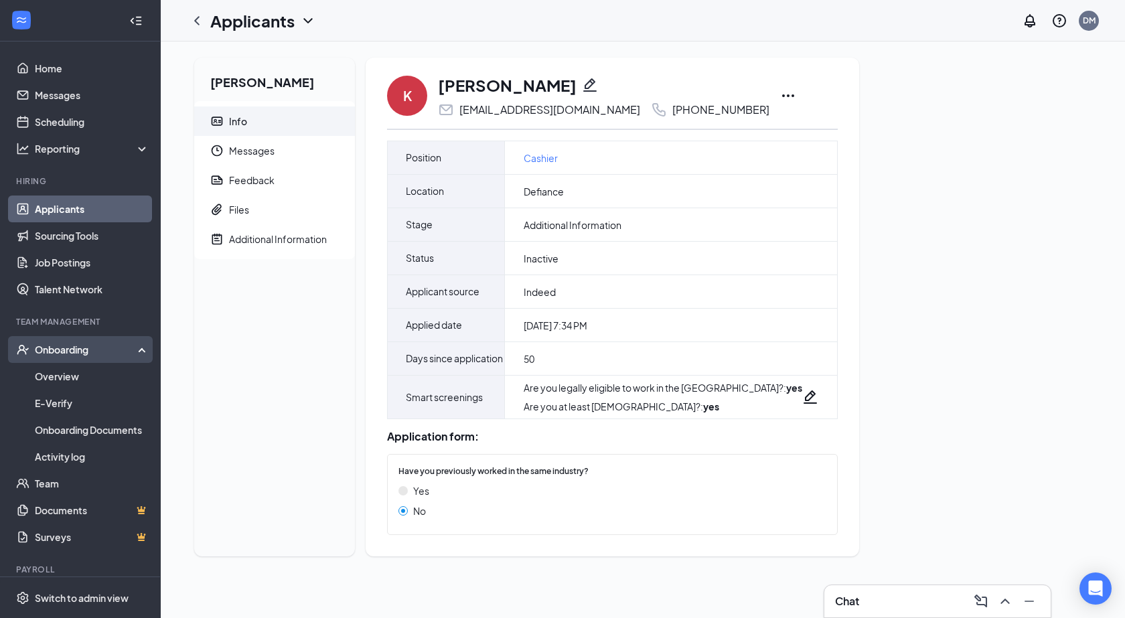
click at [79, 354] on div "Onboarding" at bounding box center [86, 349] width 103 height 13
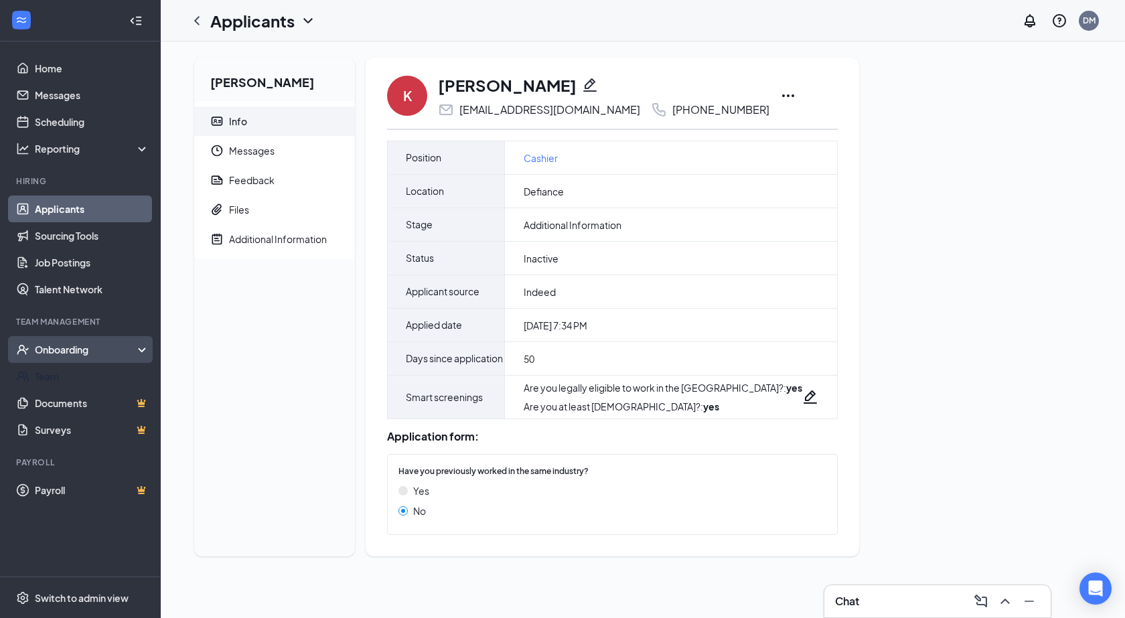
click at [74, 347] on div "Onboarding" at bounding box center [86, 349] width 103 height 13
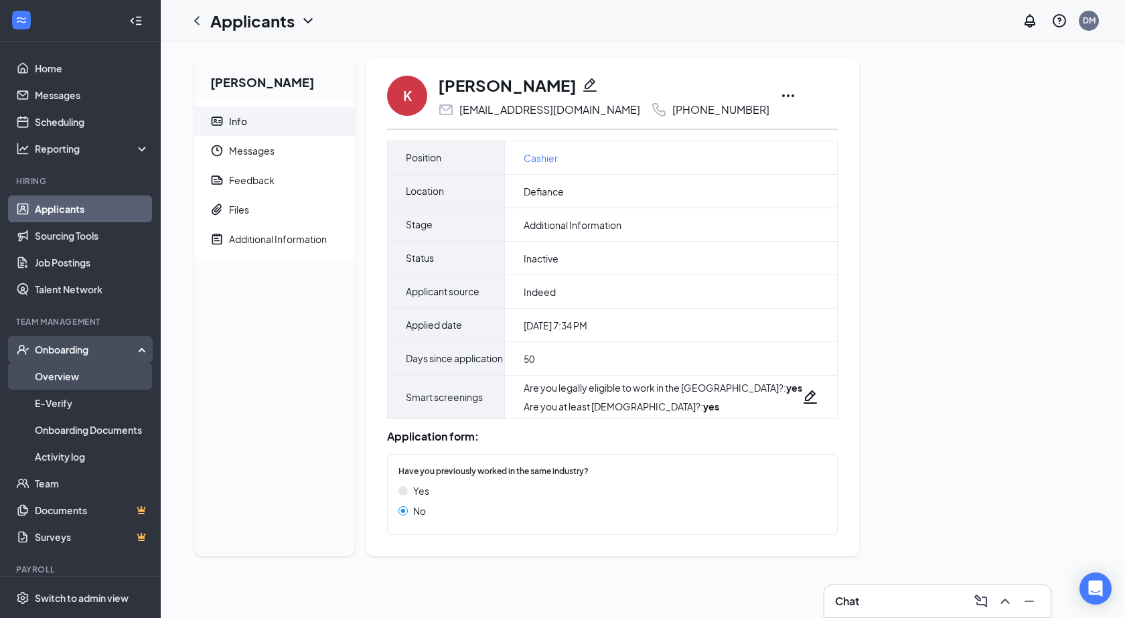
click at [64, 370] on link "Overview" at bounding box center [92, 376] width 115 height 27
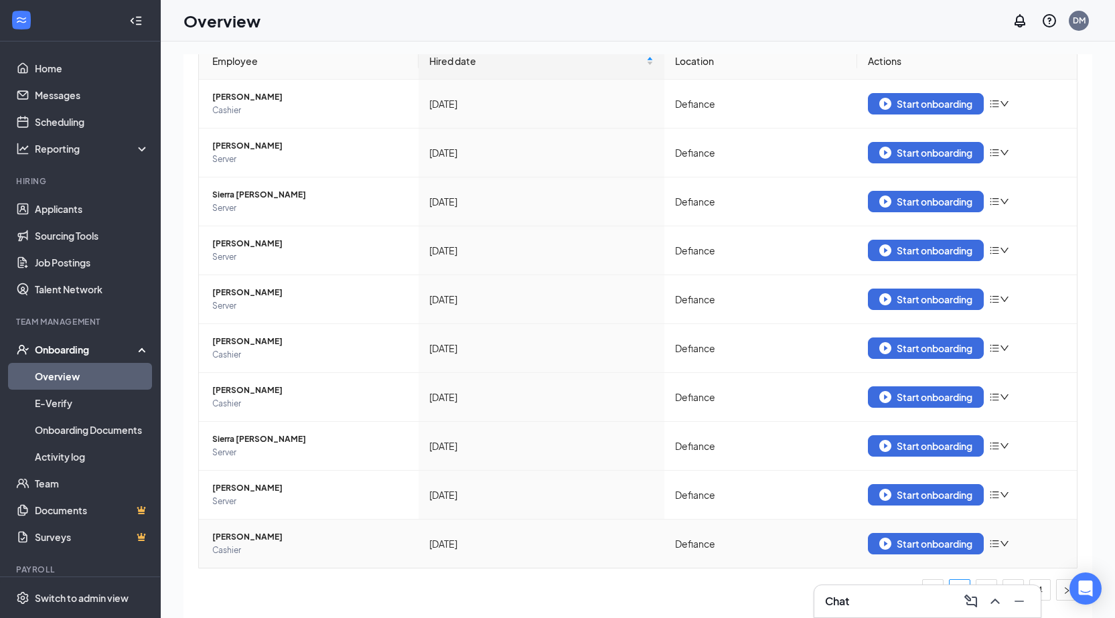
scroll to position [60, 0]
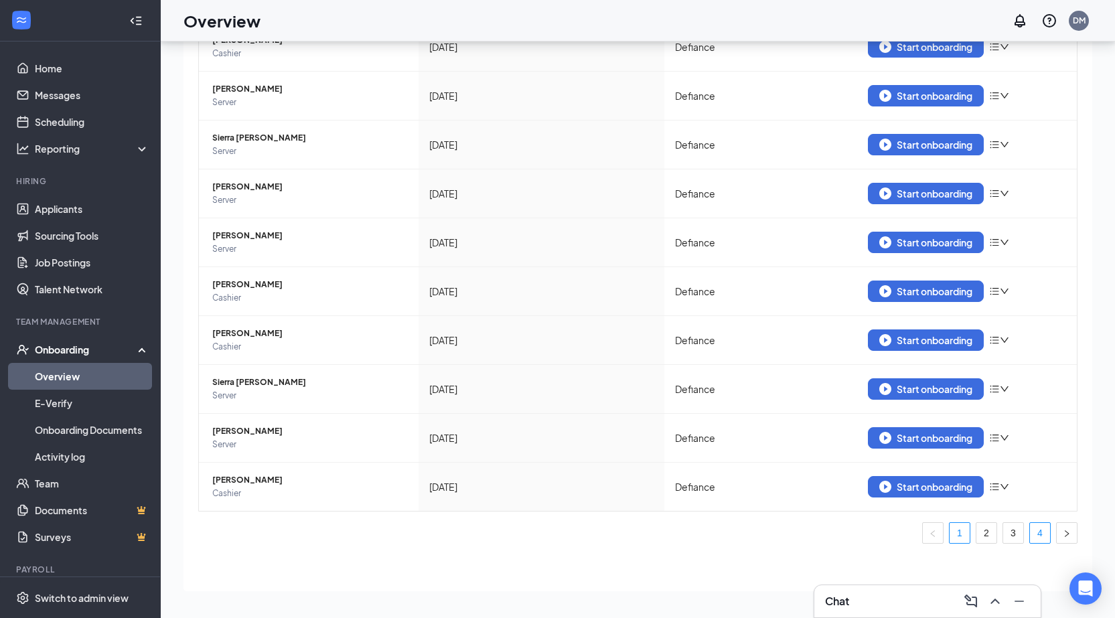
click at [1030, 528] on link "4" at bounding box center [1040, 533] width 20 height 20
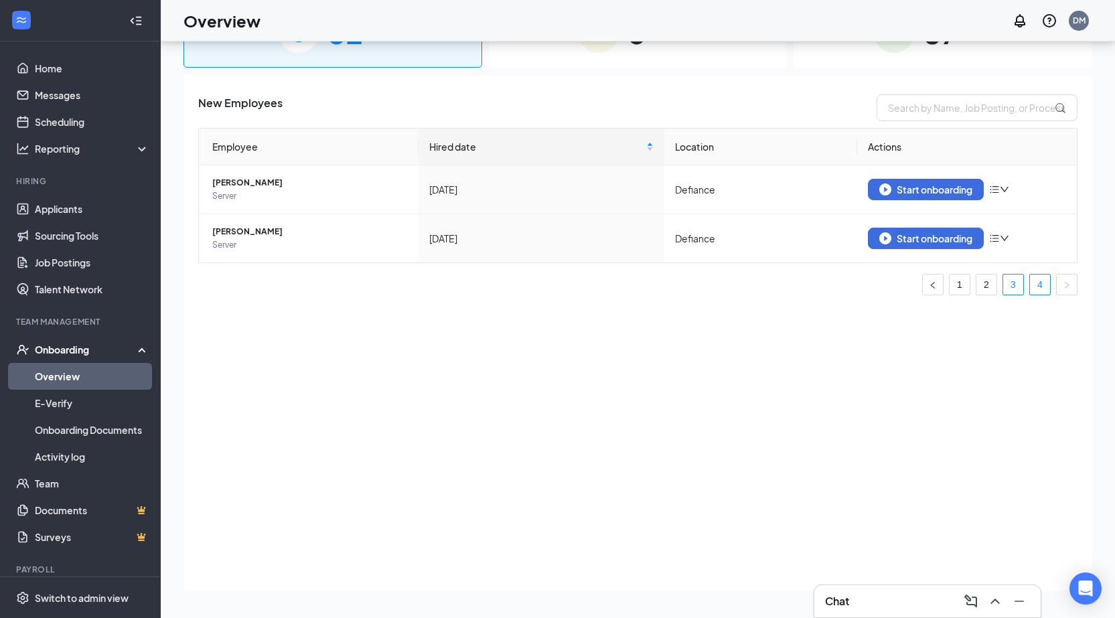
click at [1008, 291] on link "3" at bounding box center [1013, 285] width 20 height 20
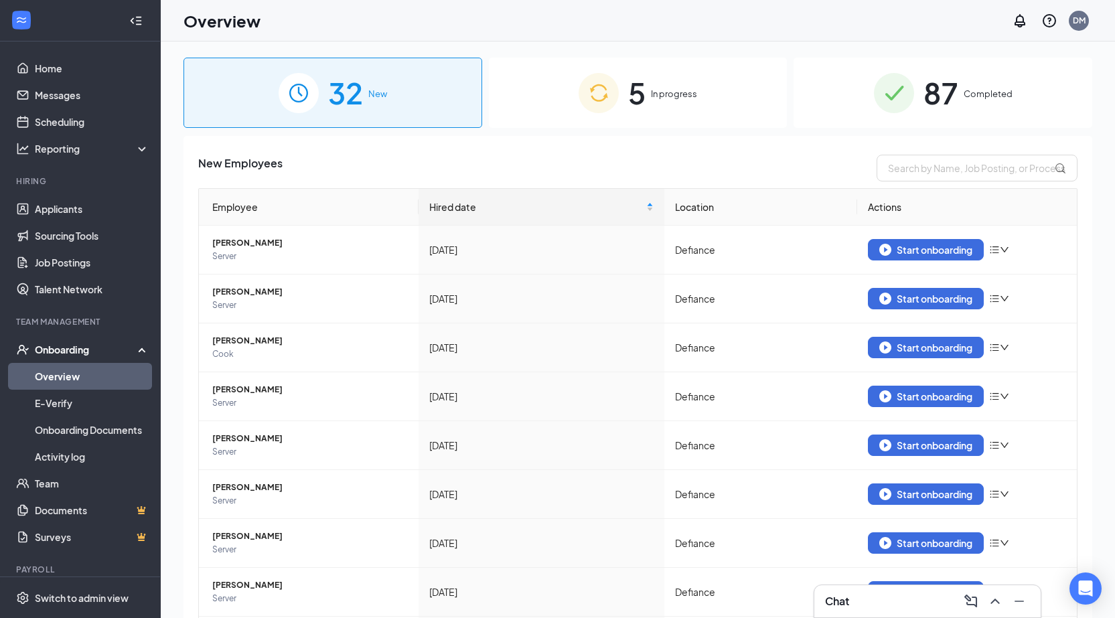
click at [939, 109] on span "87" at bounding box center [941, 93] width 35 height 46
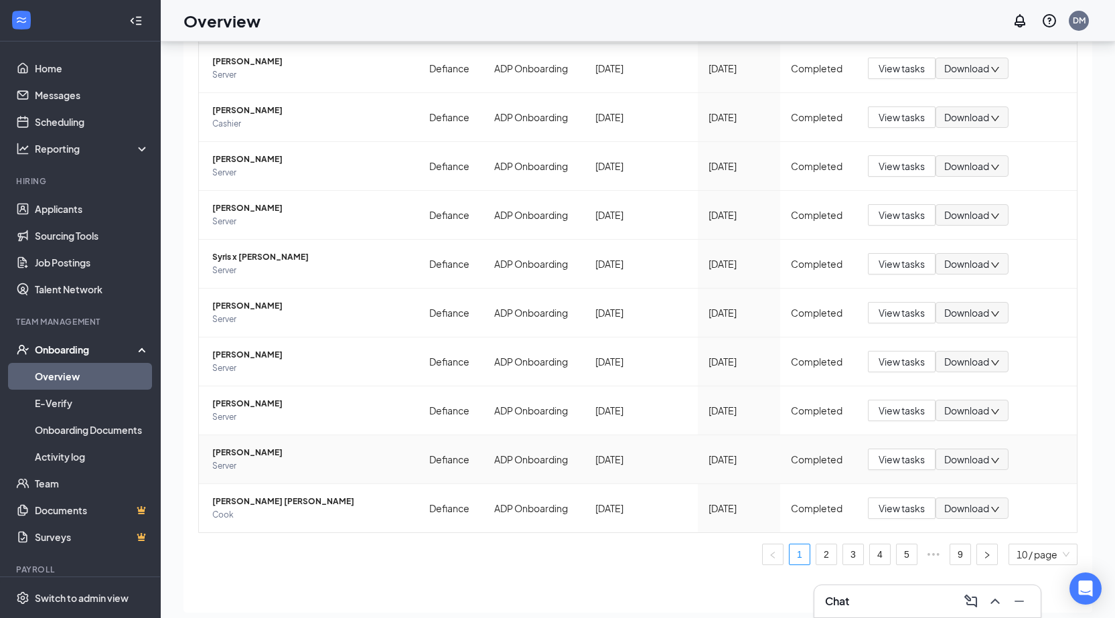
scroll to position [60, 0]
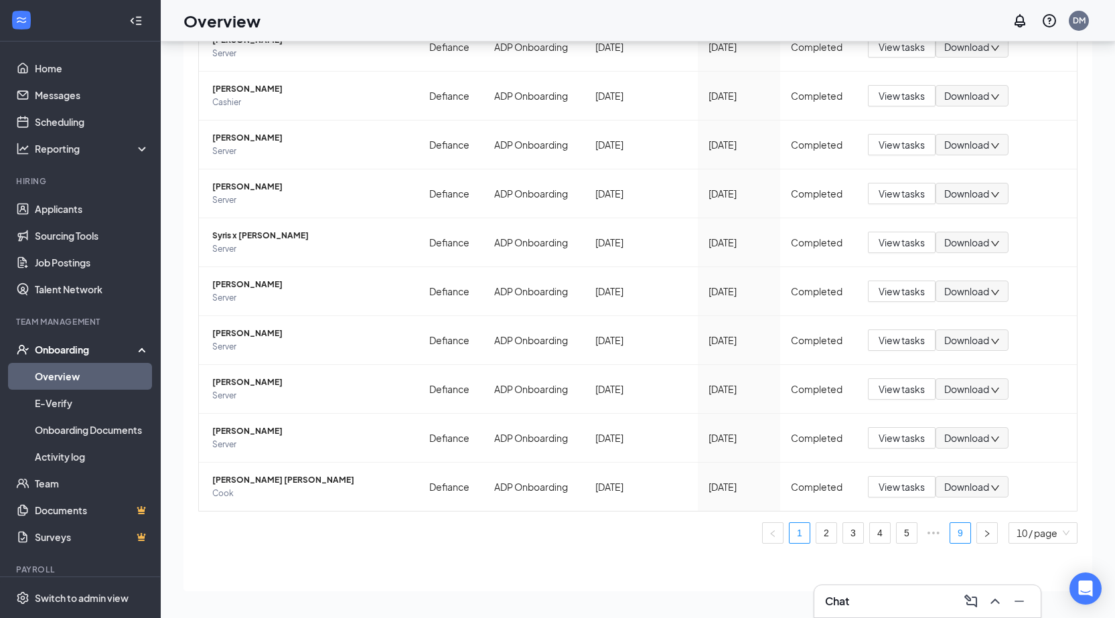
click at [958, 531] on link "9" at bounding box center [960, 533] width 20 height 20
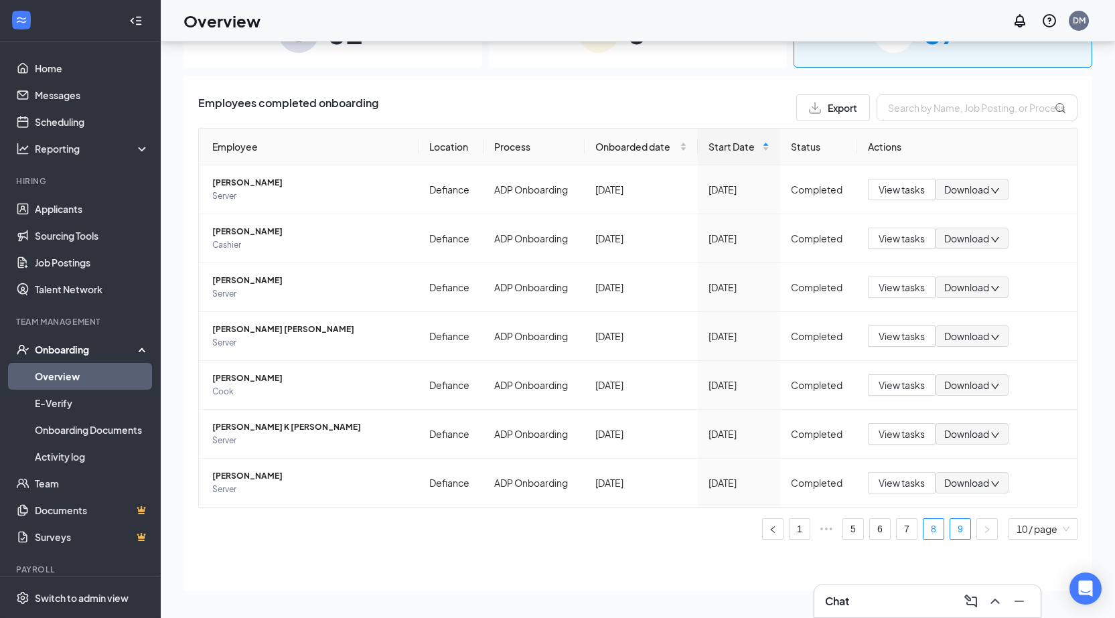
click at [936, 530] on link "8" at bounding box center [934, 529] width 20 height 20
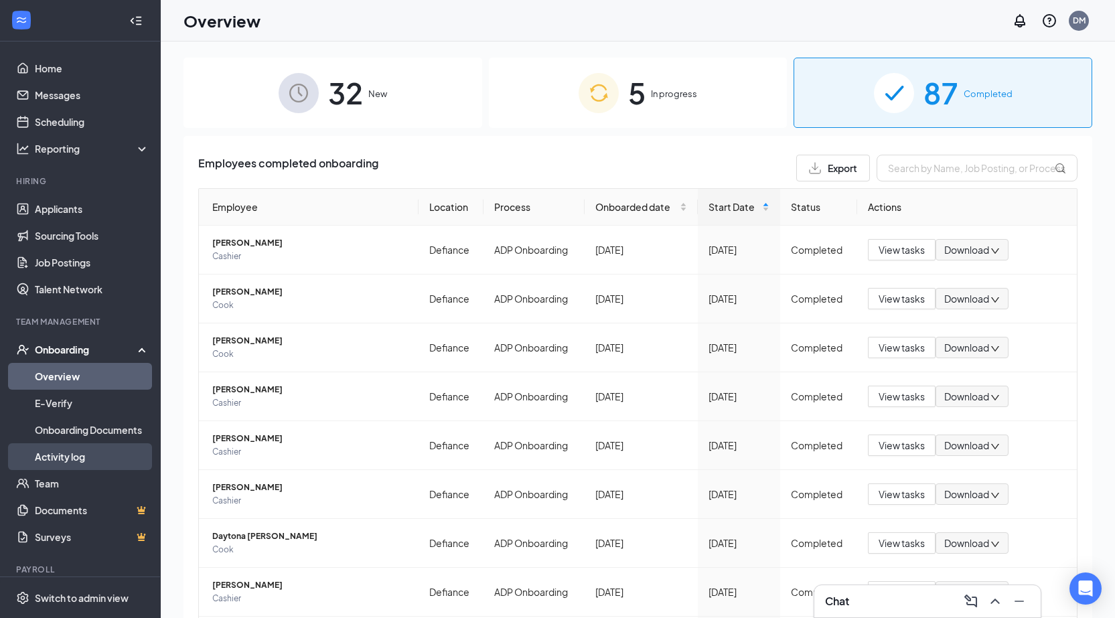
click at [72, 457] on link "Activity log" at bounding box center [92, 456] width 115 height 27
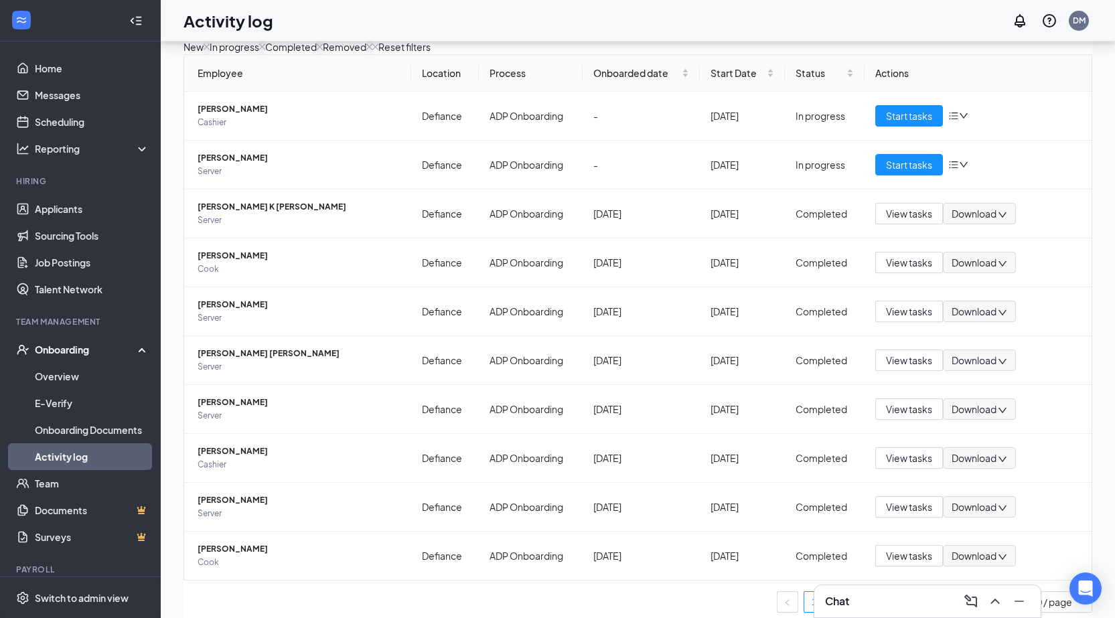
scroll to position [60, 0]
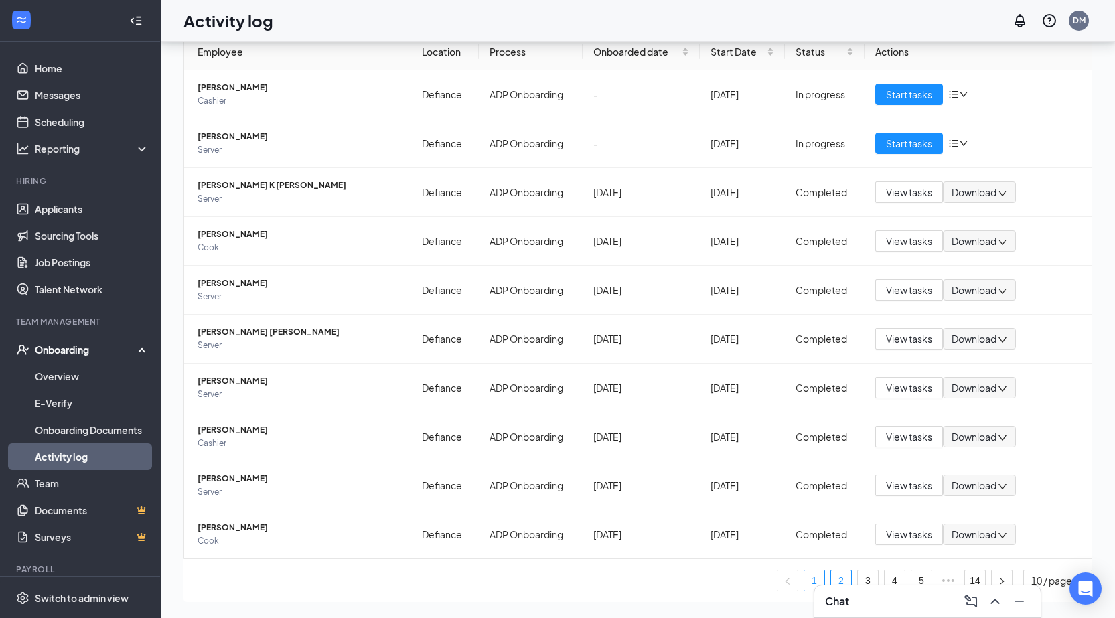
click at [831, 571] on link "2" at bounding box center [841, 581] width 20 height 20
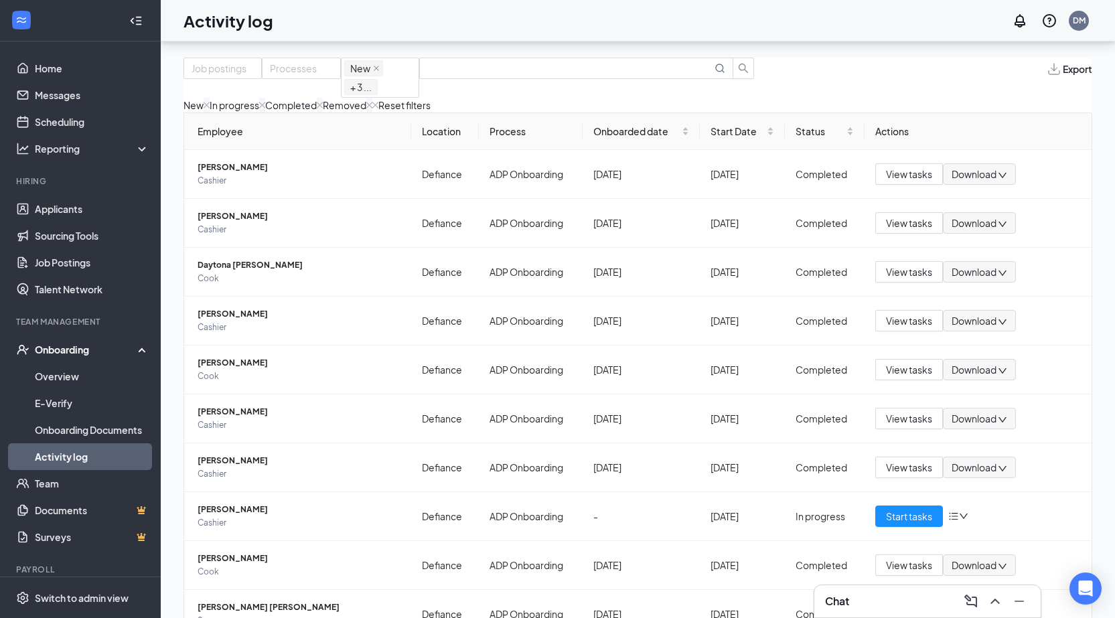
scroll to position [60, 0]
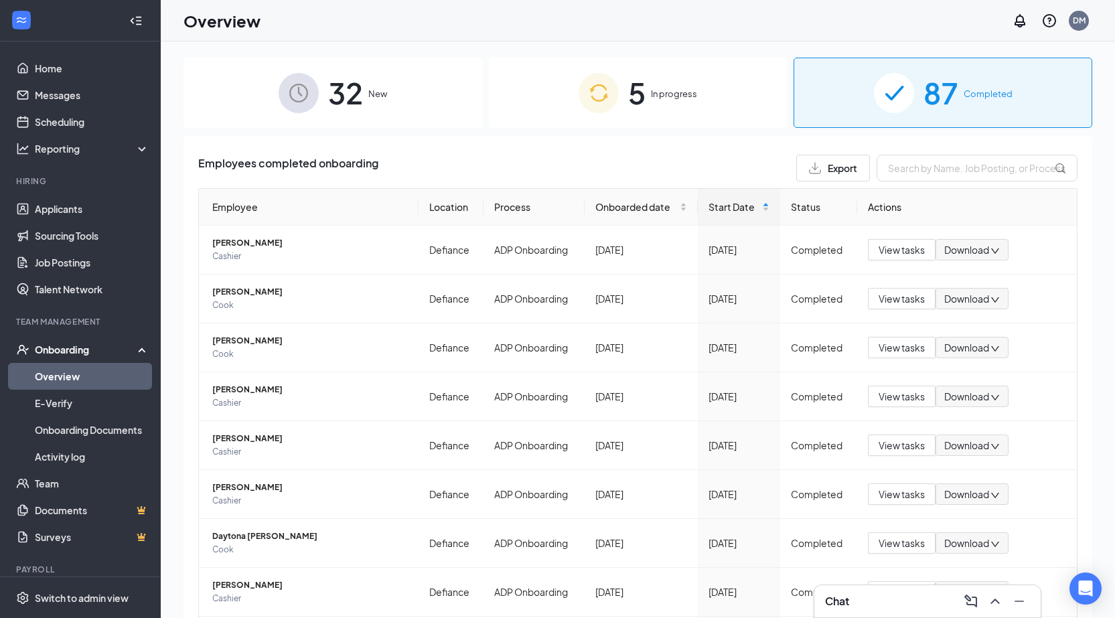
click at [616, 122] on div "5 In progress" at bounding box center [638, 93] width 299 height 70
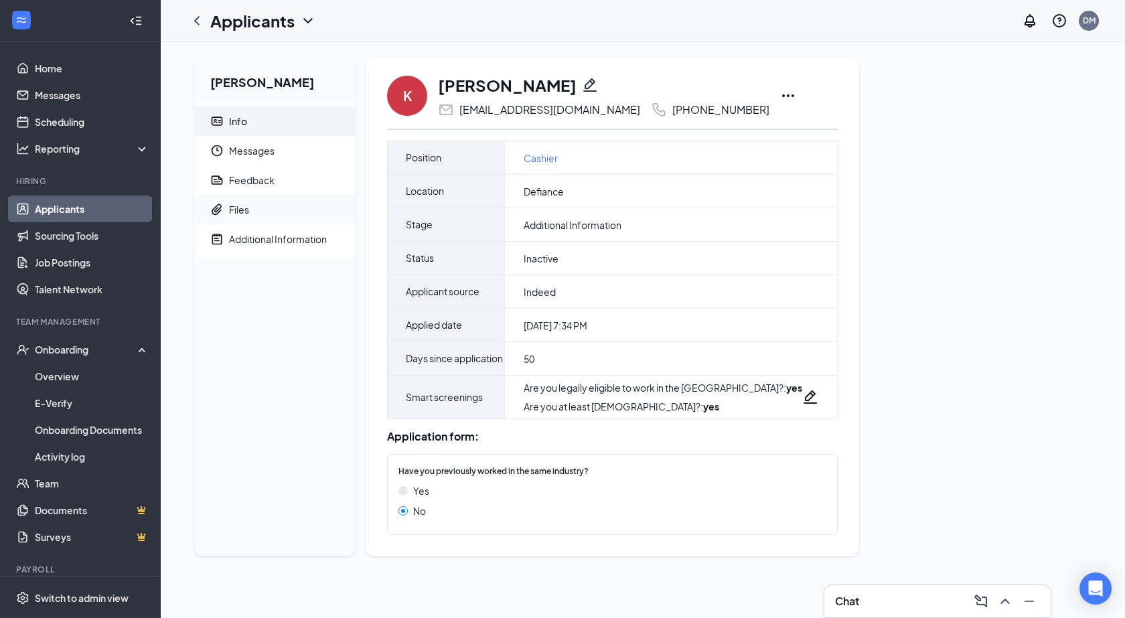
click at [248, 212] on div "Files" at bounding box center [239, 209] width 20 height 13
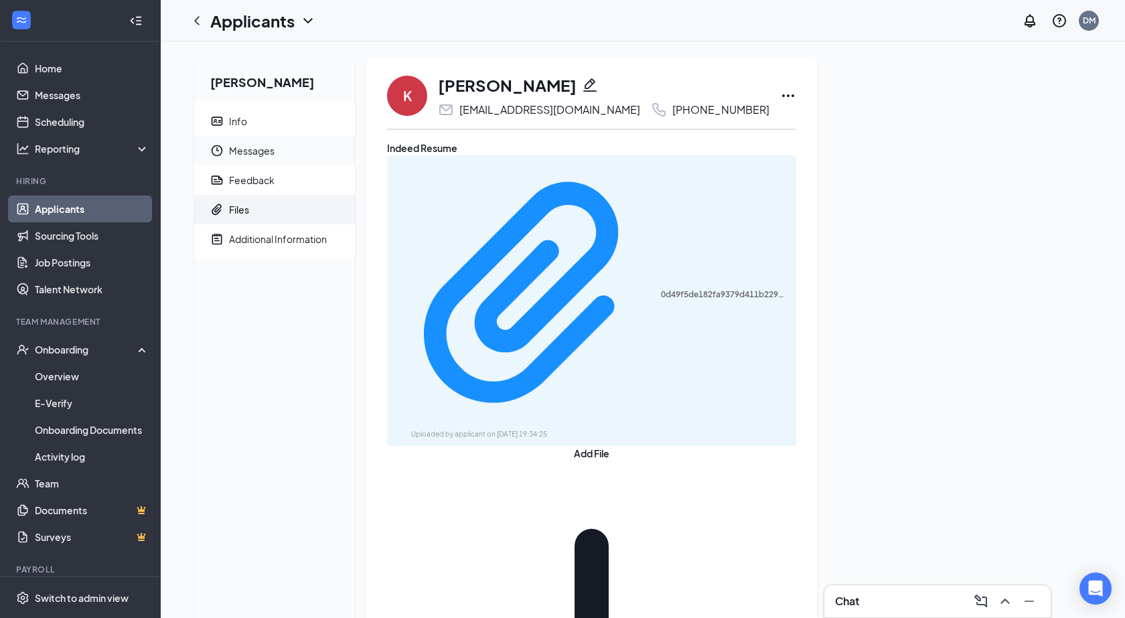
click at [267, 146] on span "Messages" at bounding box center [286, 150] width 115 height 29
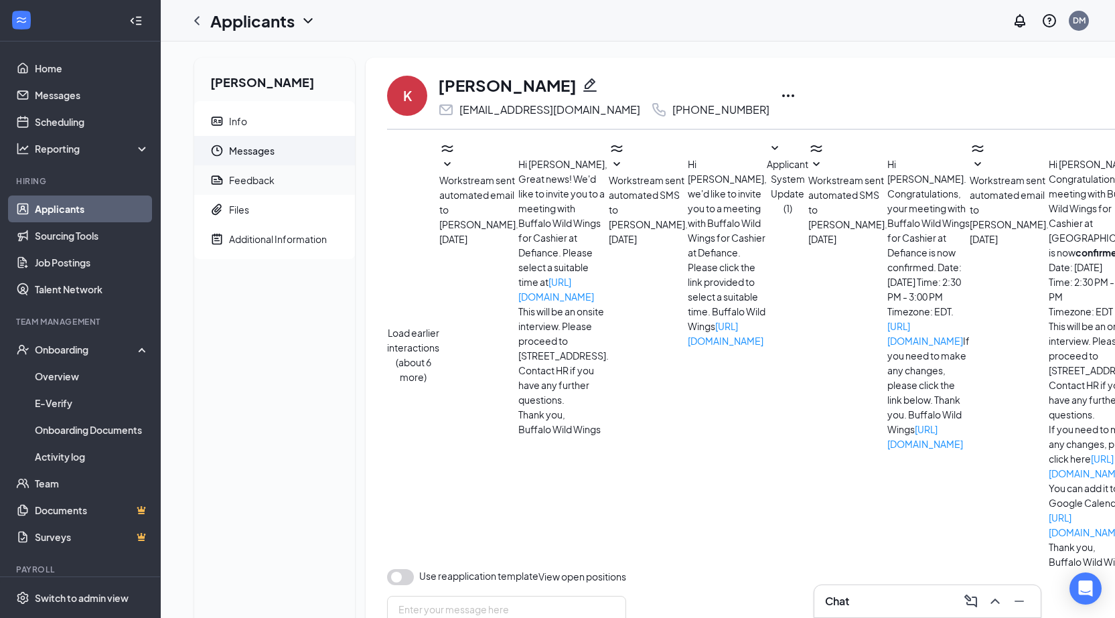
click at [259, 186] on div "Feedback" at bounding box center [252, 179] width 46 height 13
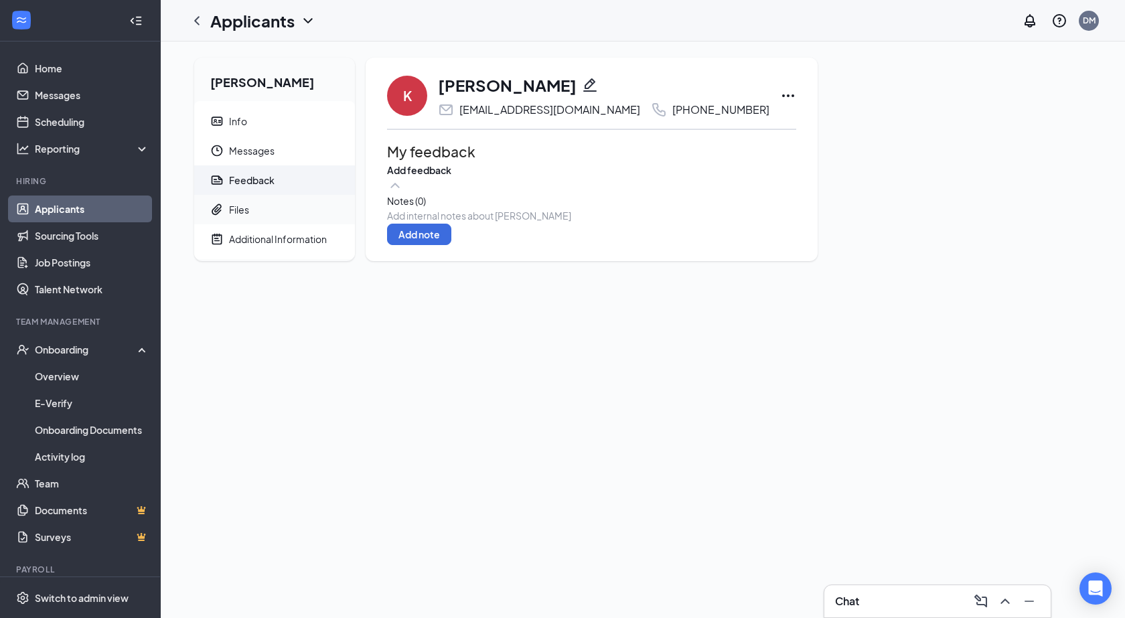
click at [246, 207] on div "Files" at bounding box center [239, 209] width 20 height 13
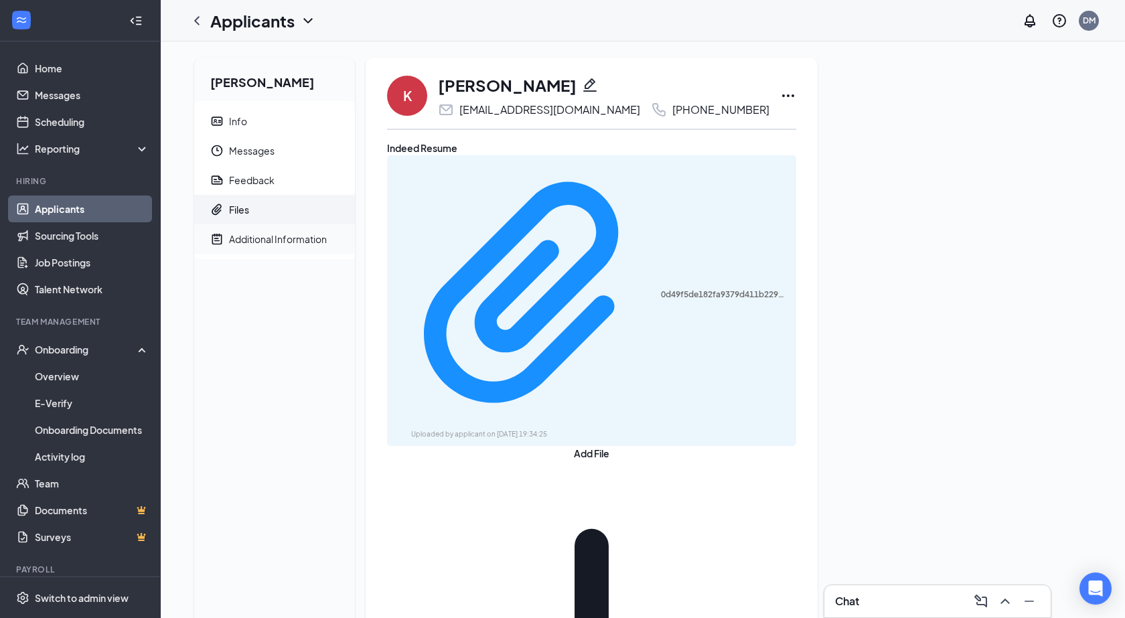
click at [257, 240] on div "Additional Information" at bounding box center [278, 238] width 98 height 13
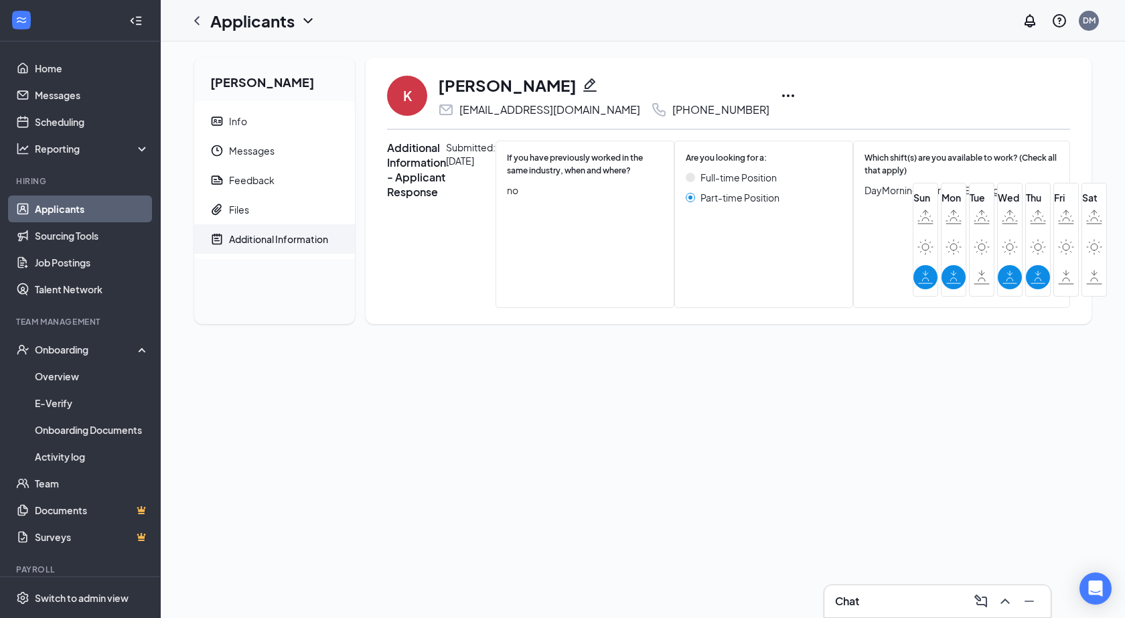
click at [796, 93] on icon "Ellipses" at bounding box center [788, 96] width 16 height 16
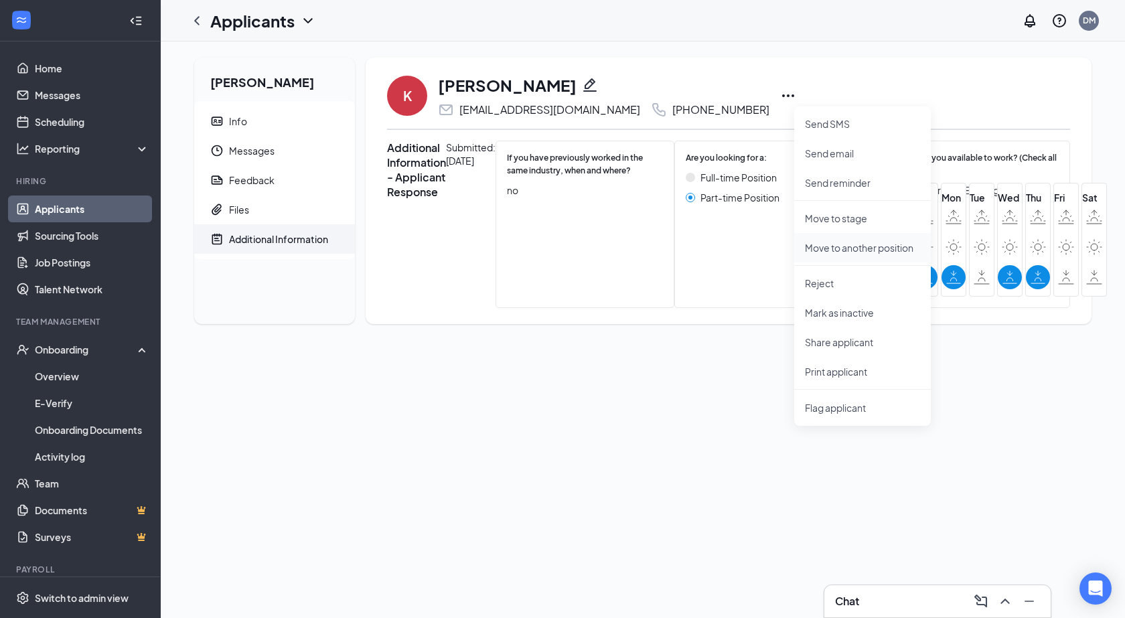
click at [841, 253] on p "Move to another position" at bounding box center [862, 247] width 115 height 13
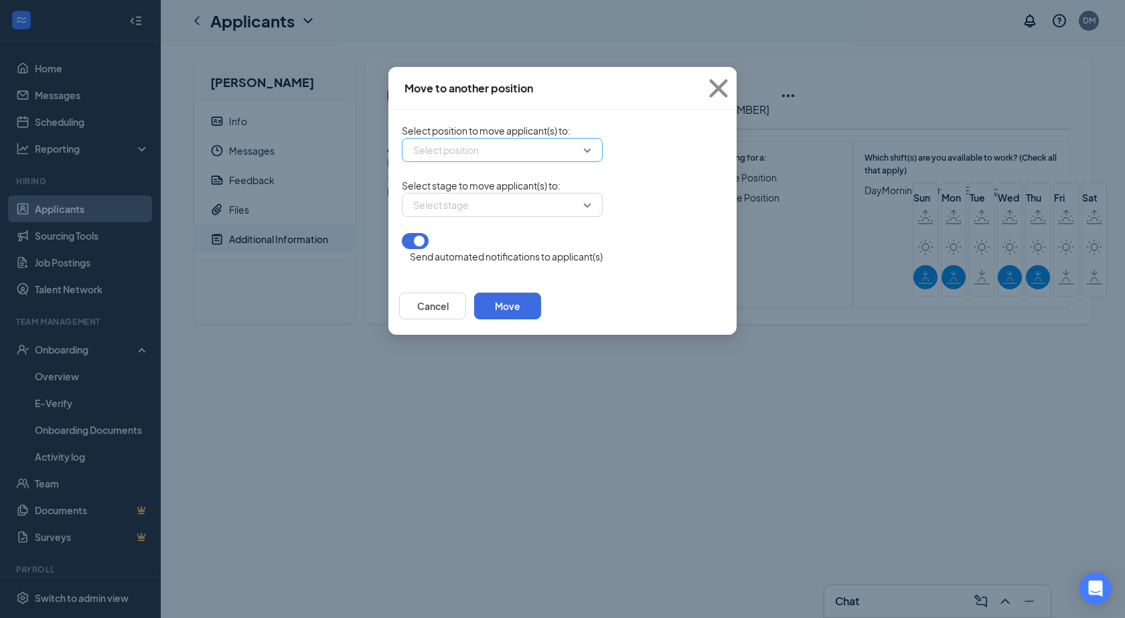
click at [419, 161] on input "search" at bounding box center [497, 150] width 175 height 23
click at [410, 207] on span "Cashier (Defiance)" at bounding box center [450, 199] width 81 height 15
click at [603, 217] on div "Select stage" at bounding box center [502, 205] width 201 height 24
click at [466, 311] on button "Cancel" at bounding box center [432, 306] width 67 height 27
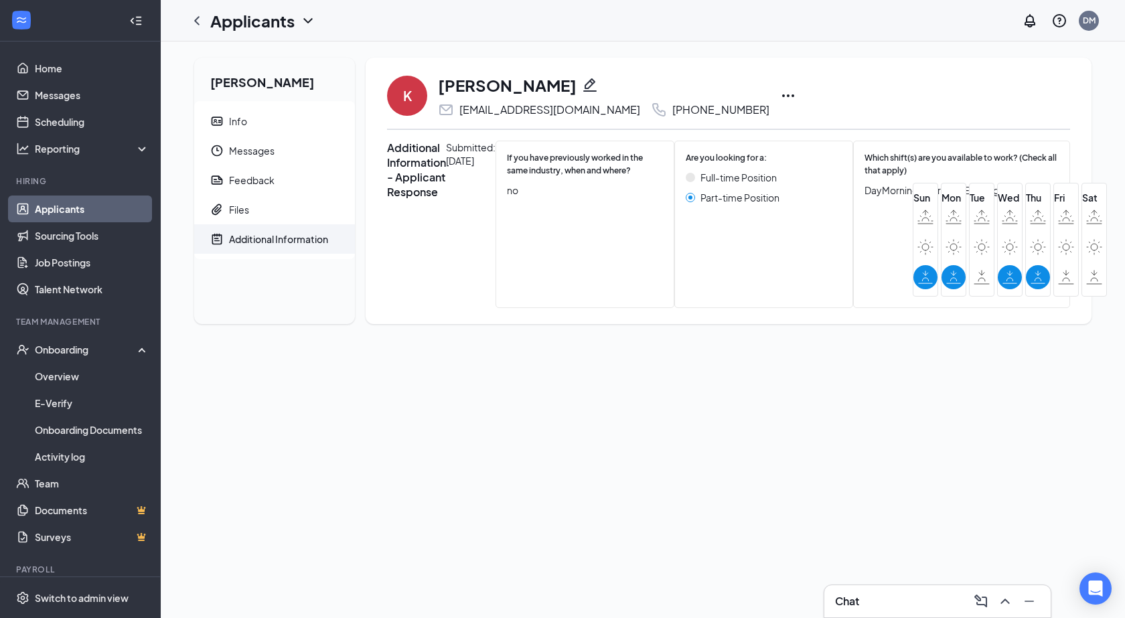
click at [796, 93] on icon "Ellipses" at bounding box center [788, 96] width 16 height 16
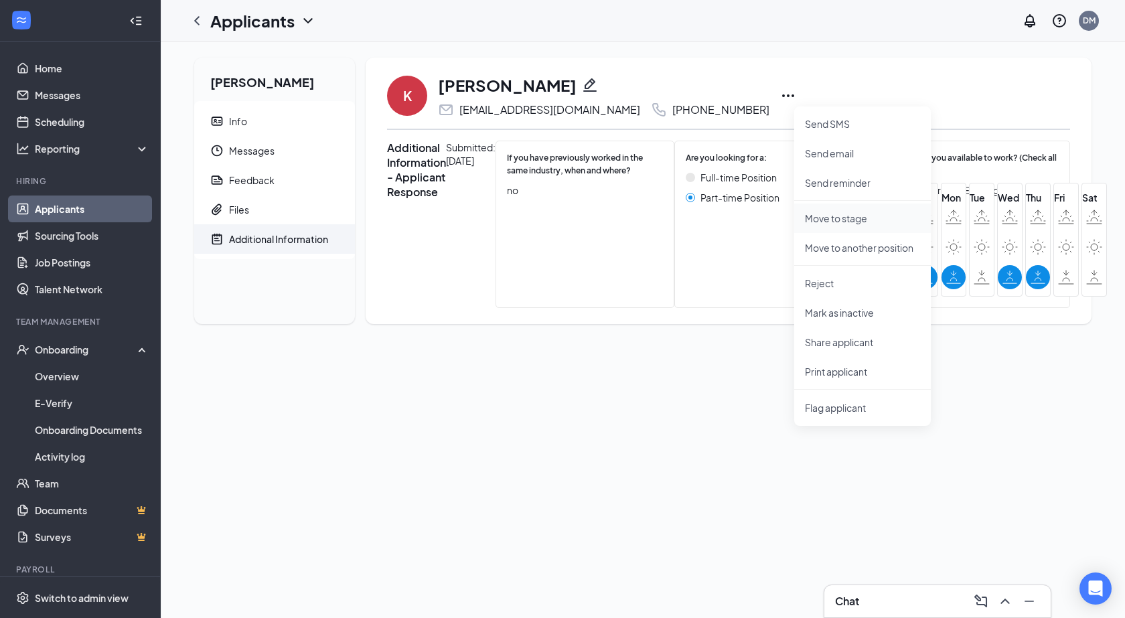
click at [844, 213] on p "Move to stage" at bounding box center [862, 218] width 115 height 13
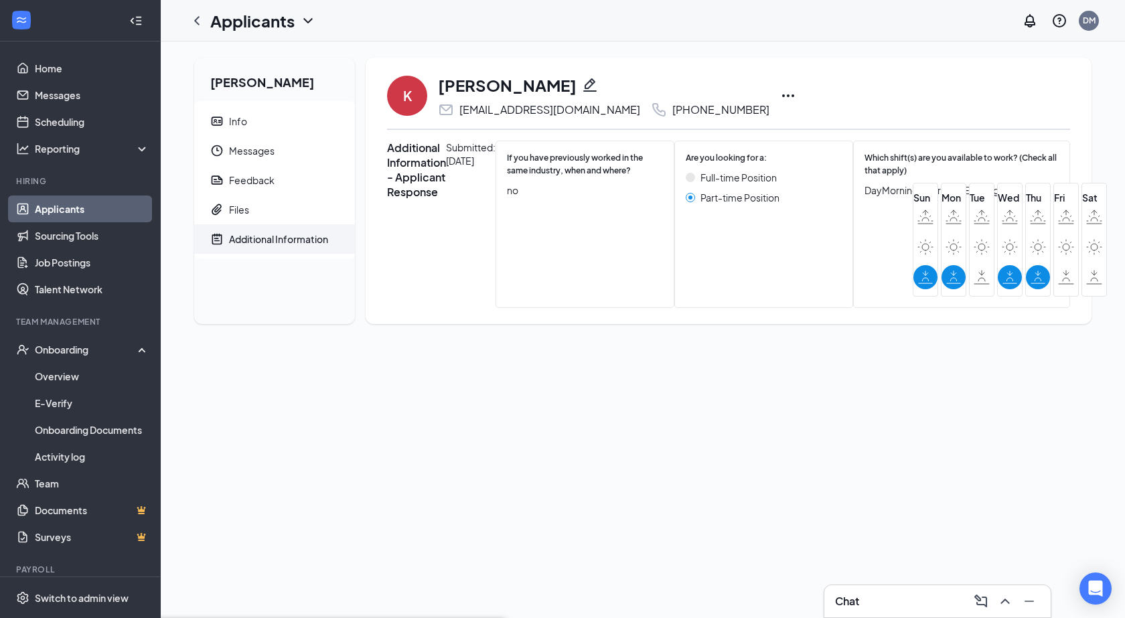
radio input "true"
radio input "false"
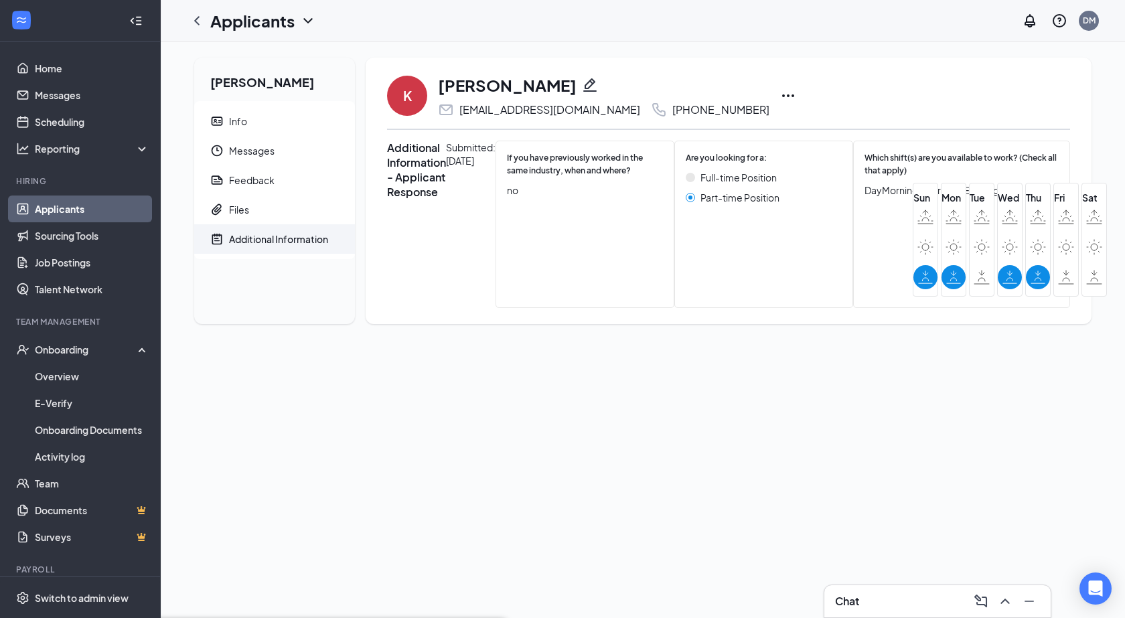
click at [61, 336] on span "03:30 PM" at bounding box center [41, 328] width 40 height 15
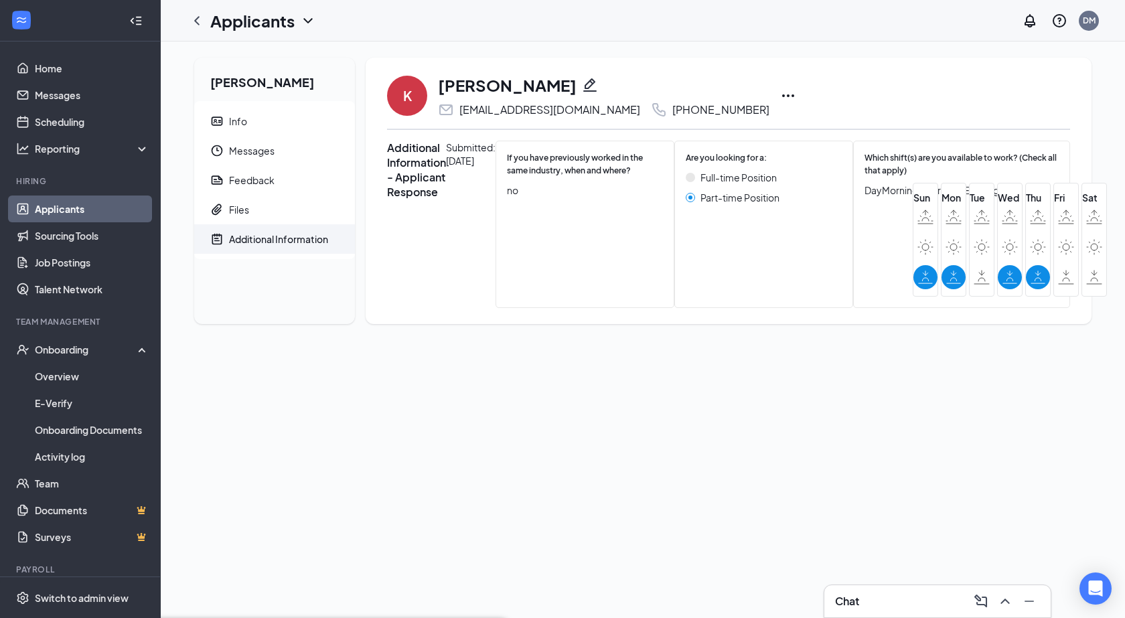
click at [61, 386] on span "04:00 PM" at bounding box center [41, 393] width 40 height 15
